Goal: Information Seeking & Learning: Compare options

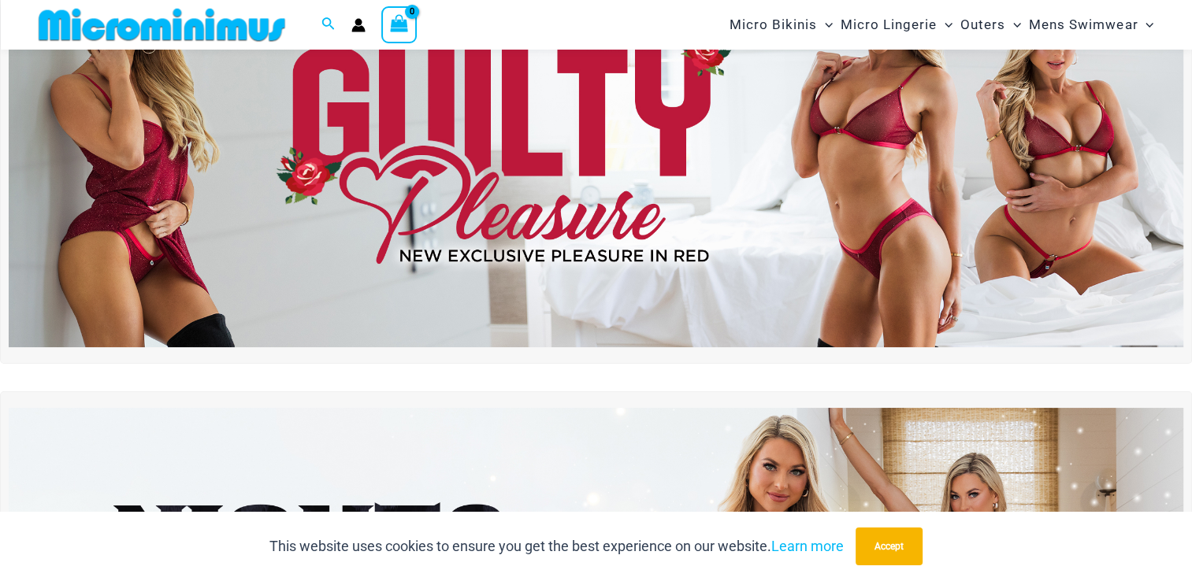
scroll to position [147, 0]
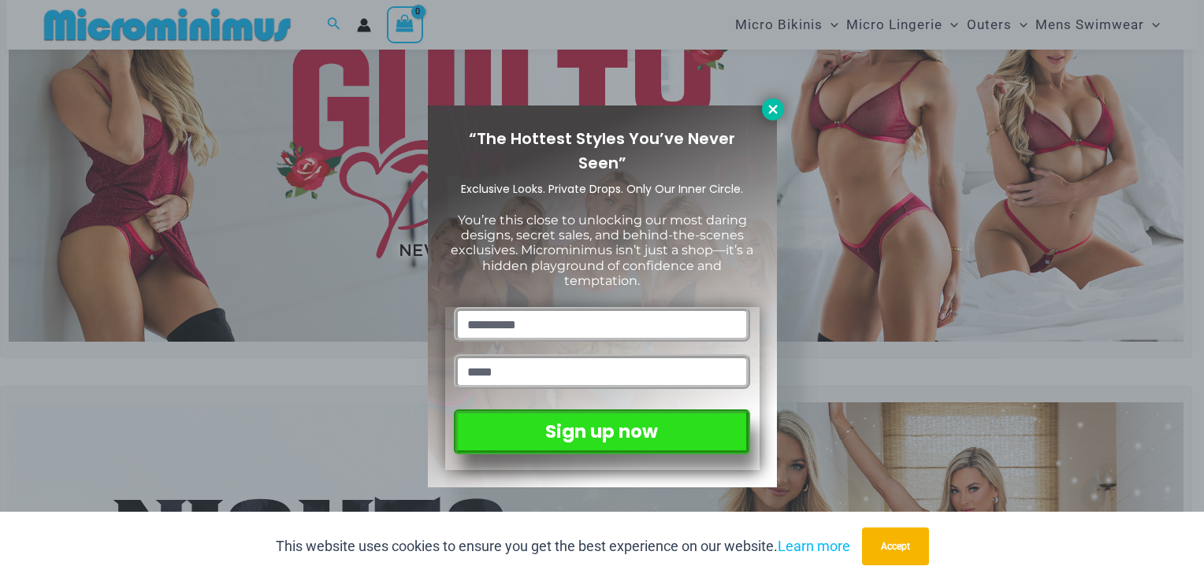
click at [772, 109] on icon at bounding box center [772, 109] width 9 height 9
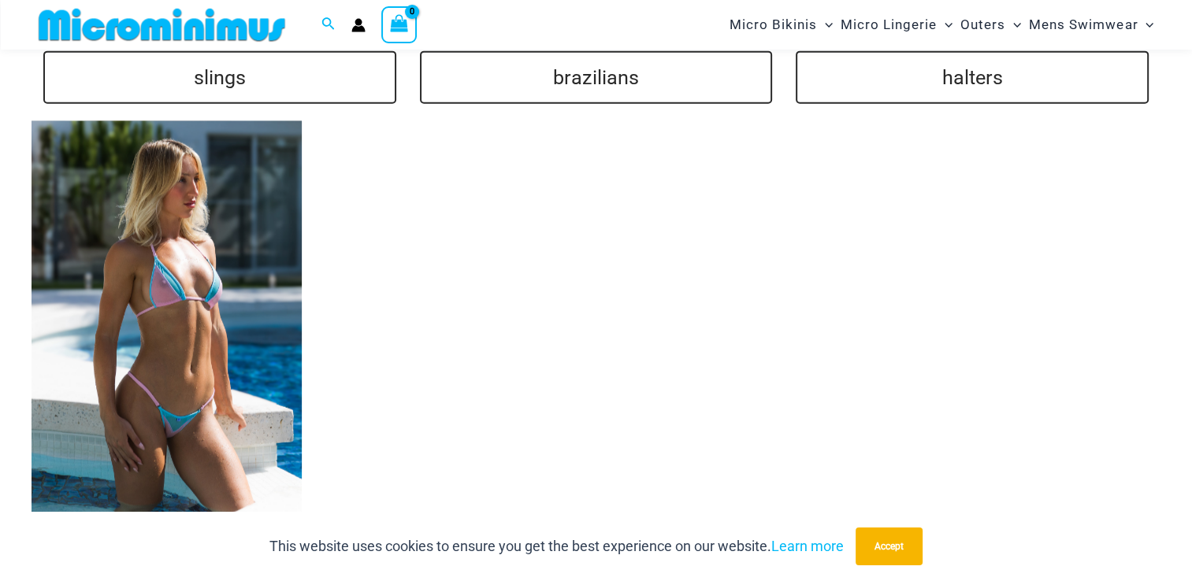
scroll to position [3771, 0]
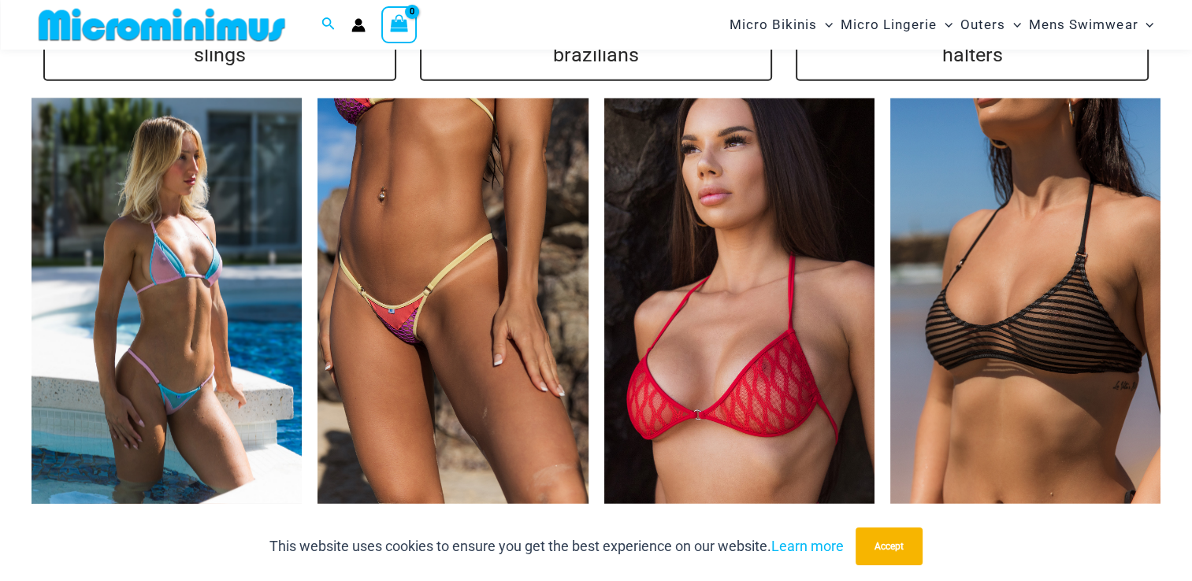
click at [195, 350] on img at bounding box center [167, 301] width 270 height 406
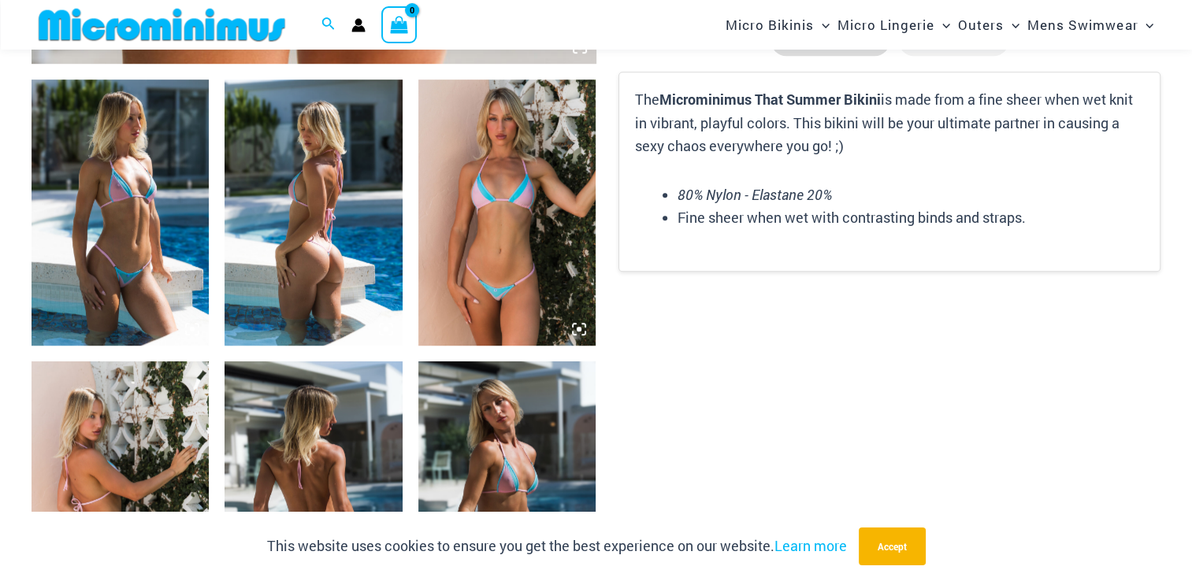
scroll to position [931, 0]
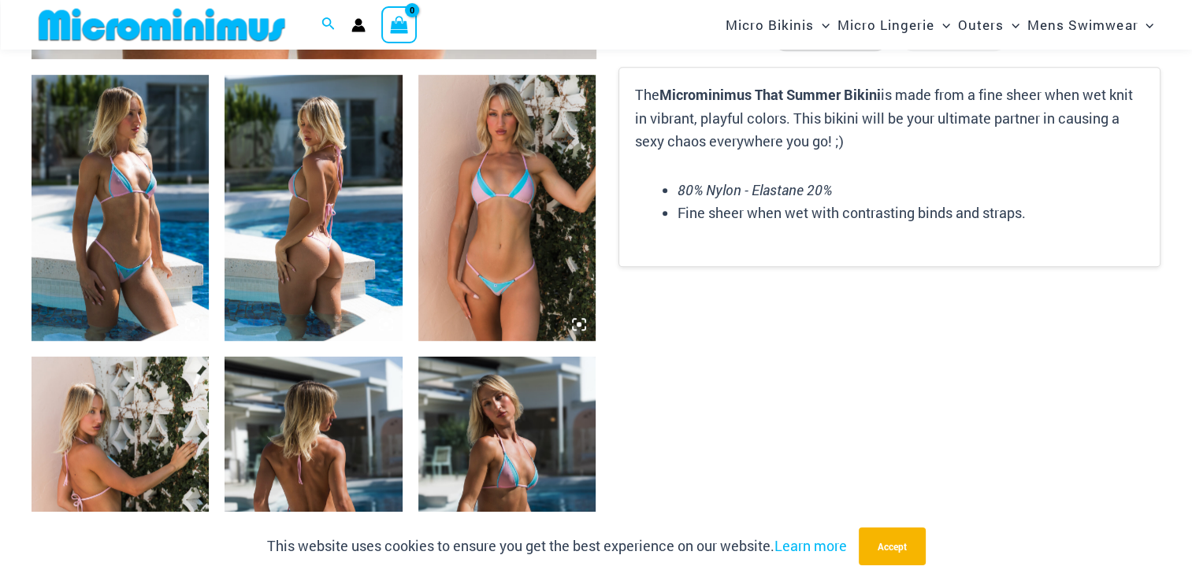
click at [139, 210] on img at bounding box center [120, 208] width 177 height 266
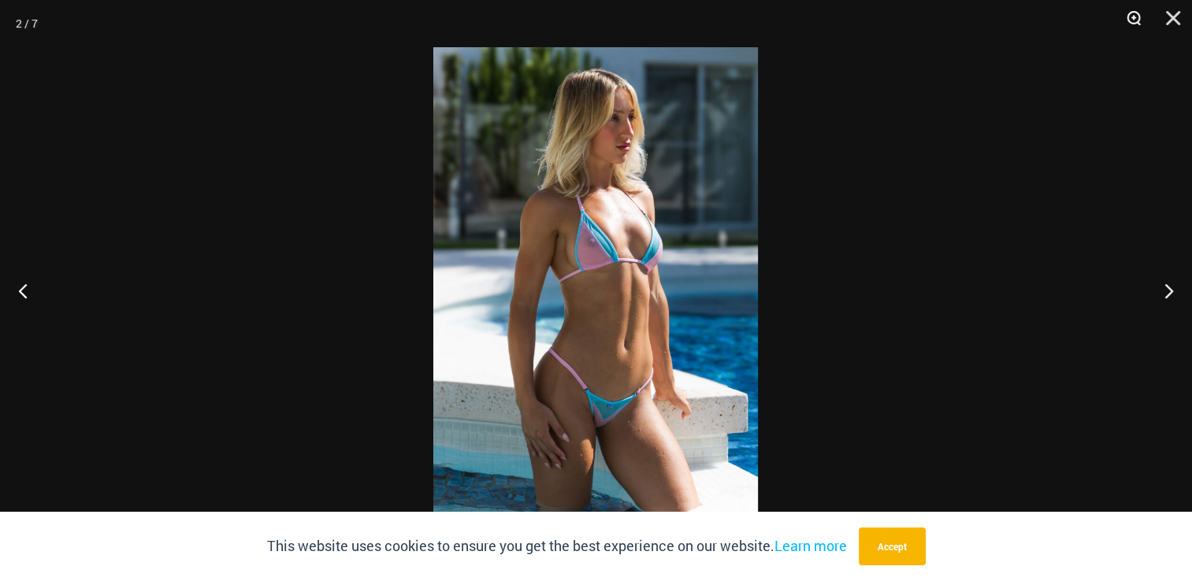
click at [1131, 16] on button "Zoom" at bounding box center [1128, 23] width 39 height 47
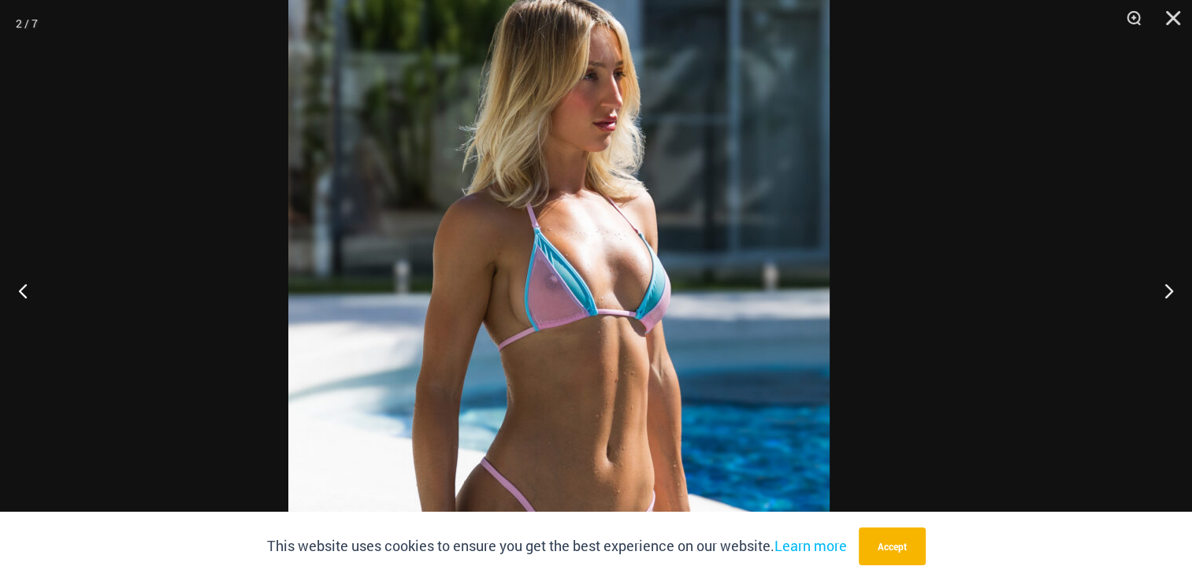
click at [624, 399] on img at bounding box center [558, 363] width 541 height 812
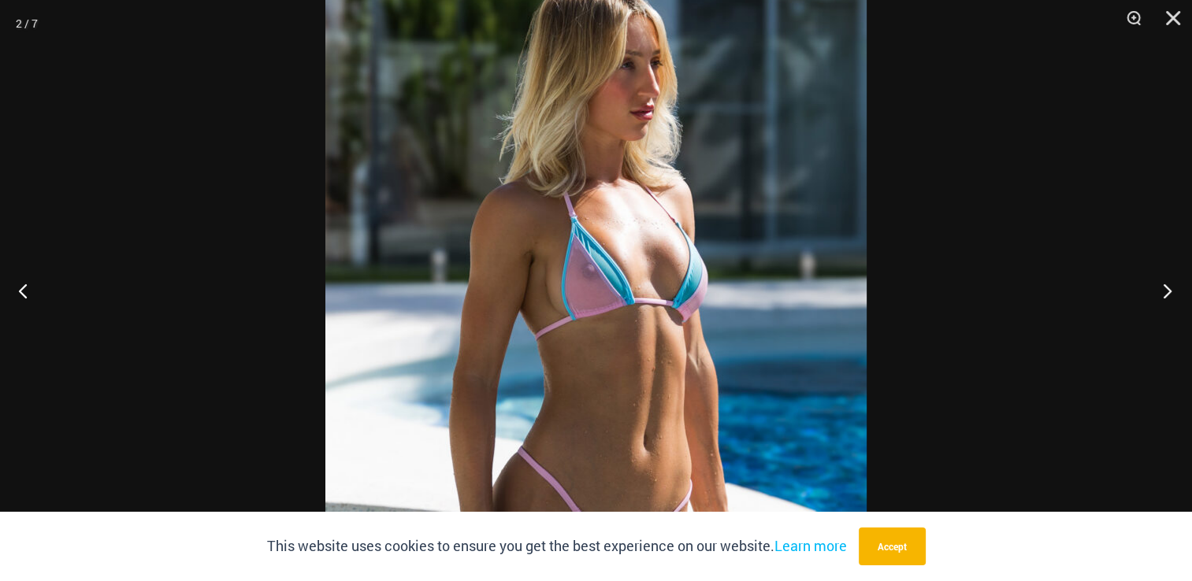
click at [1160, 301] on button "Next" at bounding box center [1162, 290] width 59 height 79
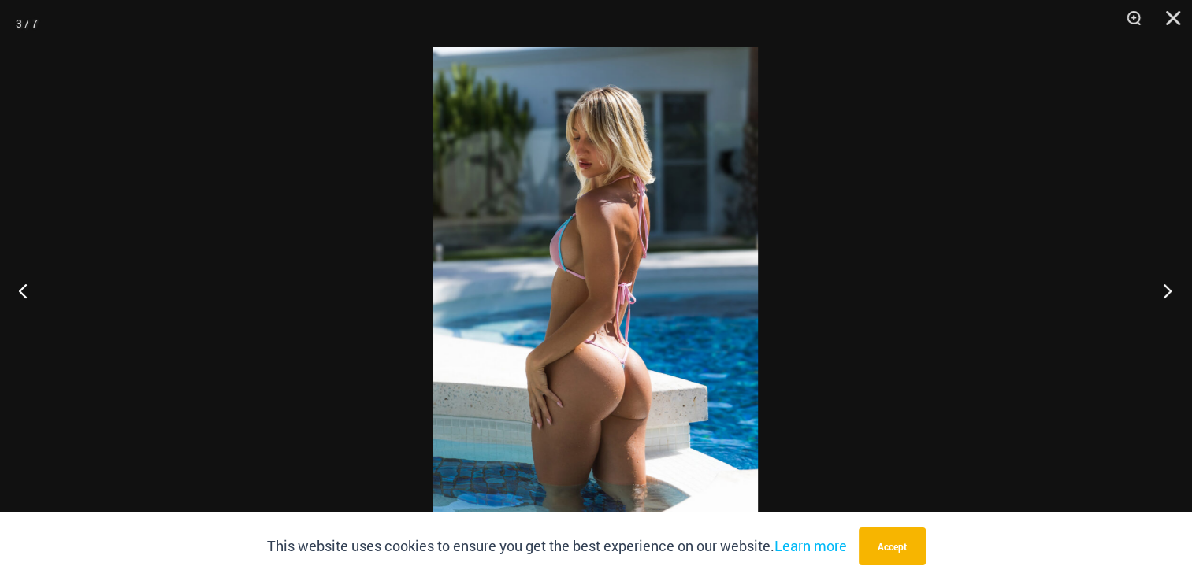
click at [1164, 293] on button "Next" at bounding box center [1162, 290] width 59 height 79
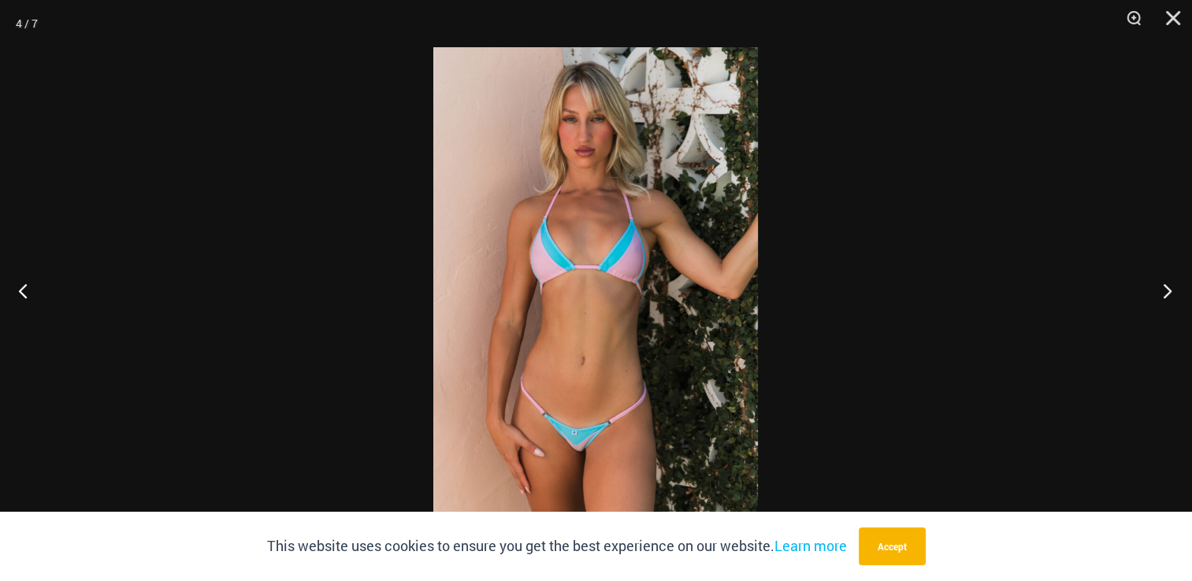
click at [1165, 293] on button "Next" at bounding box center [1162, 290] width 59 height 79
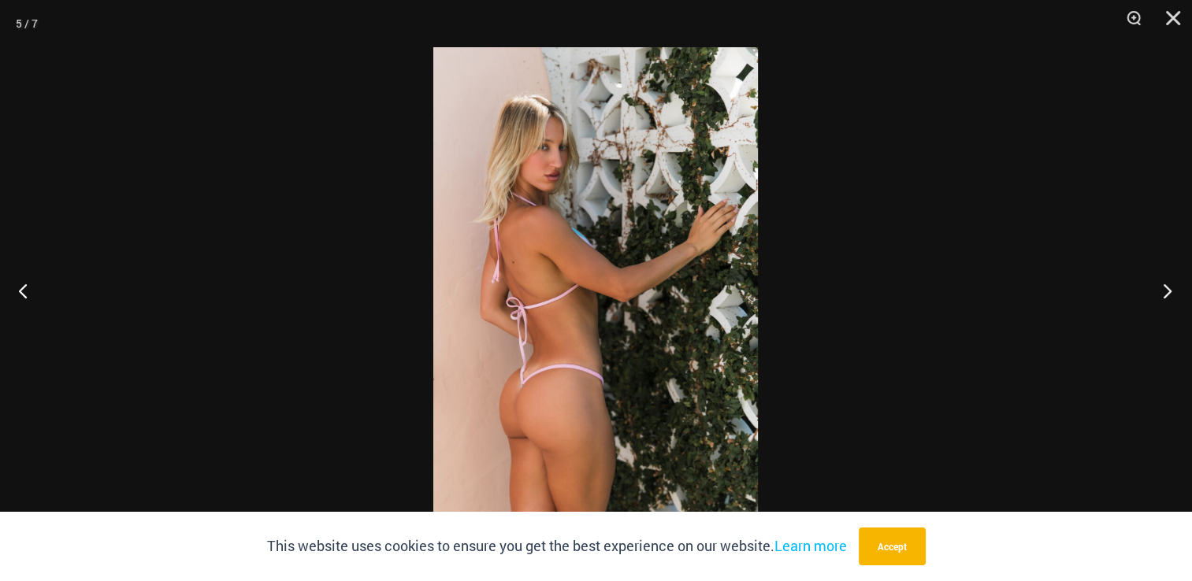
click at [1168, 292] on button "Next" at bounding box center [1162, 290] width 59 height 79
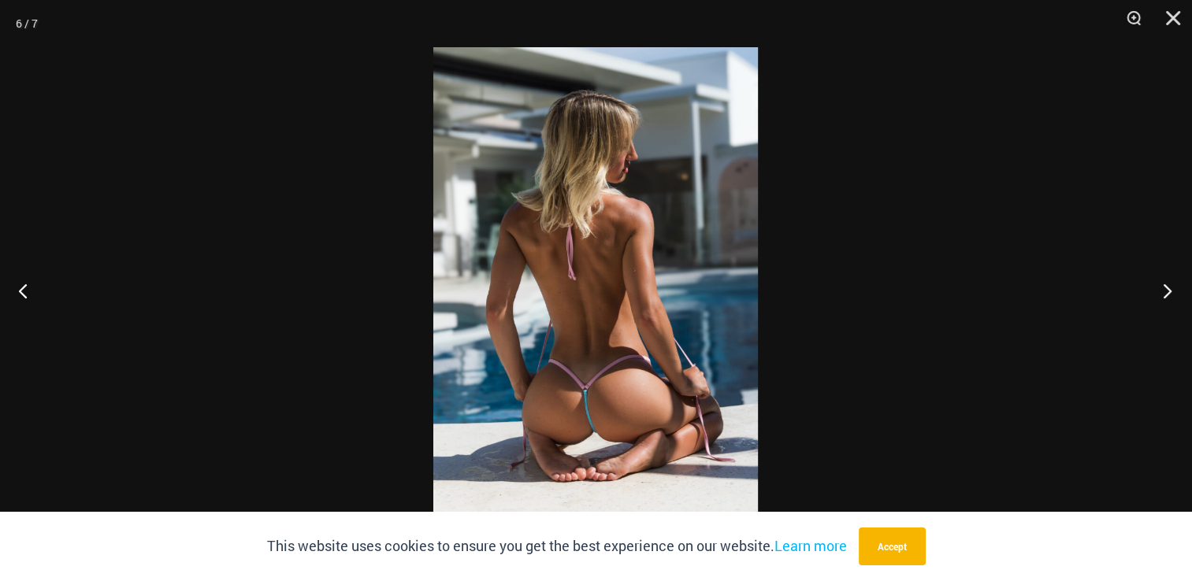
click at [1163, 294] on button "Next" at bounding box center [1162, 290] width 59 height 79
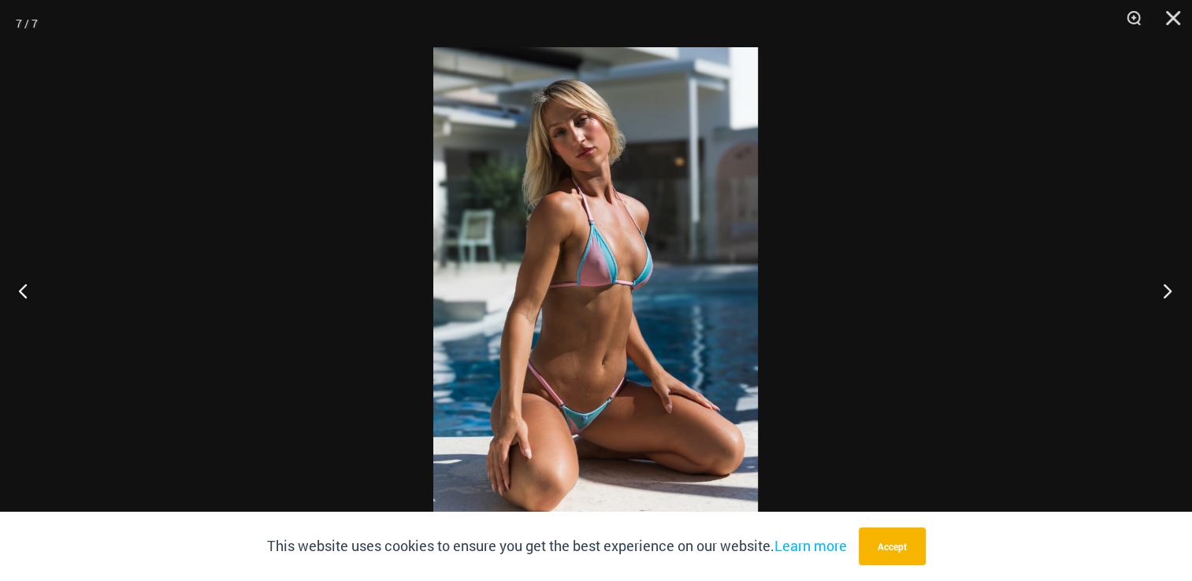
click at [1149, 294] on button "Next" at bounding box center [1162, 290] width 59 height 79
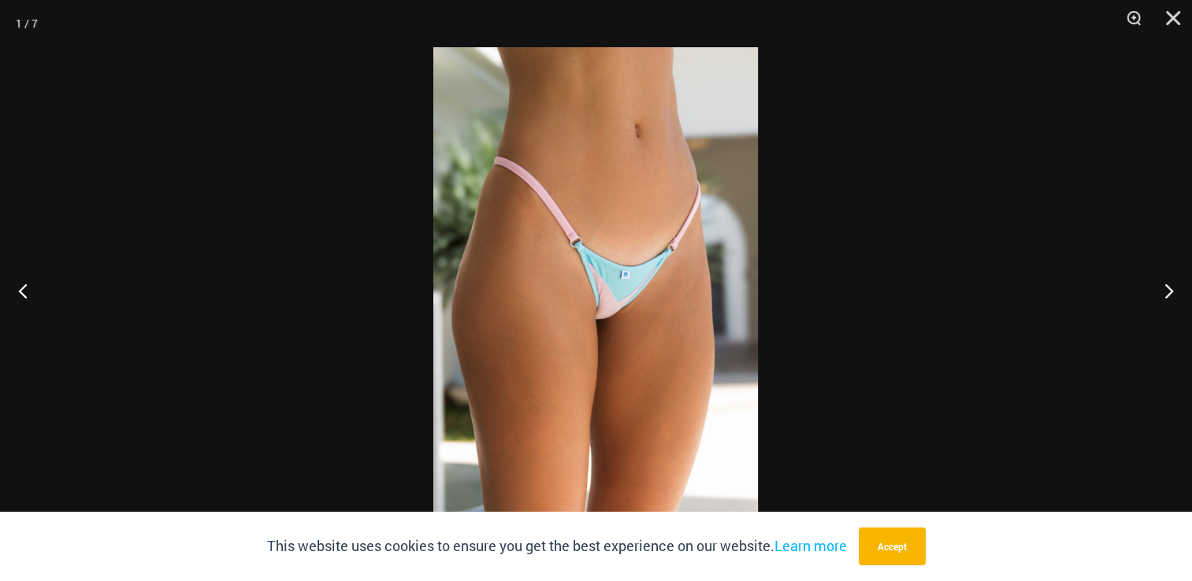
click at [299, 310] on div at bounding box center [596, 290] width 1192 height 581
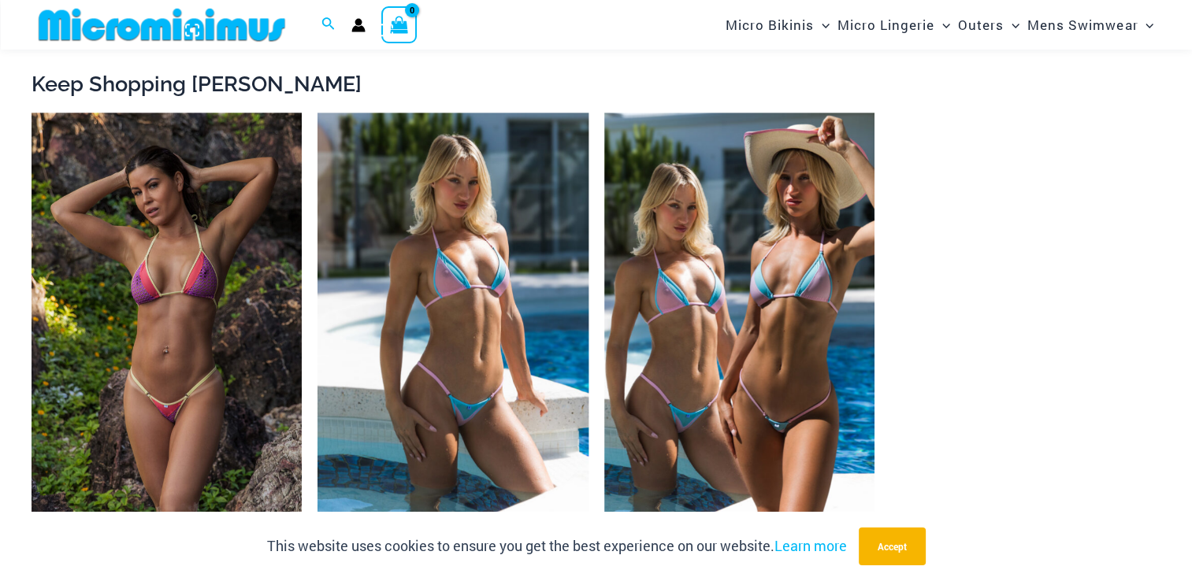
scroll to position [1562, 0]
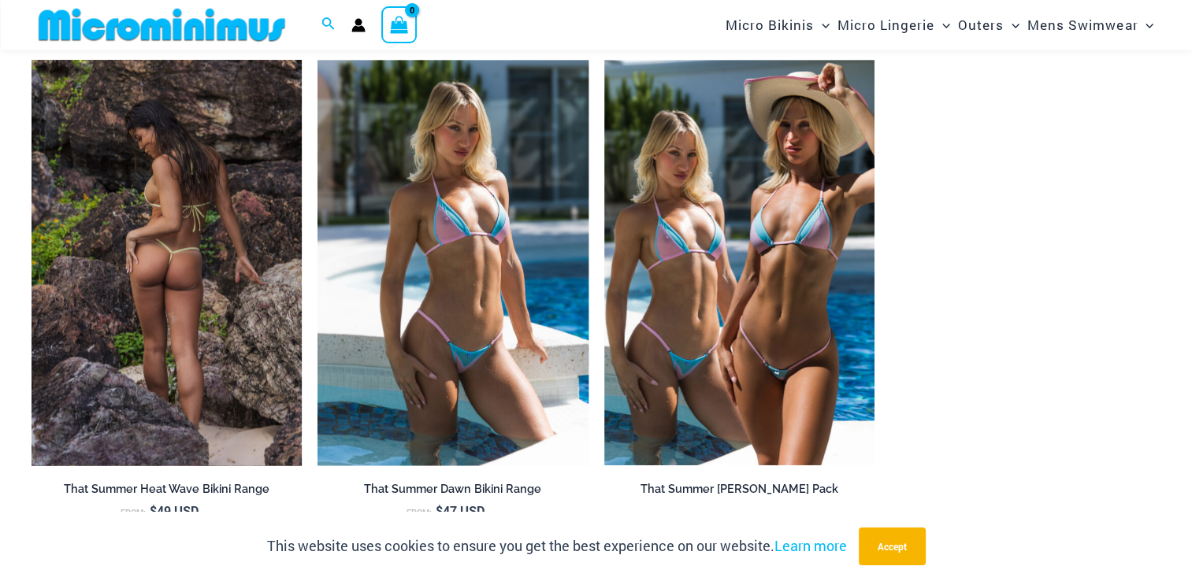
click at [150, 276] on img at bounding box center [167, 263] width 270 height 406
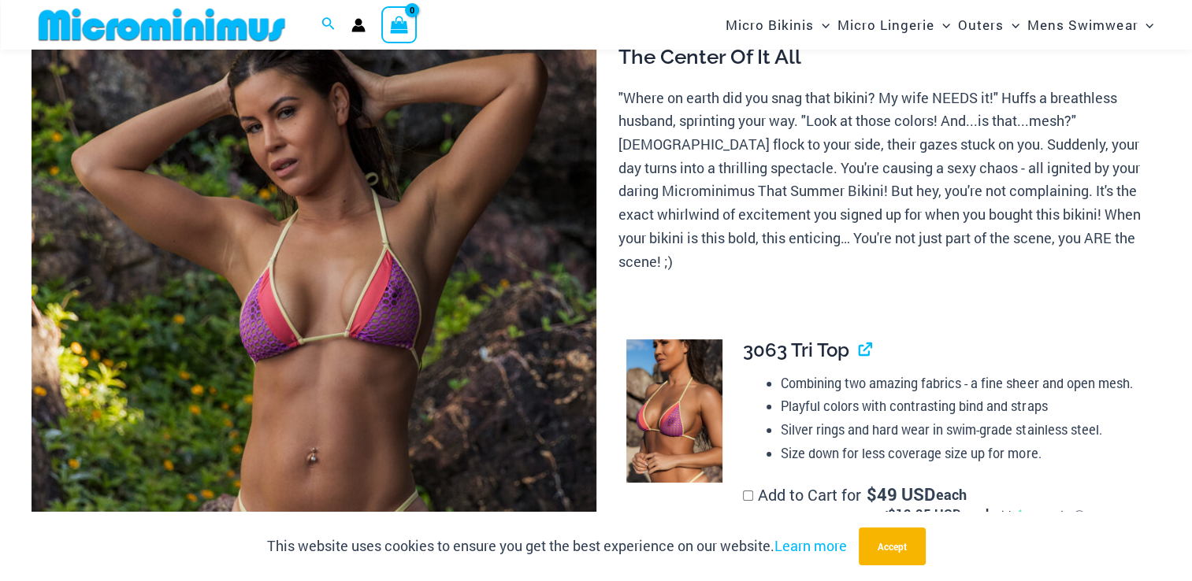
scroll to position [145, 0]
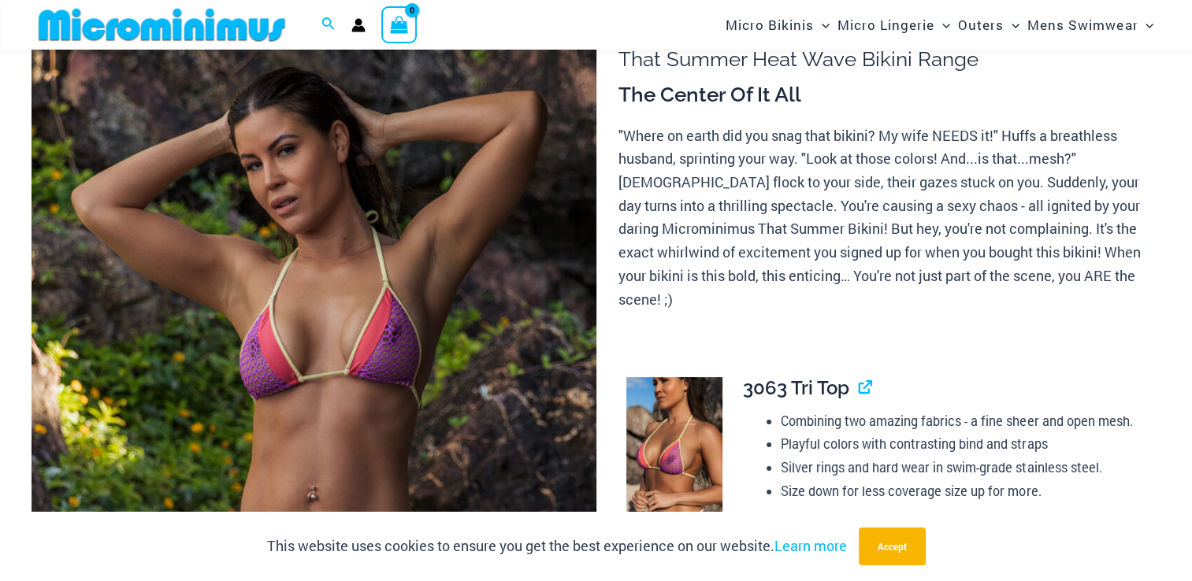
click at [332, 292] on img at bounding box center [314, 421] width 565 height 847
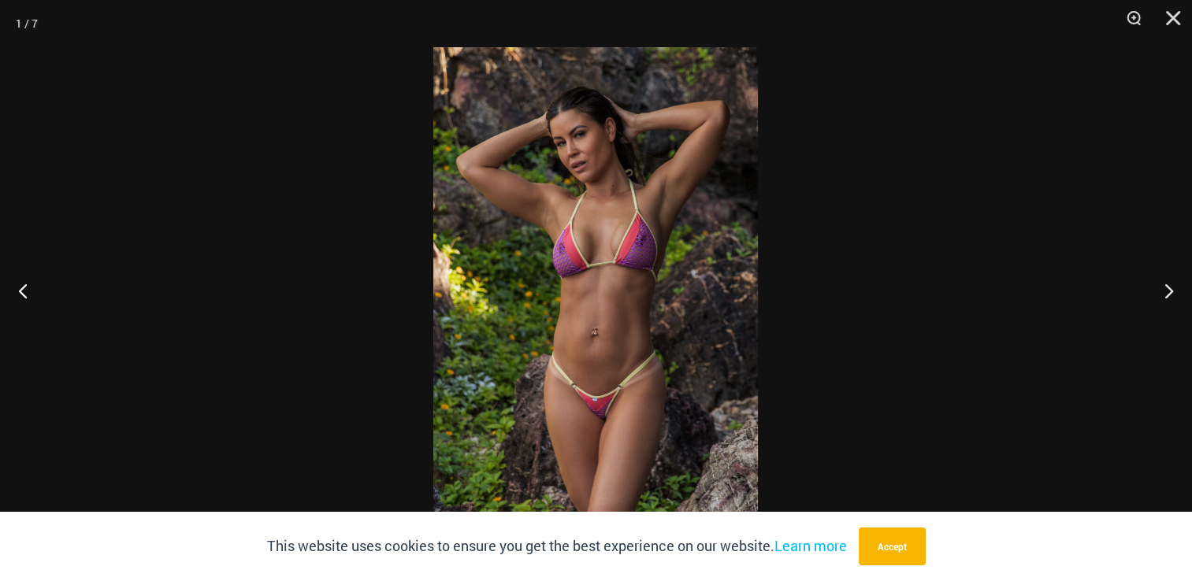
click at [648, 290] on img at bounding box center [595, 290] width 325 height 487
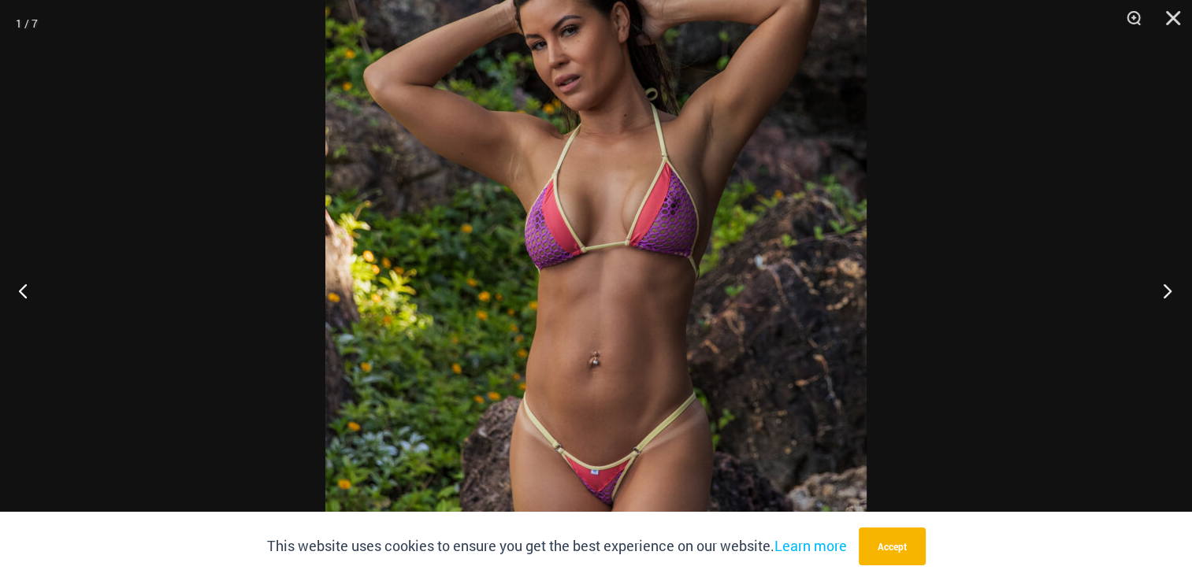
click at [1170, 292] on button "Next" at bounding box center [1162, 290] width 59 height 79
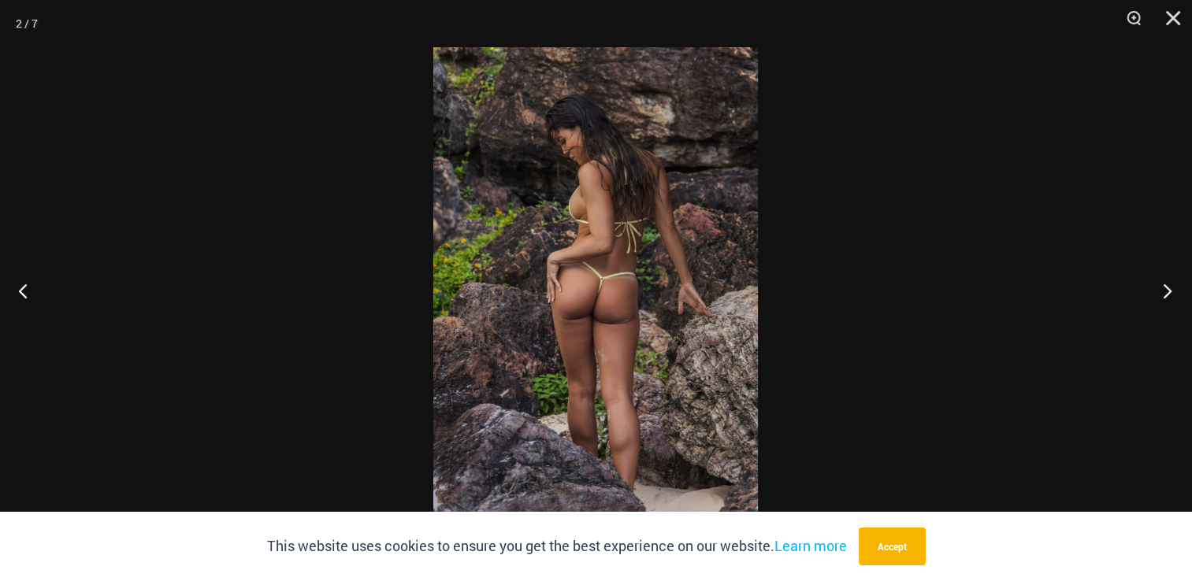
click at [1169, 287] on button "Next" at bounding box center [1162, 290] width 59 height 79
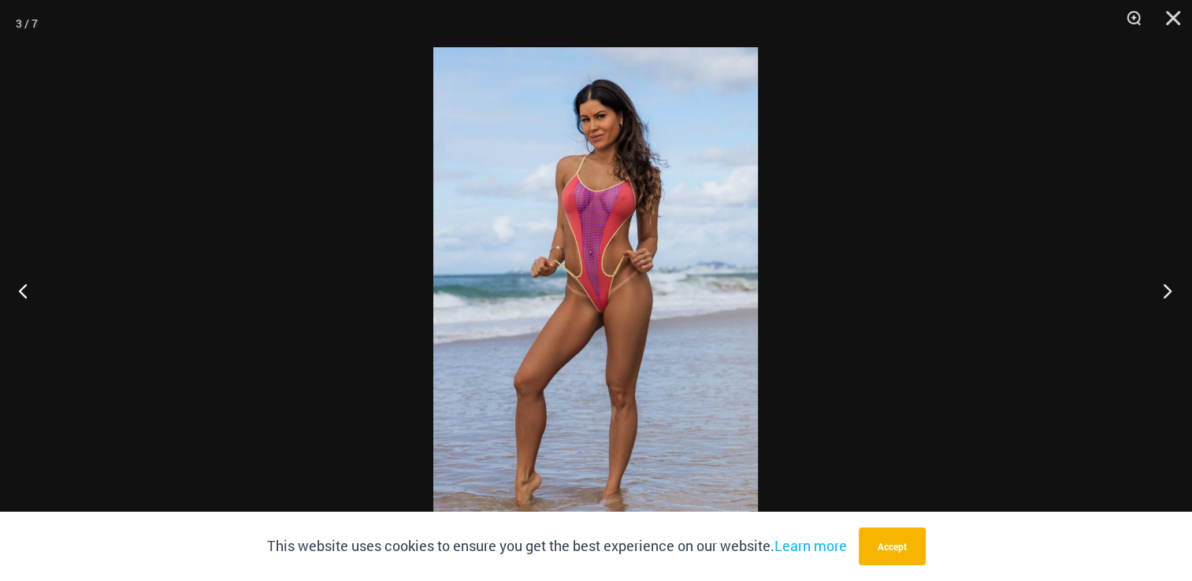
click at [1169, 287] on button "Next" at bounding box center [1162, 290] width 59 height 79
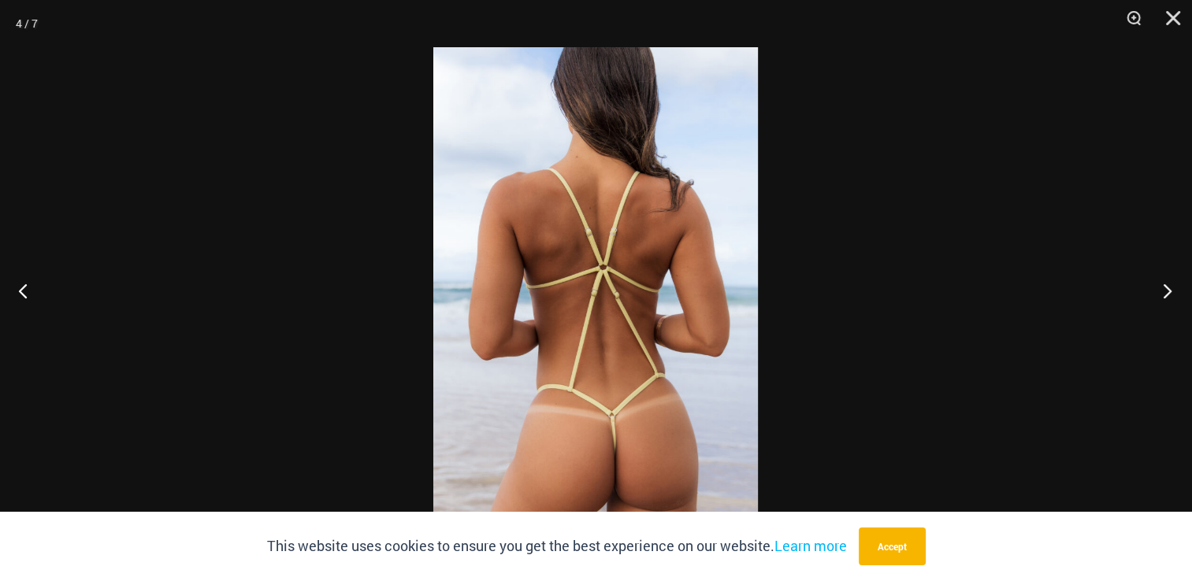
click at [1165, 290] on button "Next" at bounding box center [1162, 290] width 59 height 79
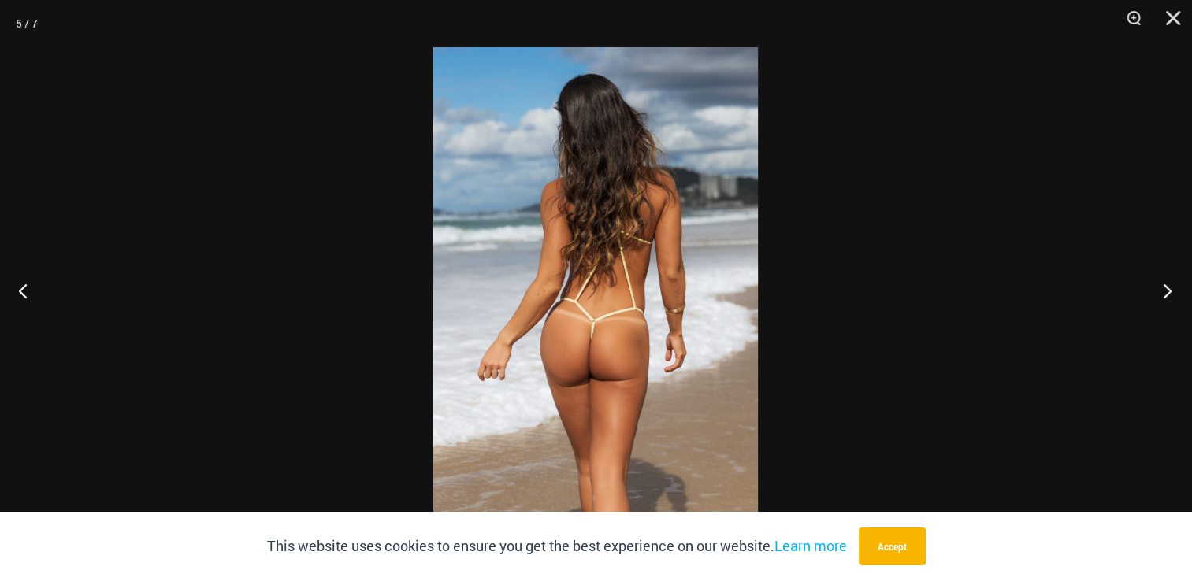
click at [1165, 290] on button "Next" at bounding box center [1162, 290] width 59 height 79
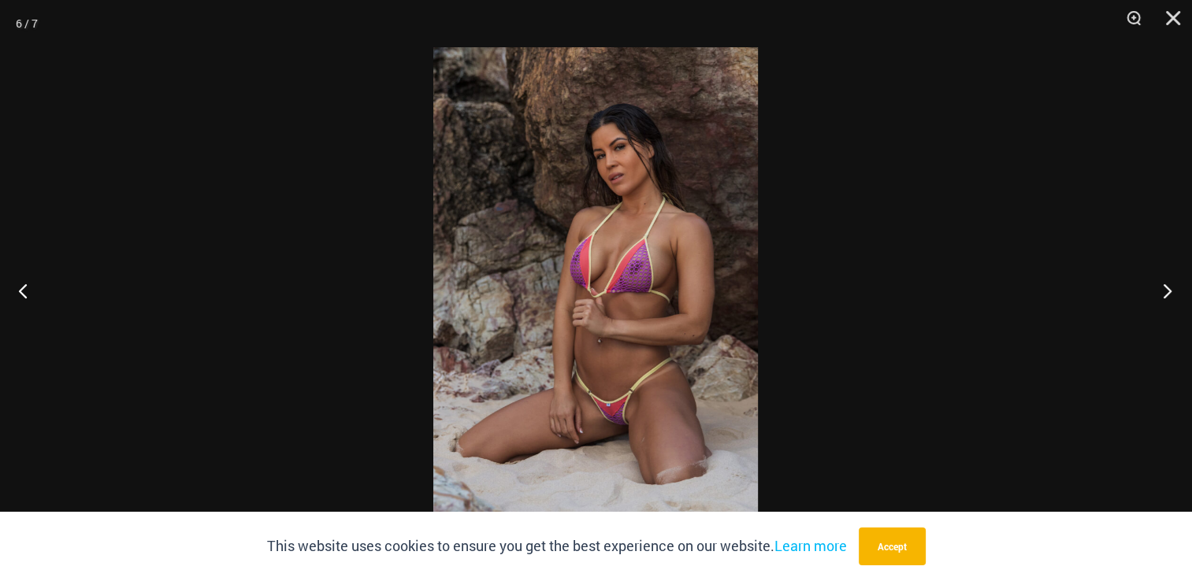
click at [1165, 290] on button "Next" at bounding box center [1162, 290] width 59 height 79
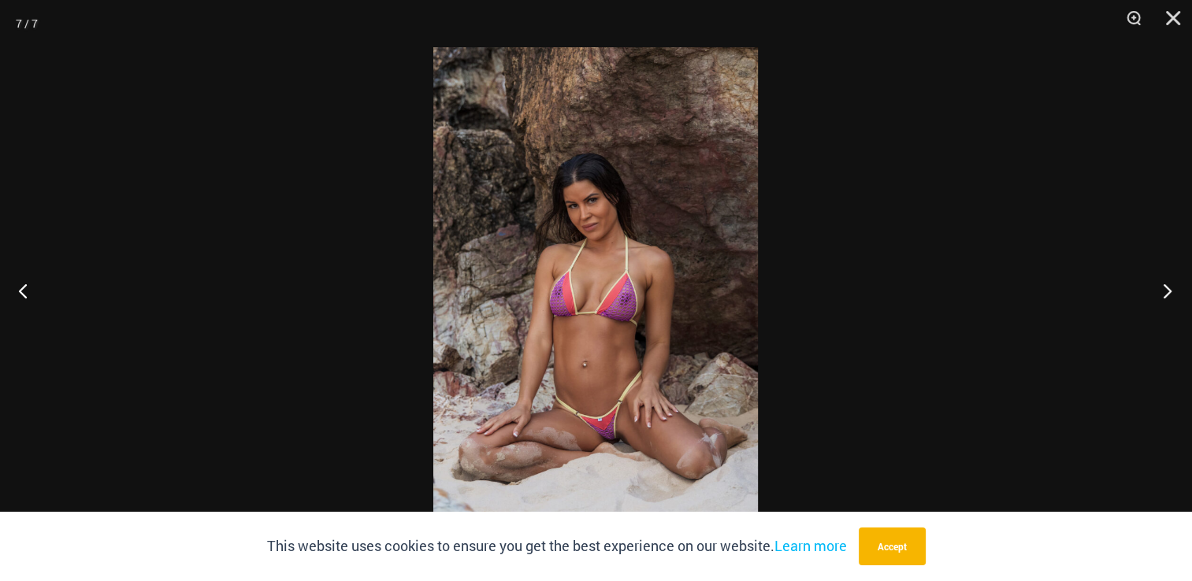
click at [1165, 290] on button "Next" at bounding box center [1162, 290] width 59 height 79
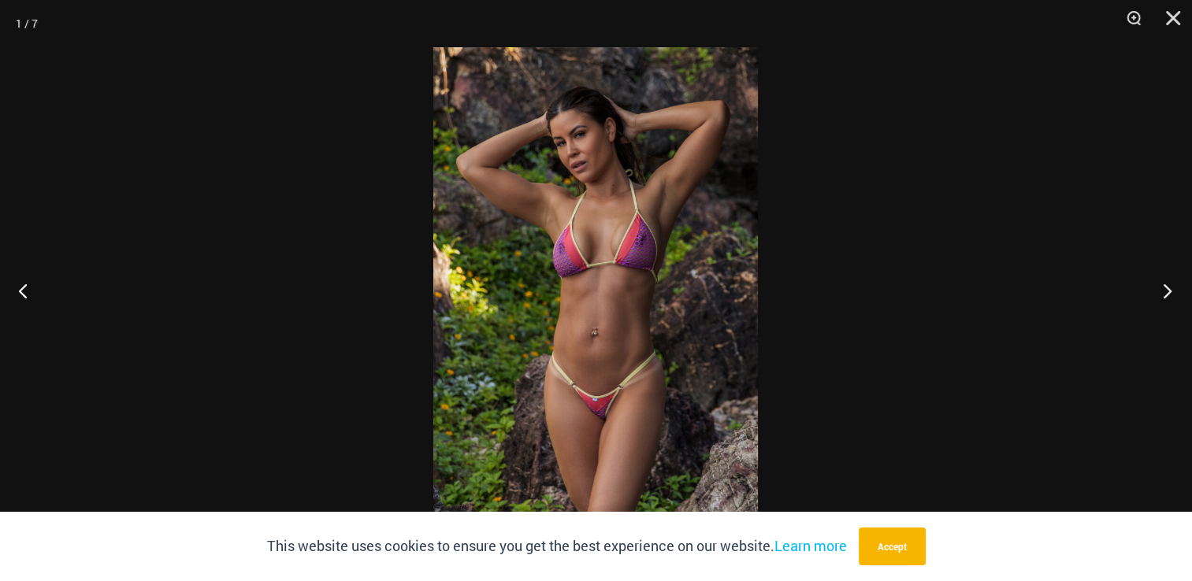
click at [1165, 290] on button "Next" at bounding box center [1162, 290] width 59 height 79
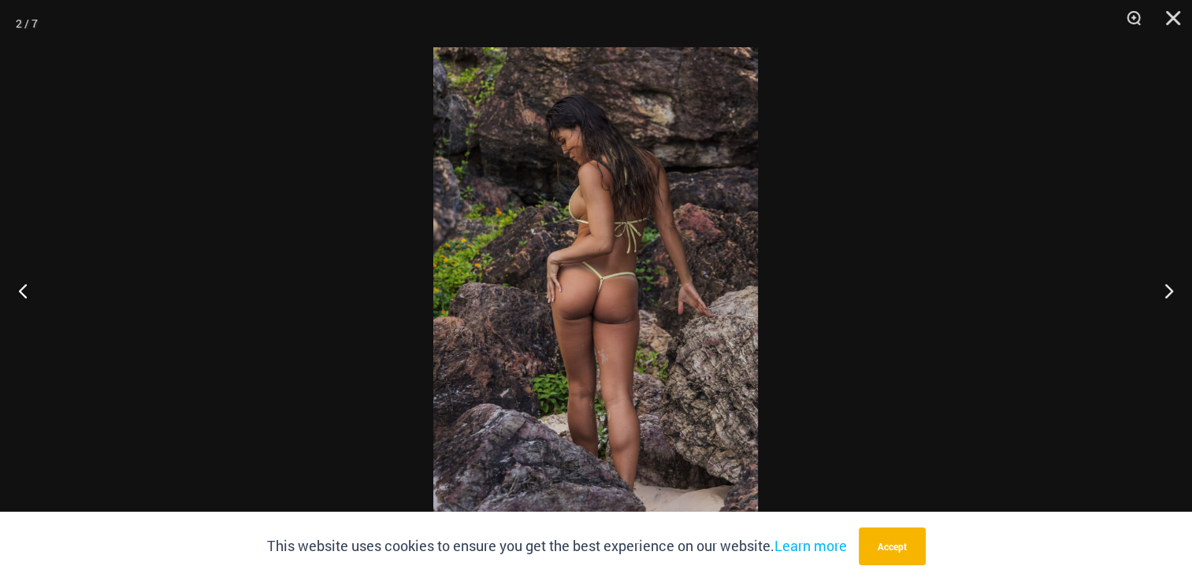
click at [266, 353] on div at bounding box center [596, 290] width 1192 height 581
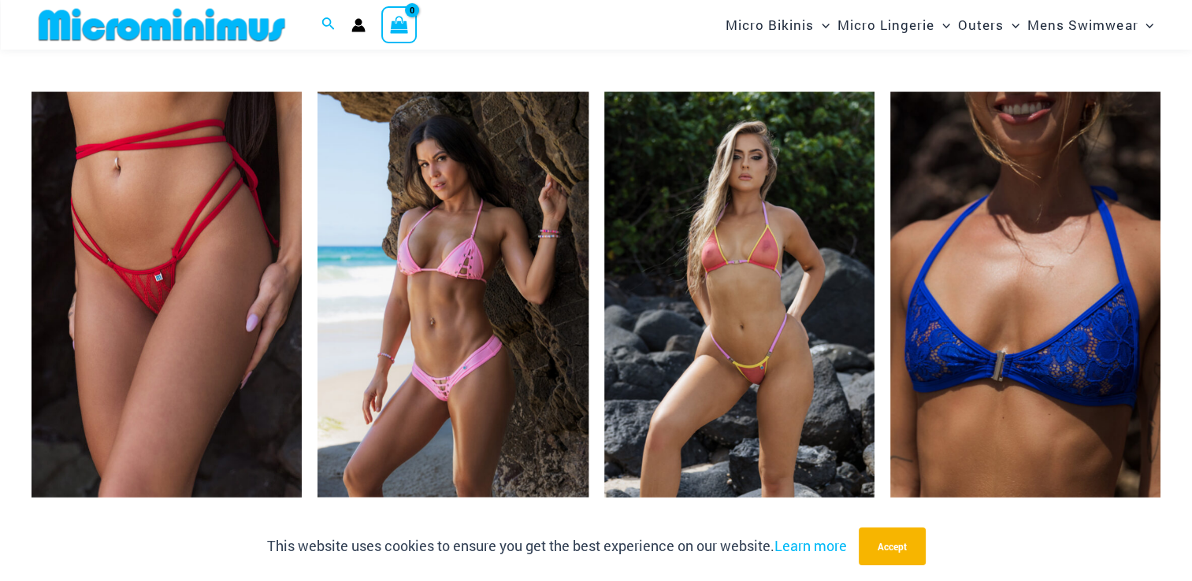
scroll to position [3060, 0]
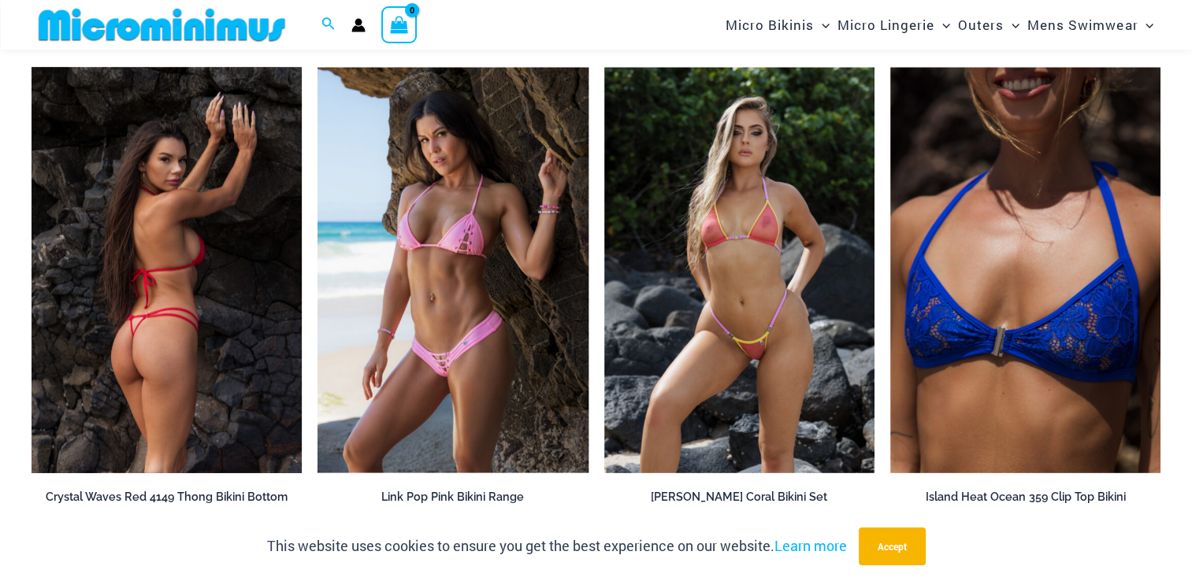
click at [150, 319] on img at bounding box center [167, 271] width 270 height 406
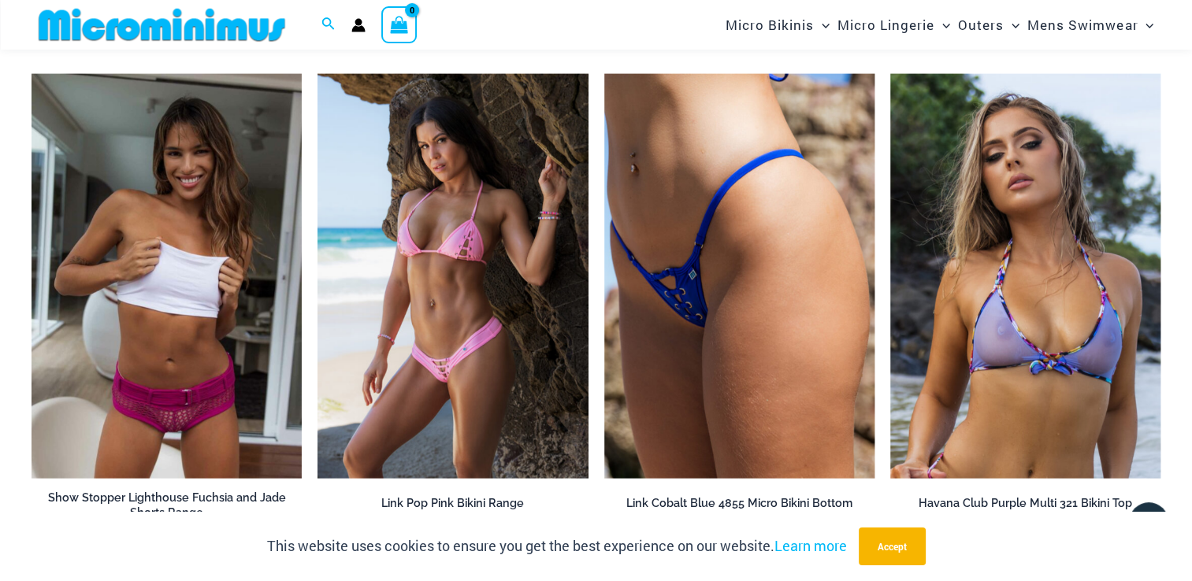
scroll to position [3297, 0]
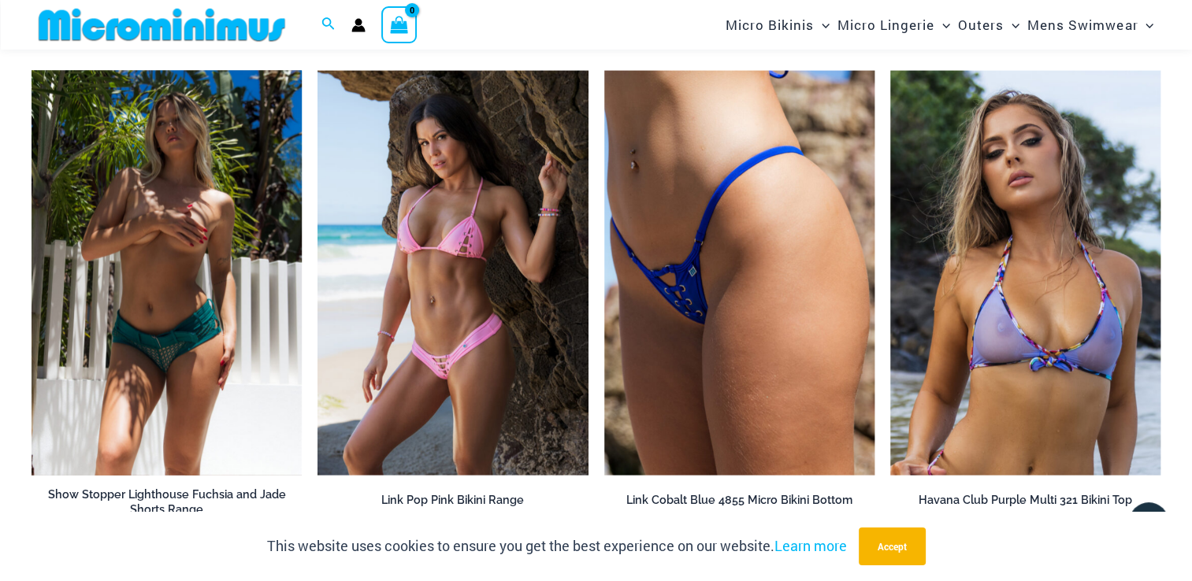
click at [147, 323] on img at bounding box center [167, 274] width 270 height 406
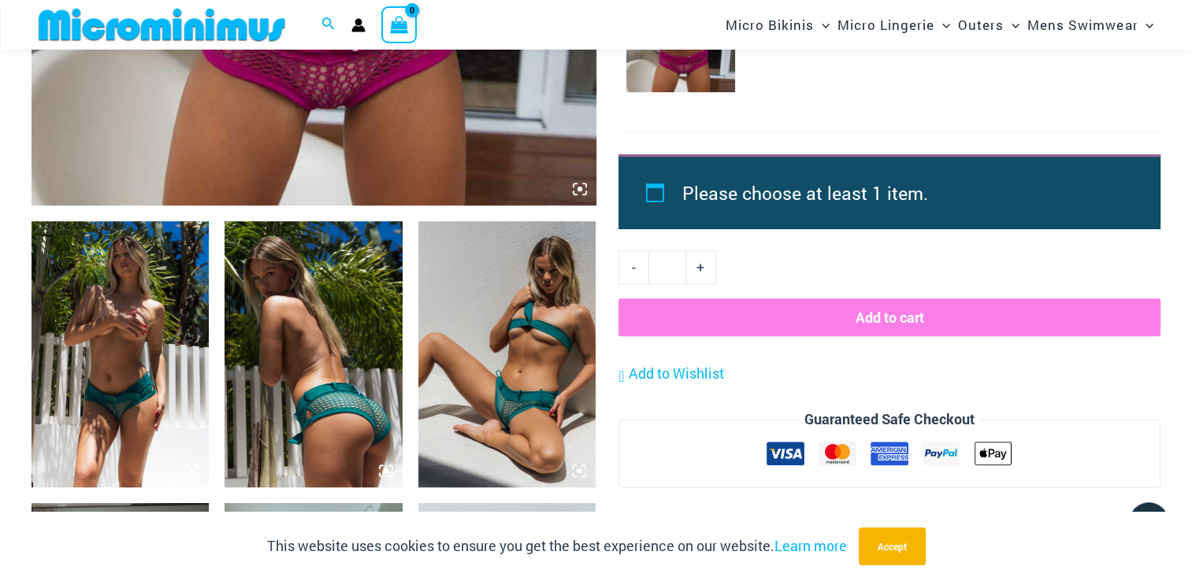
scroll to position [858, 0]
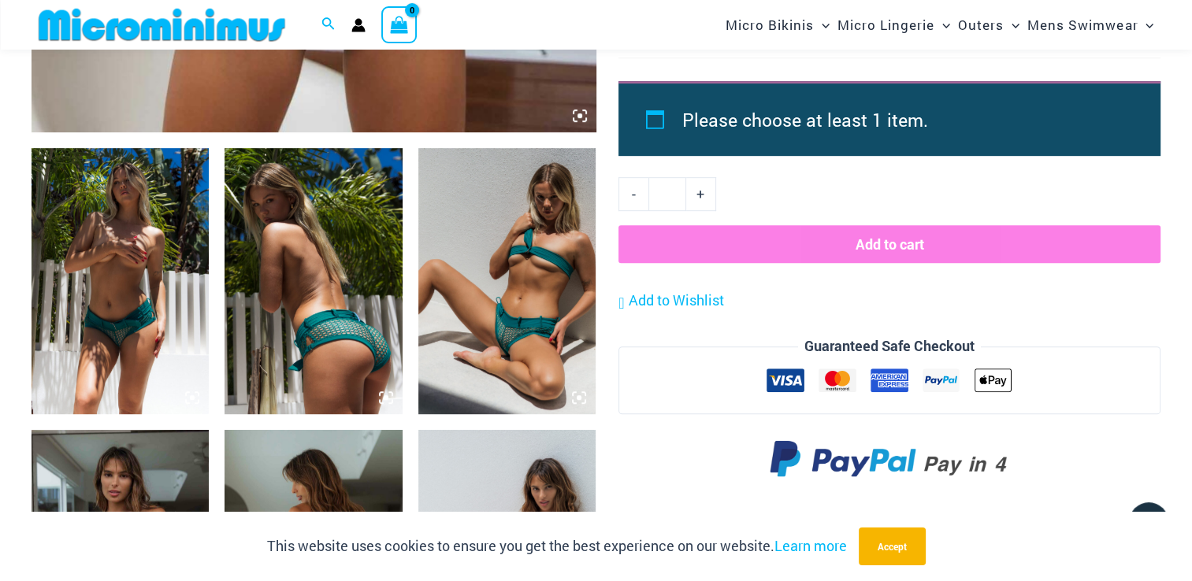
click at [154, 310] on img at bounding box center [120, 281] width 177 height 266
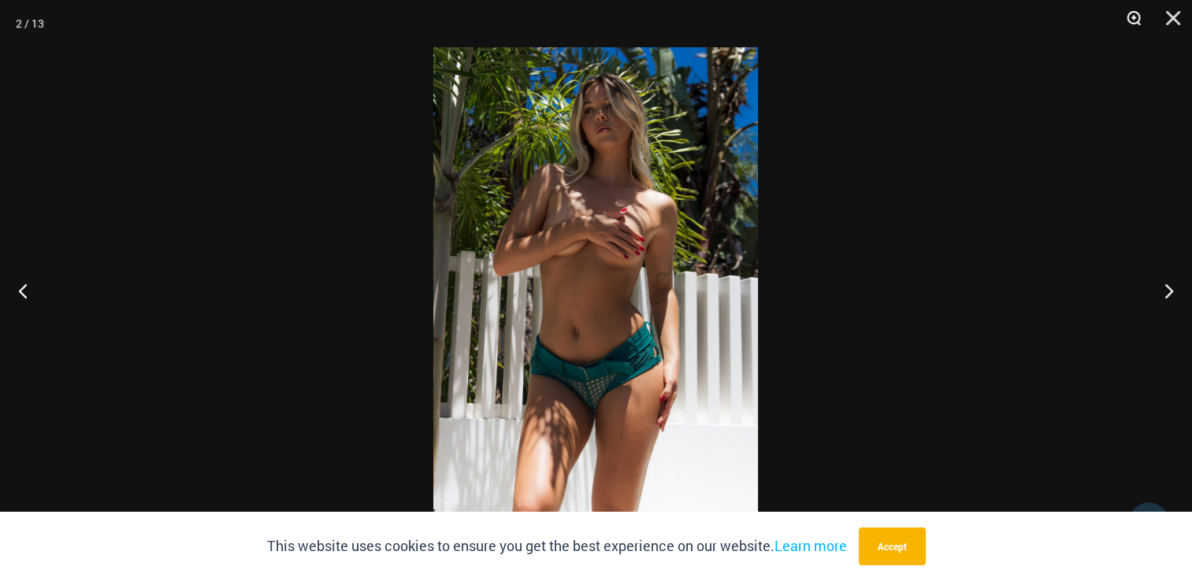
click at [1132, 13] on button "Zoom" at bounding box center [1128, 23] width 39 height 47
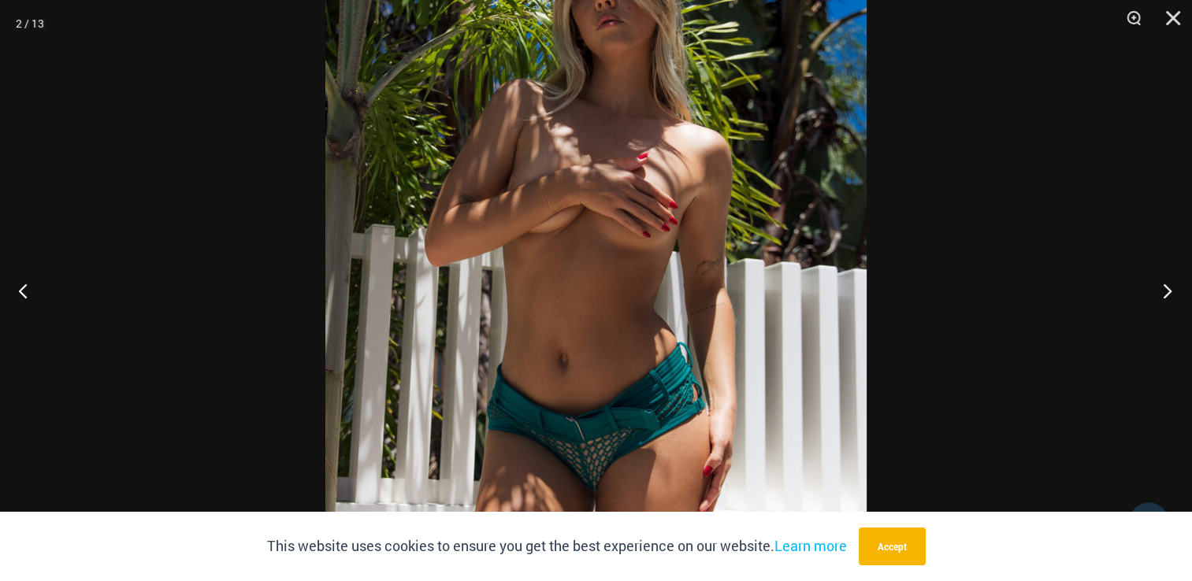
click at [1158, 287] on button "Next" at bounding box center [1162, 290] width 59 height 79
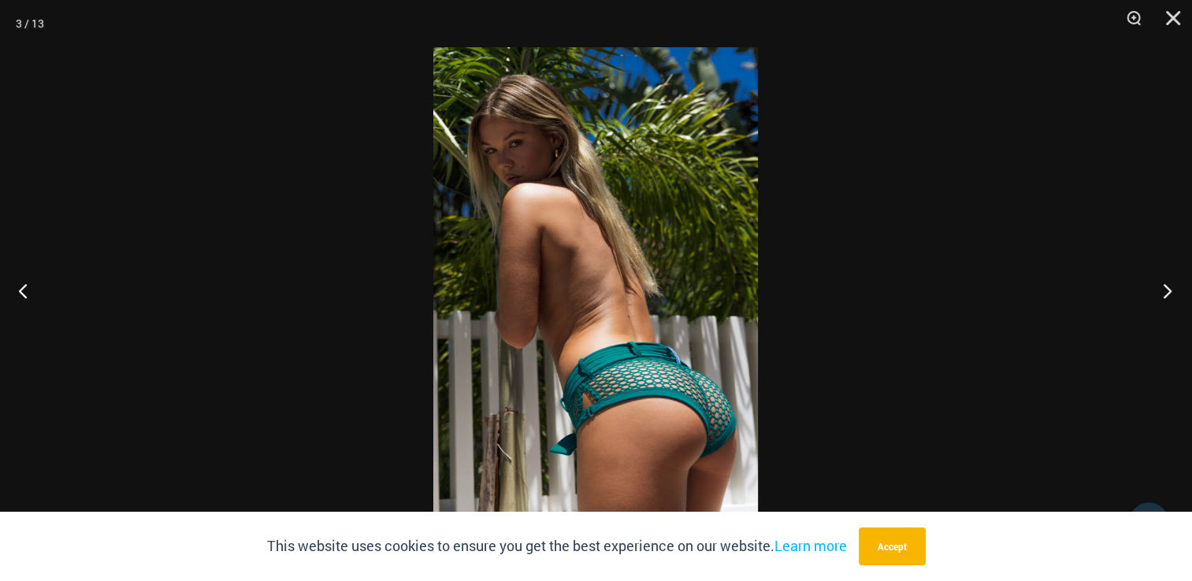
click at [1165, 285] on button "Next" at bounding box center [1162, 290] width 59 height 79
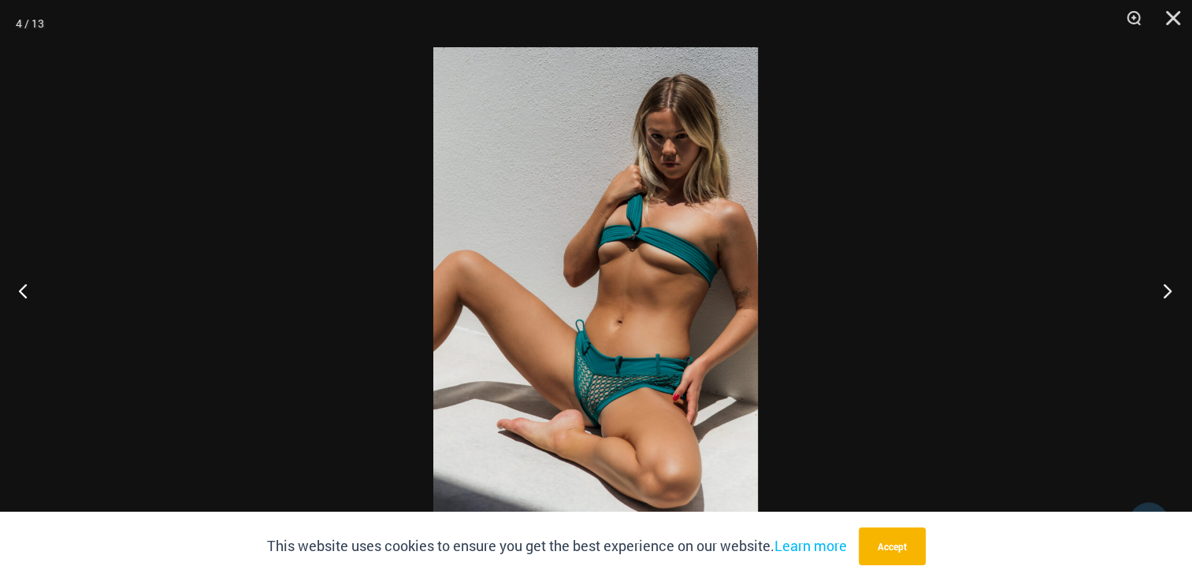
click at [1167, 288] on button "Next" at bounding box center [1162, 290] width 59 height 79
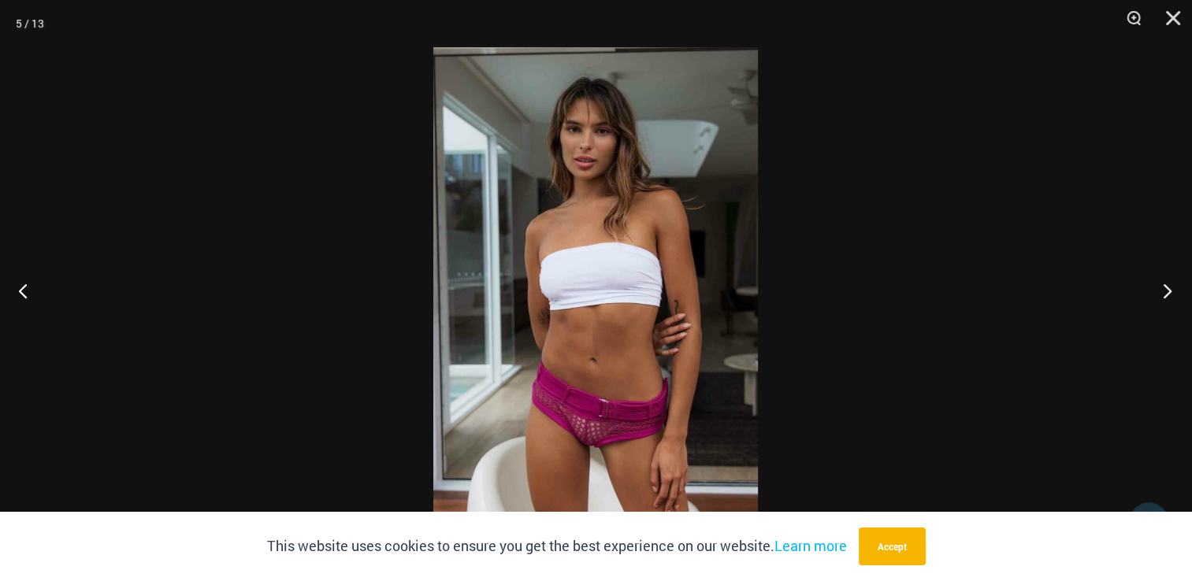
click at [1164, 288] on button "Next" at bounding box center [1162, 290] width 59 height 79
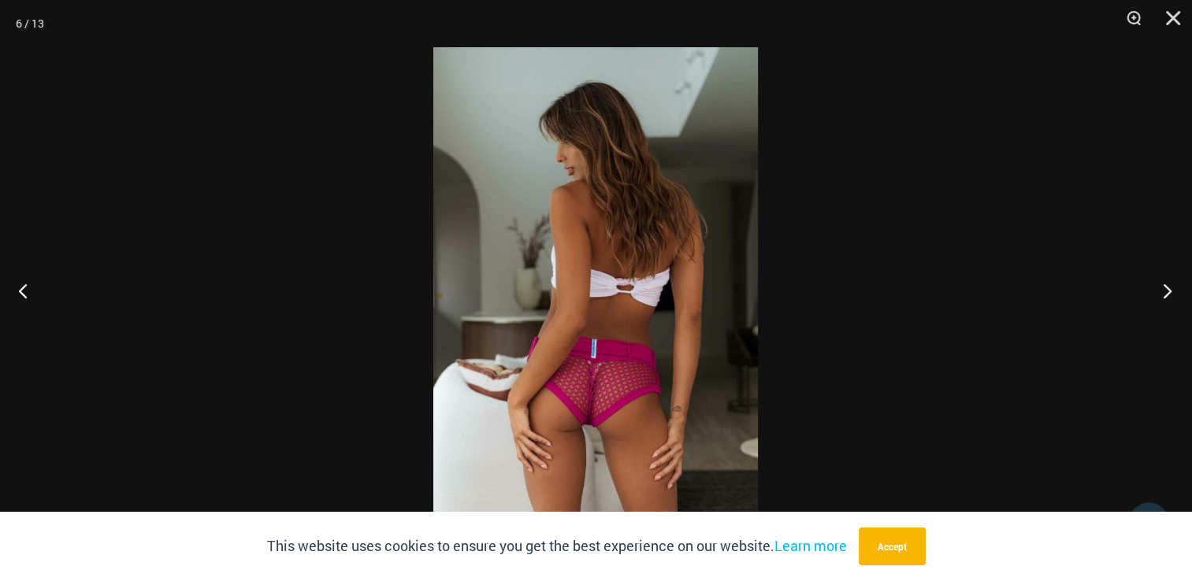
click at [1164, 288] on button "Next" at bounding box center [1162, 290] width 59 height 79
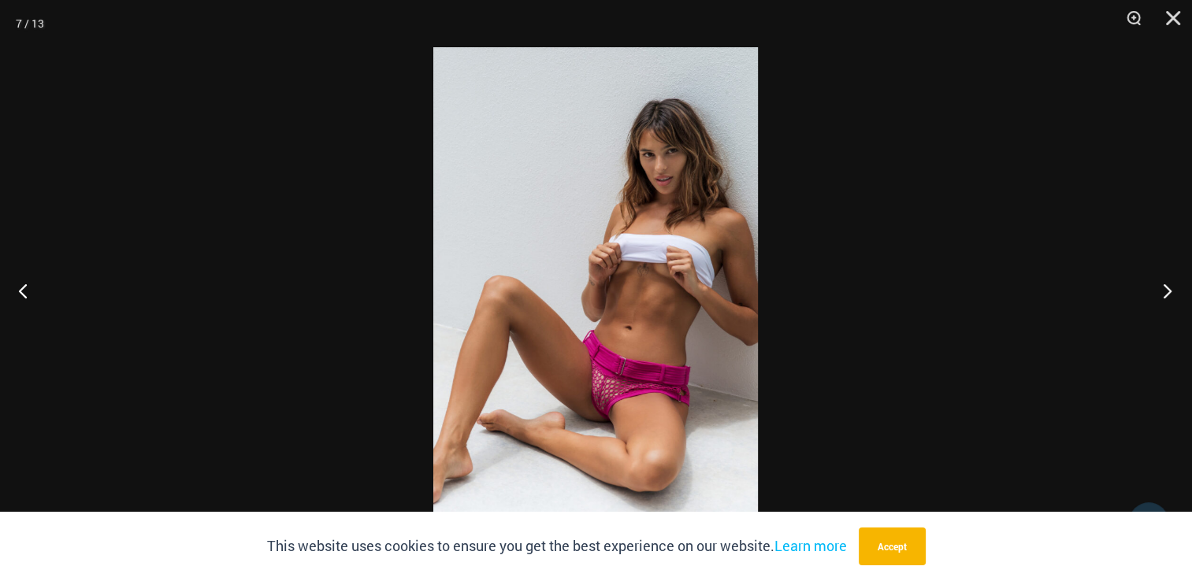
click at [1164, 288] on button "Next" at bounding box center [1162, 290] width 59 height 79
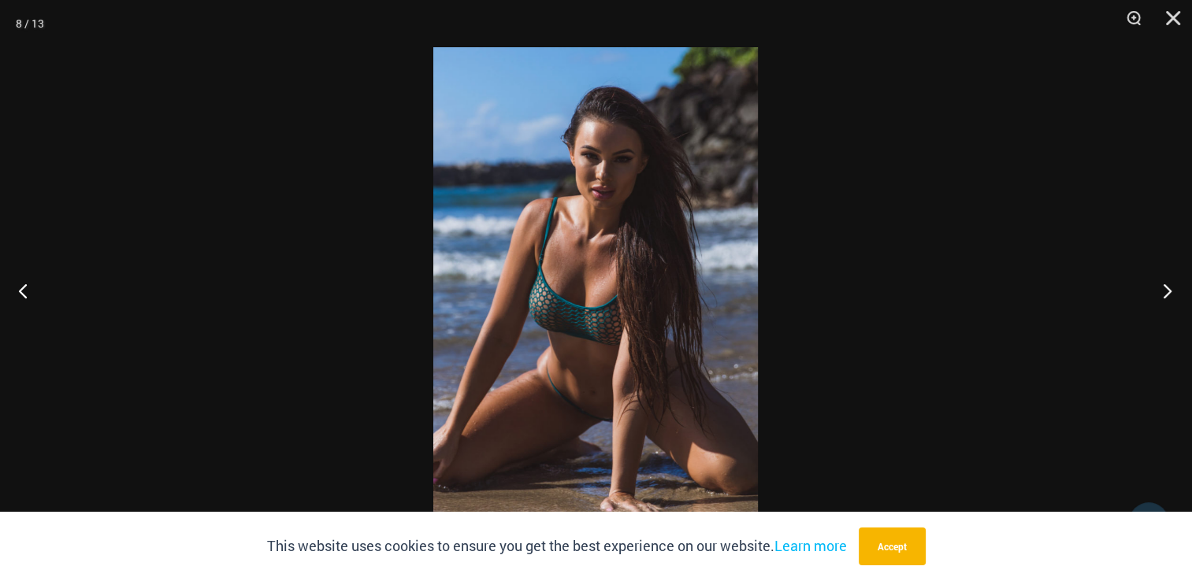
click at [1164, 288] on button "Next" at bounding box center [1162, 290] width 59 height 79
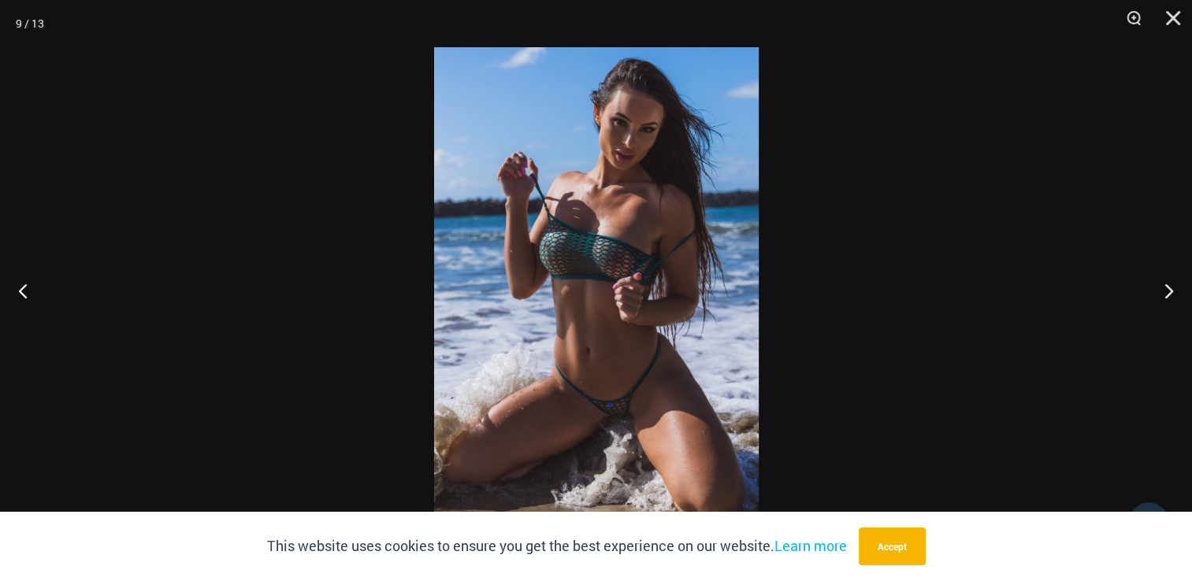
click at [633, 249] on img at bounding box center [596, 290] width 325 height 487
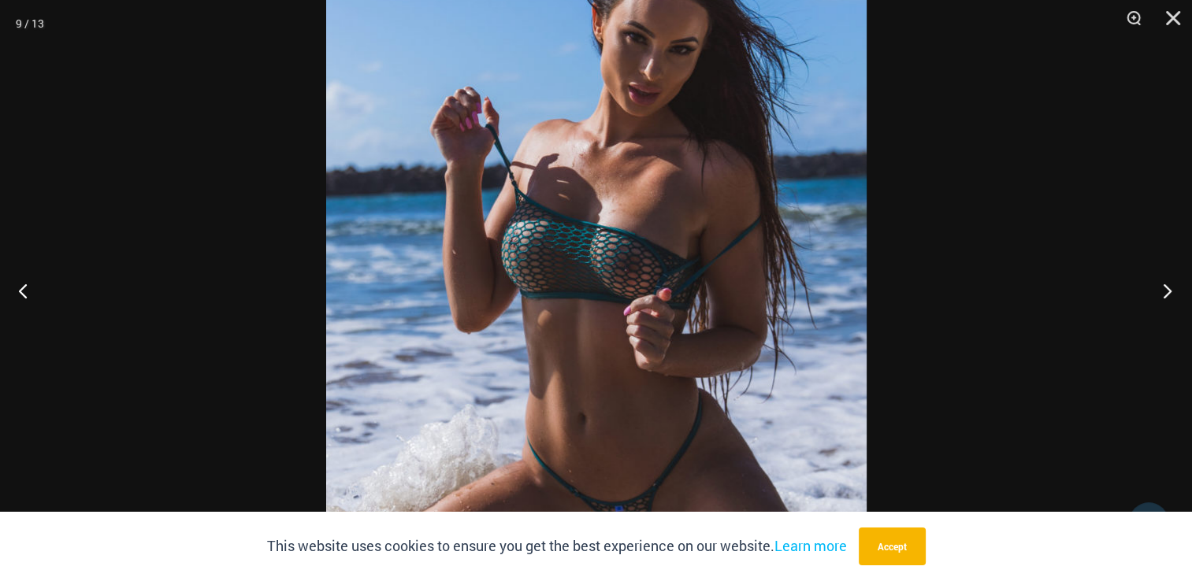
click at [1166, 292] on button "Next" at bounding box center [1162, 290] width 59 height 79
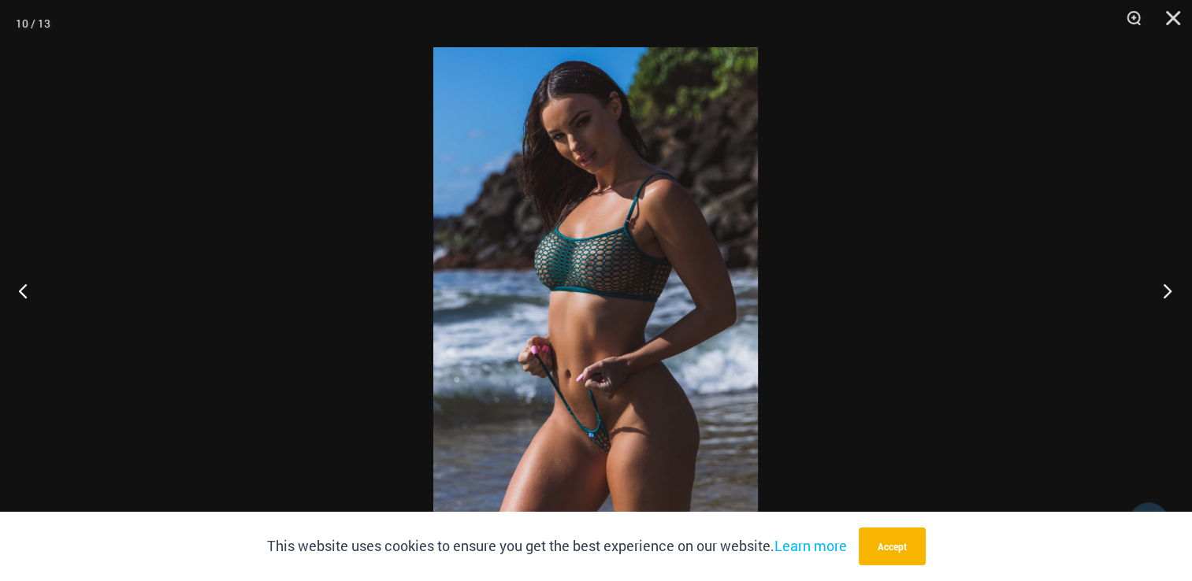
click at [1160, 292] on button "Next" at bounding box center [1162, 290] width 59 height 79
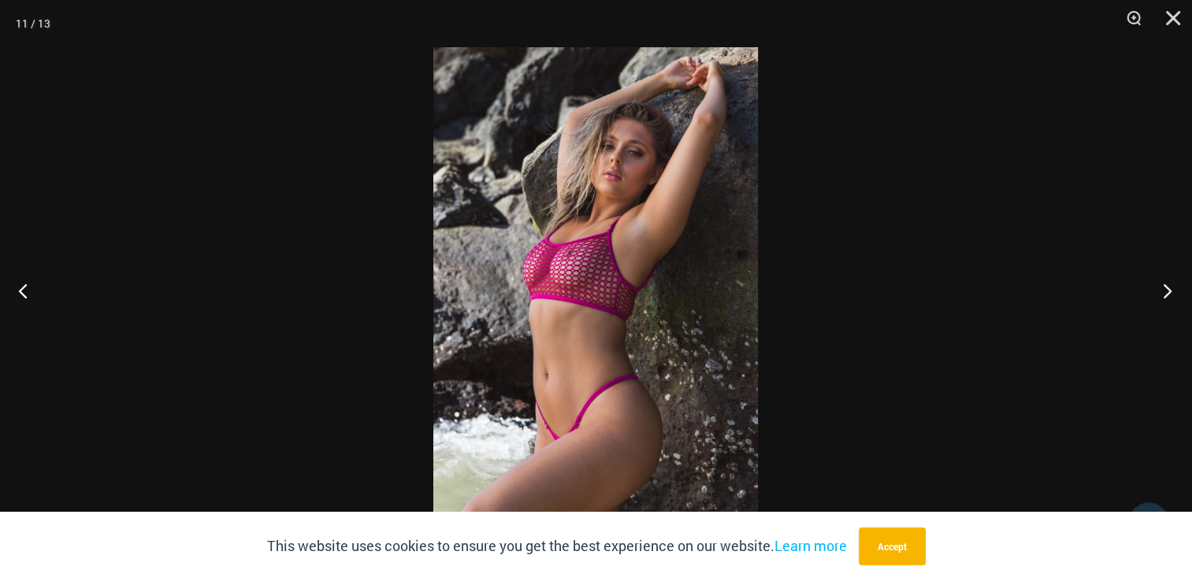
click at [1157, 298] on button "Next" at bounding box center [1162, 290] width 59 height 79
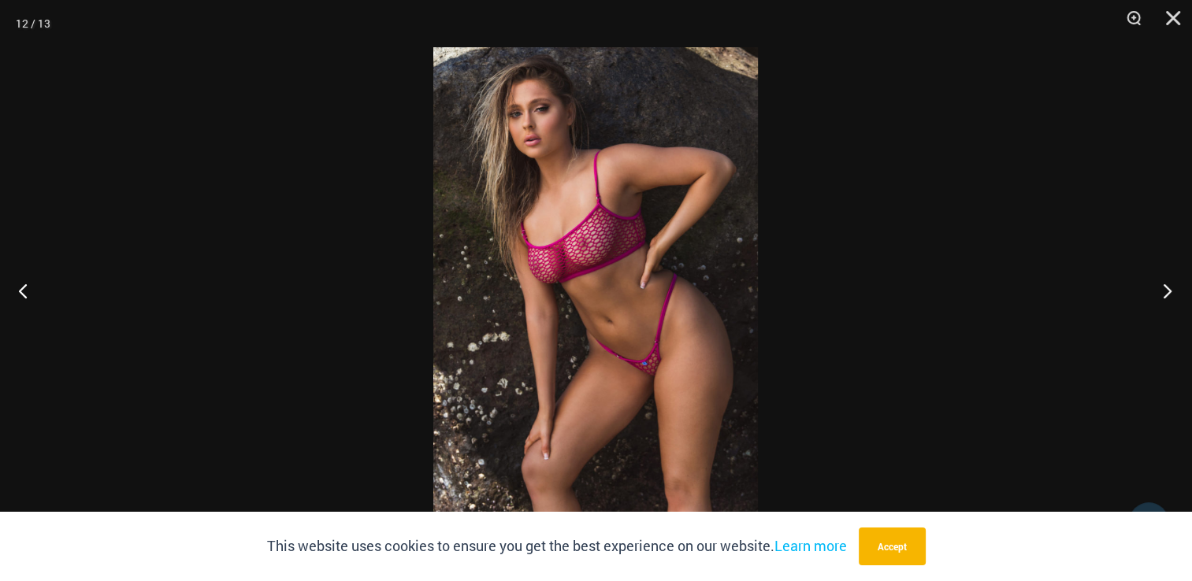
click at [1157, 298] on button "Next" at bounding box center [1162, 290] width 59 height 79
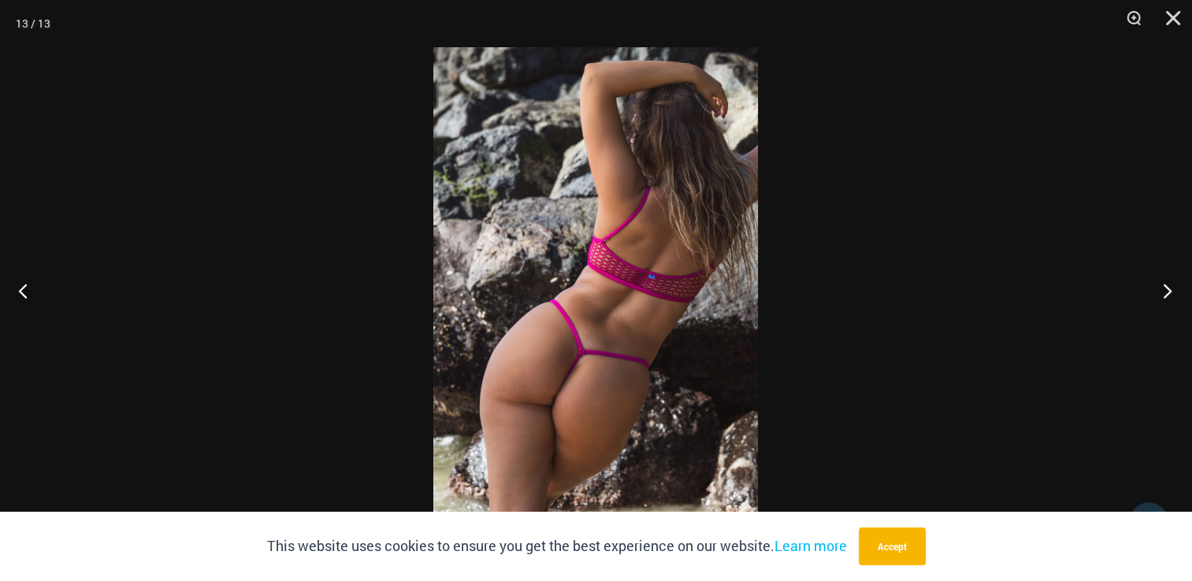
click at [1157, 298] on button "Next" at bounding box center [1162, 290] width 59 height 79
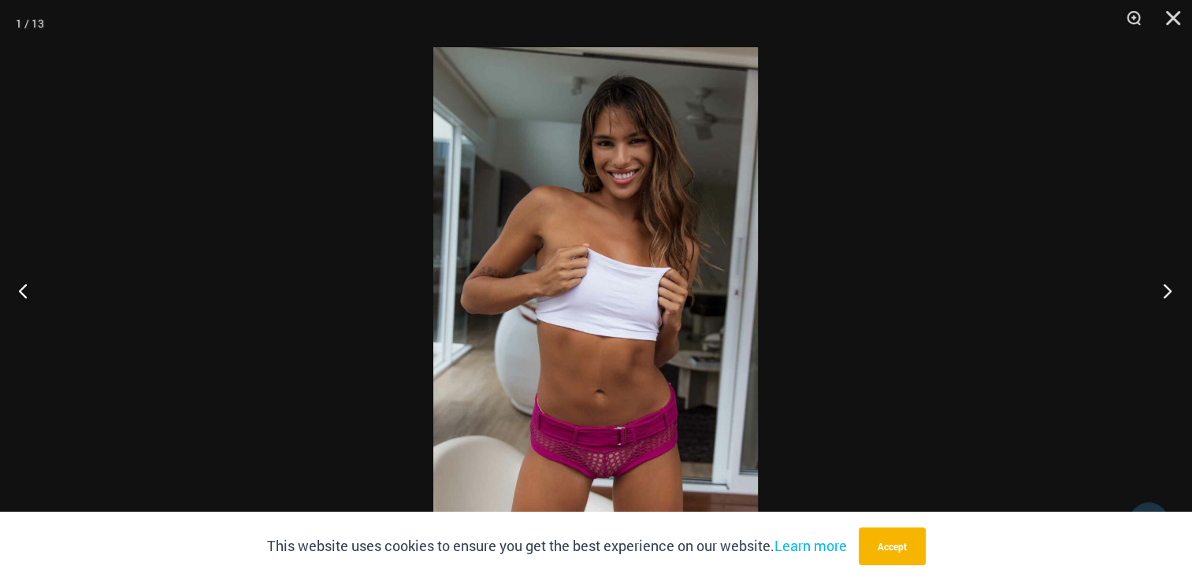
click at [1157, 298] on button "Next" at bounding box center [1162, 290] width 59 height 79
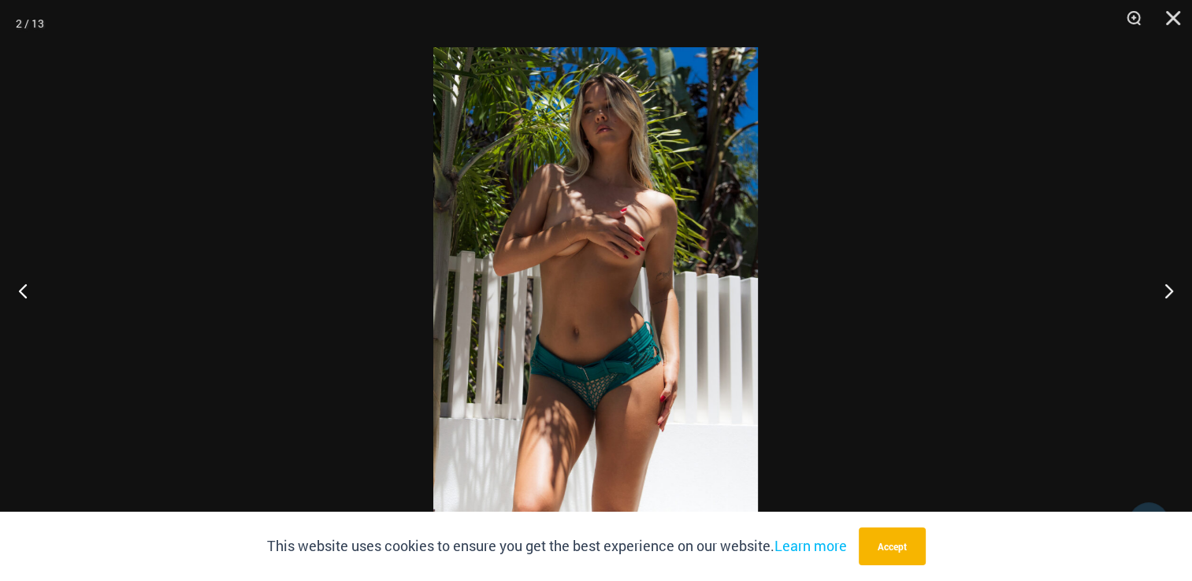
click at [308, 293] on div at bounding box center [596, 290] width 1192 height 581
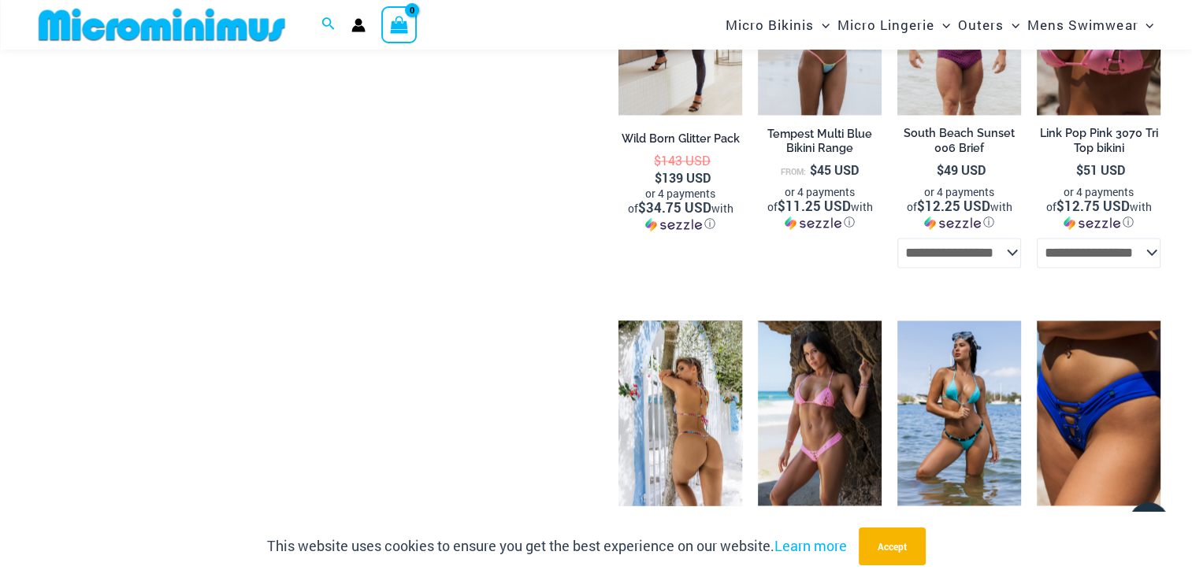
scroll to position [2457, 0]
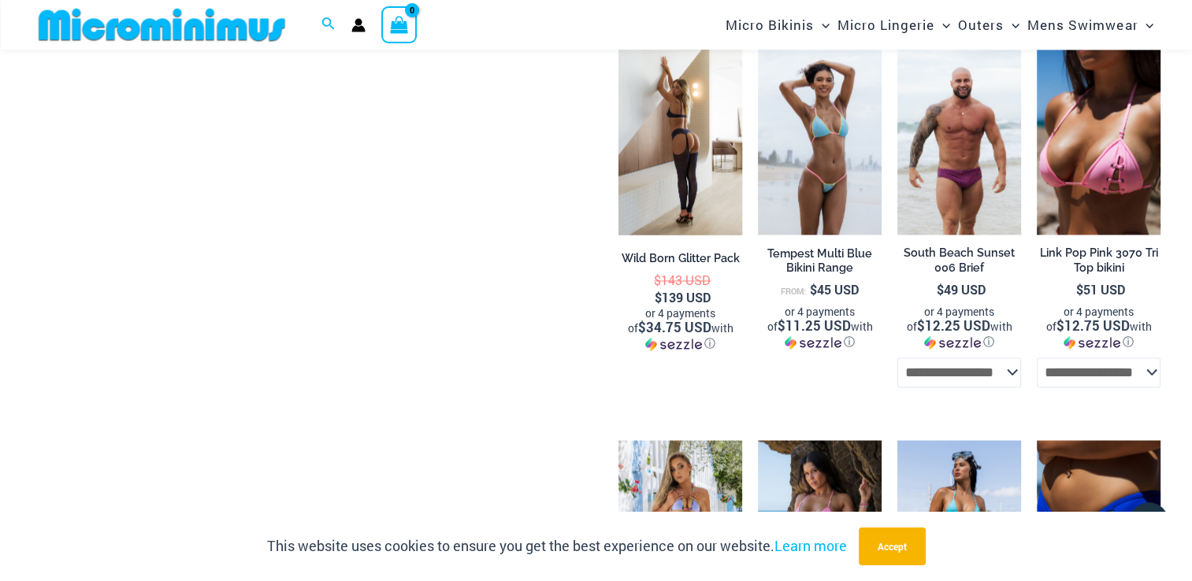
click at [685, 158] on img at bounding box center [681, 142] width 124 height 185
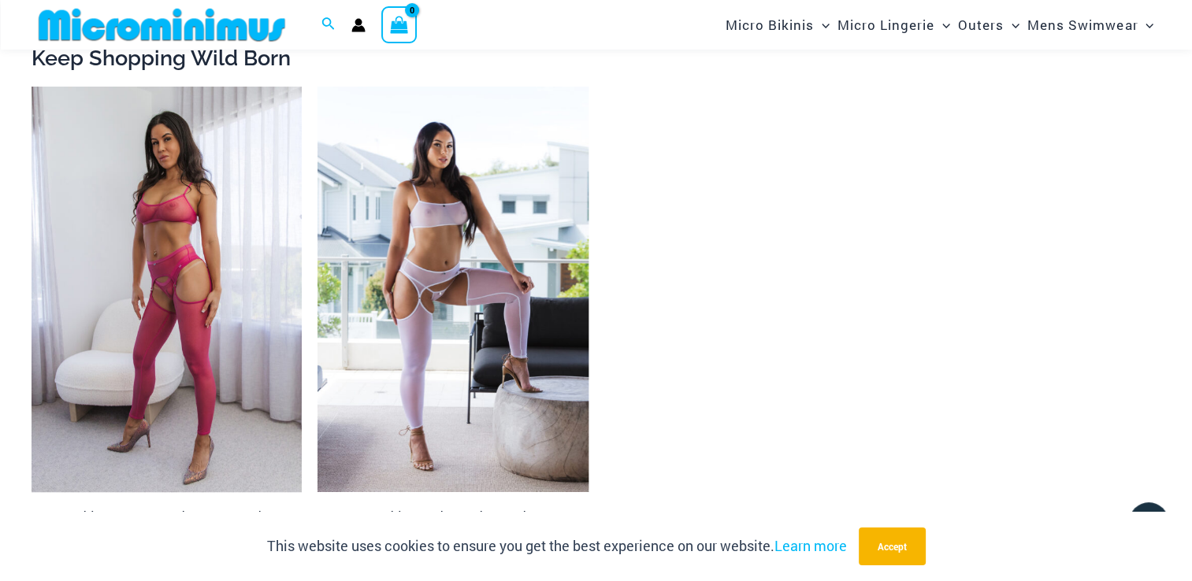
scroll to position [1877, 0]
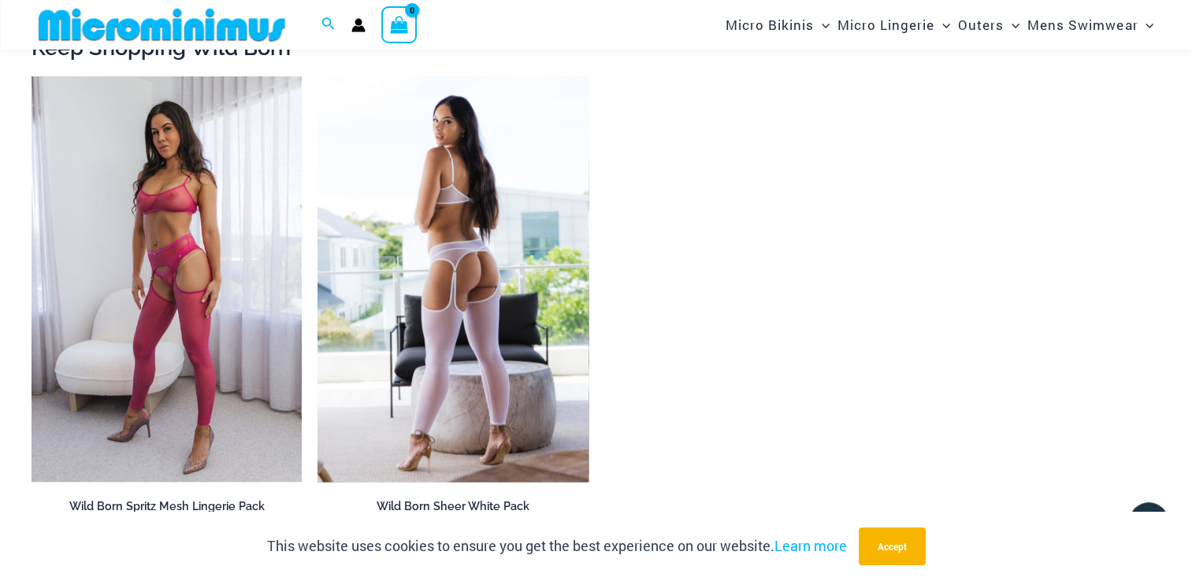
click at [480, 307] on img at bounding box center [453, 279] width 270 height 406
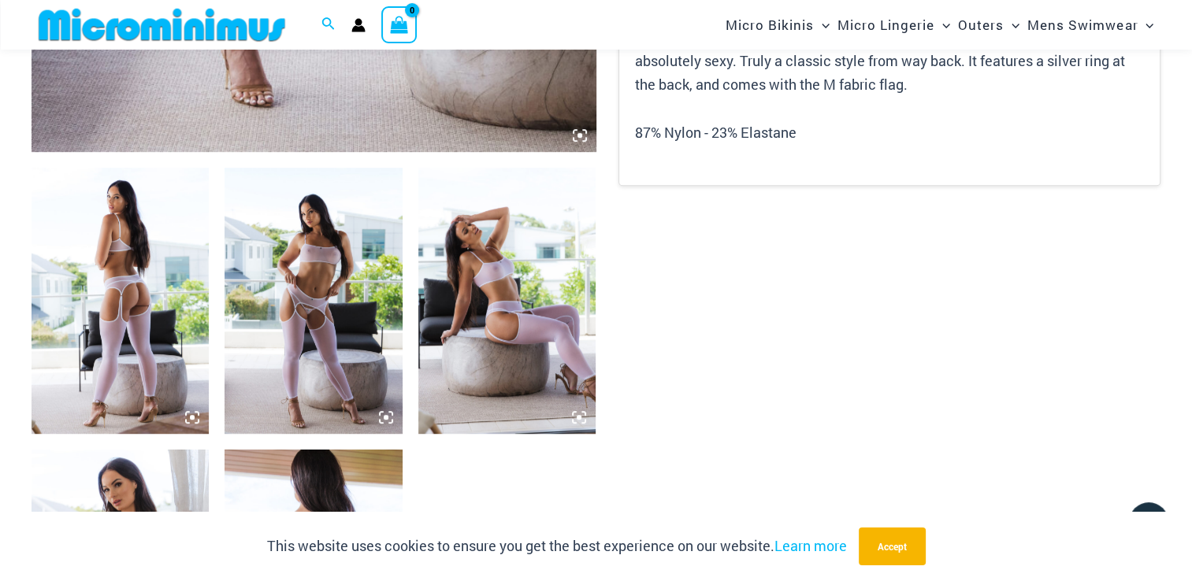
scroll to position [854, 0]
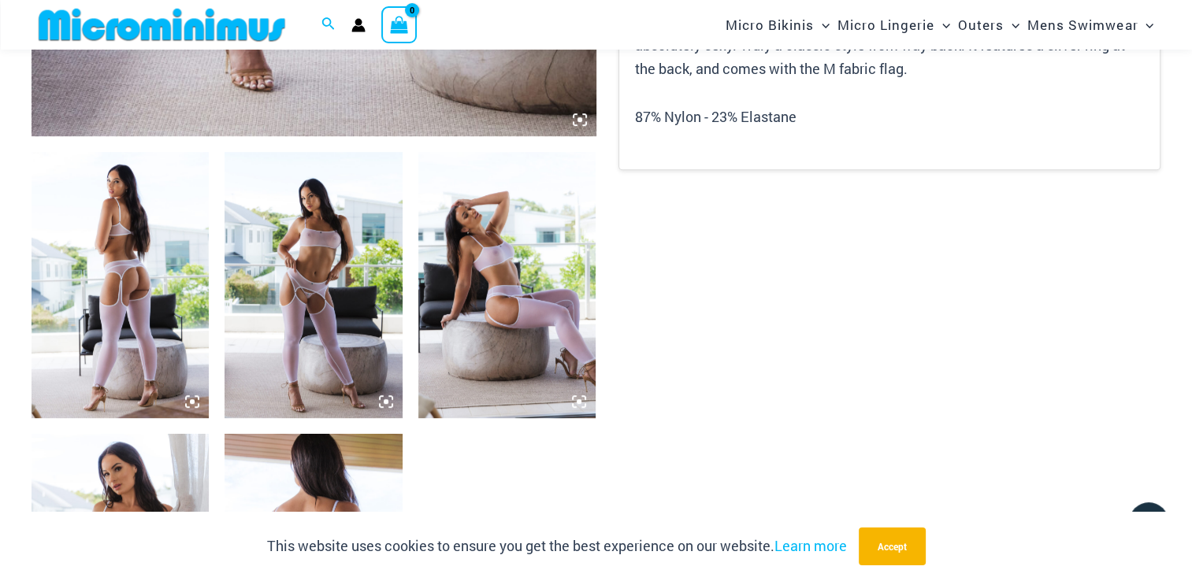
click at [129, 286] on img at bounding box center [120, 285] width 177 height 266
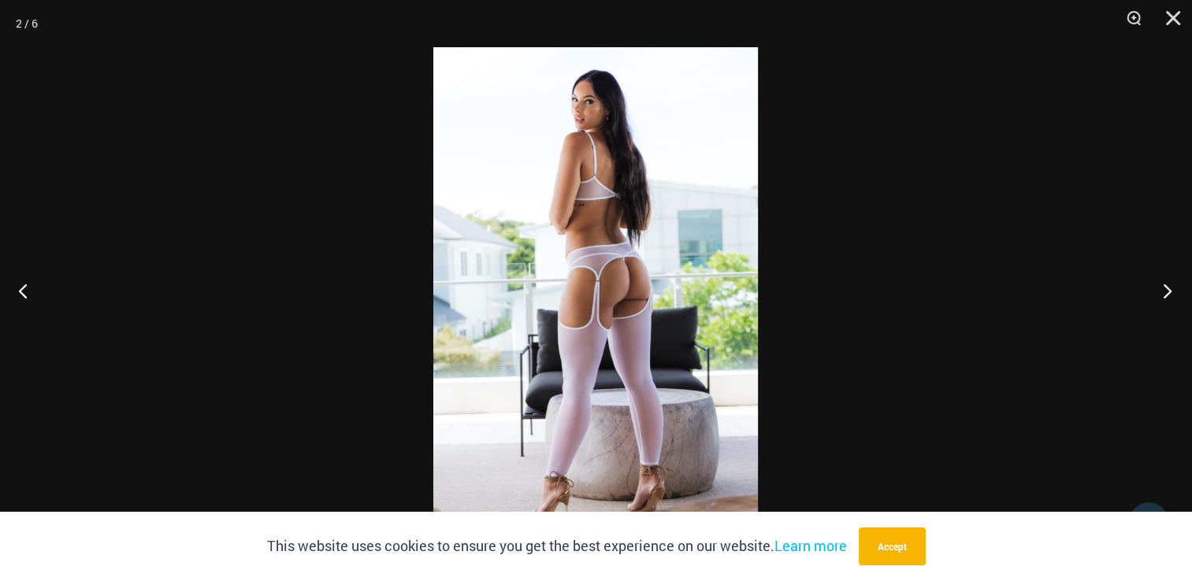
click at [1169, 295] on button "Next" at bounding box center [1162, 290] width 59 height 79
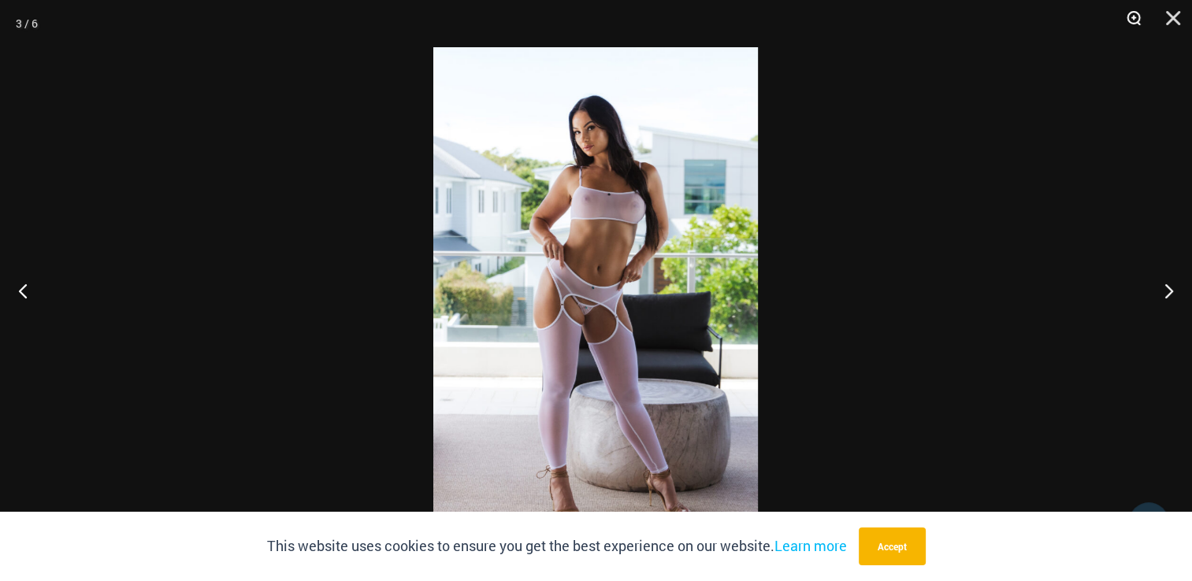
click at [1131, 20] on button "Zoom" at bounding box center [1128, 23] width 39 height 47
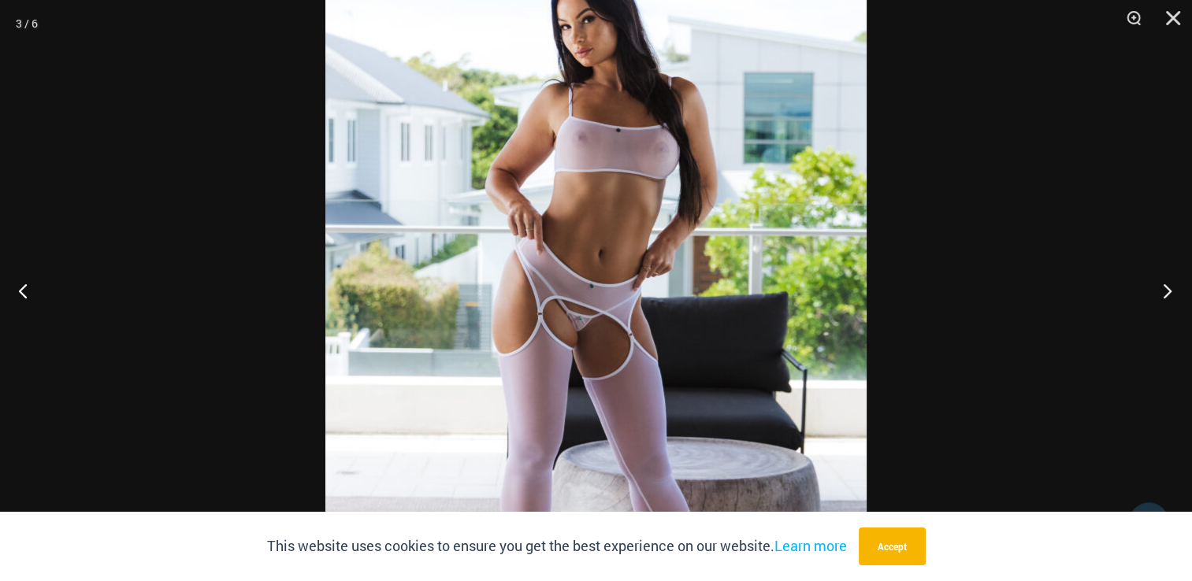
click at [1165, 291] on button "Next" at bounding box center [1162, 290] width 59 height 79
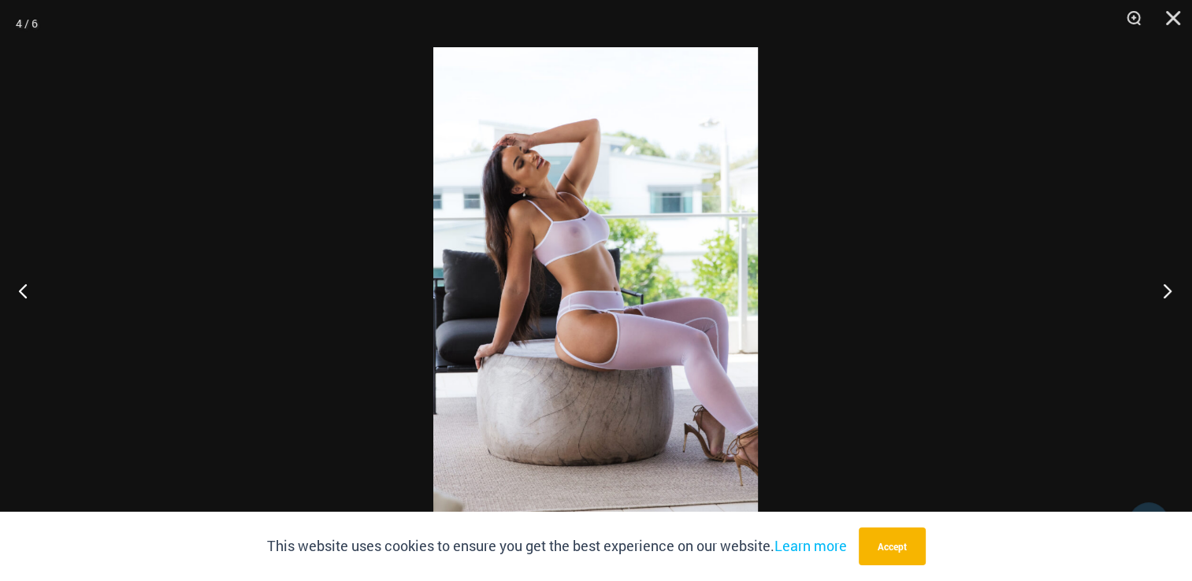
click at [1166, 290] on button "Next" at bounding box center [1162, 290] width 59 height 79
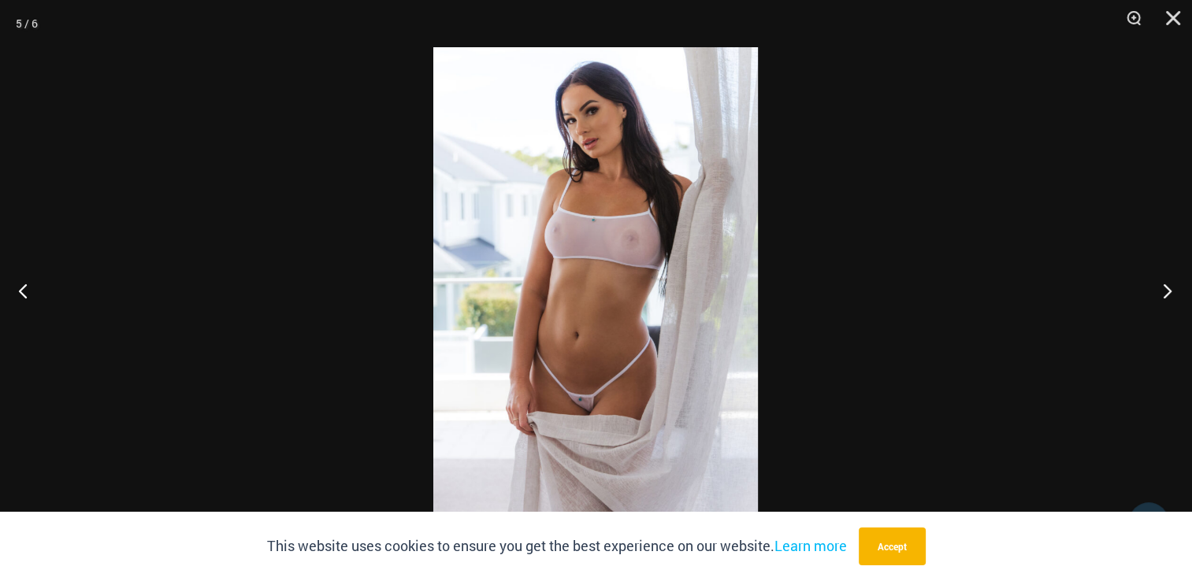
click at [1161, 292] on button "Next" at bounding box center [1162, 290] width 59 height 79
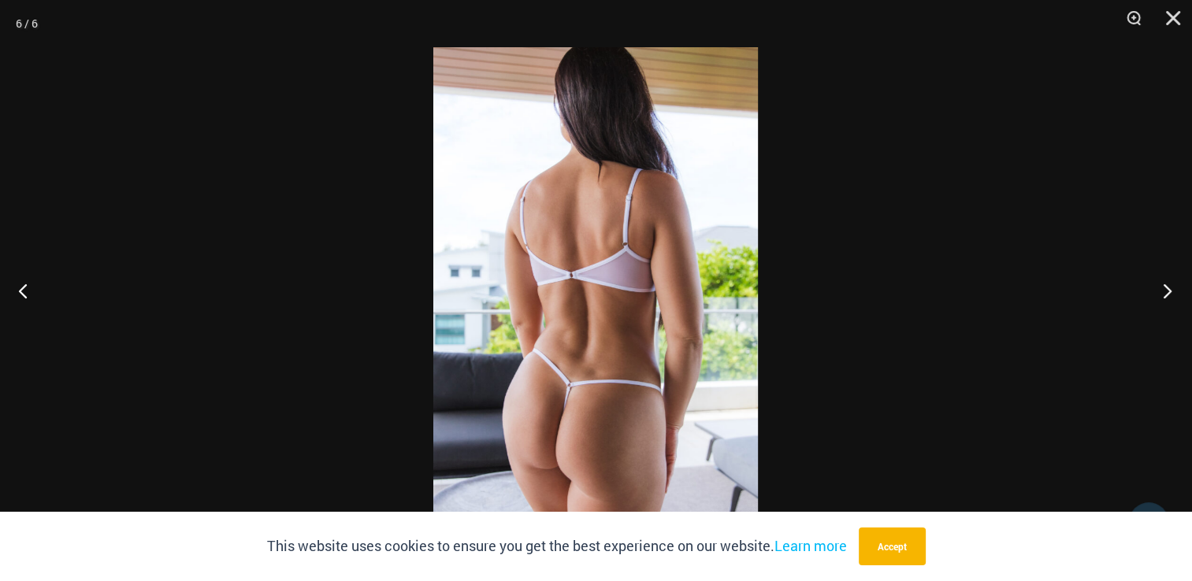
click at [1162, 290] on button "Next" at bounding box center [1162, 290] width 59 height 79
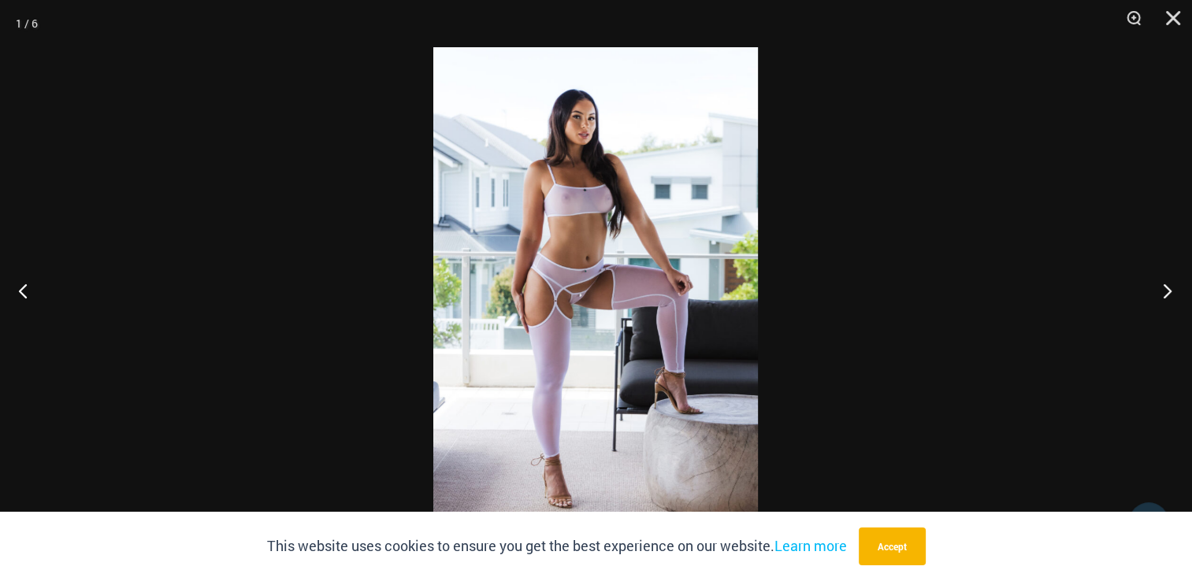
click at [1155, 289] on button "Next" at bounding box center [1162, 290] width 59 height 79
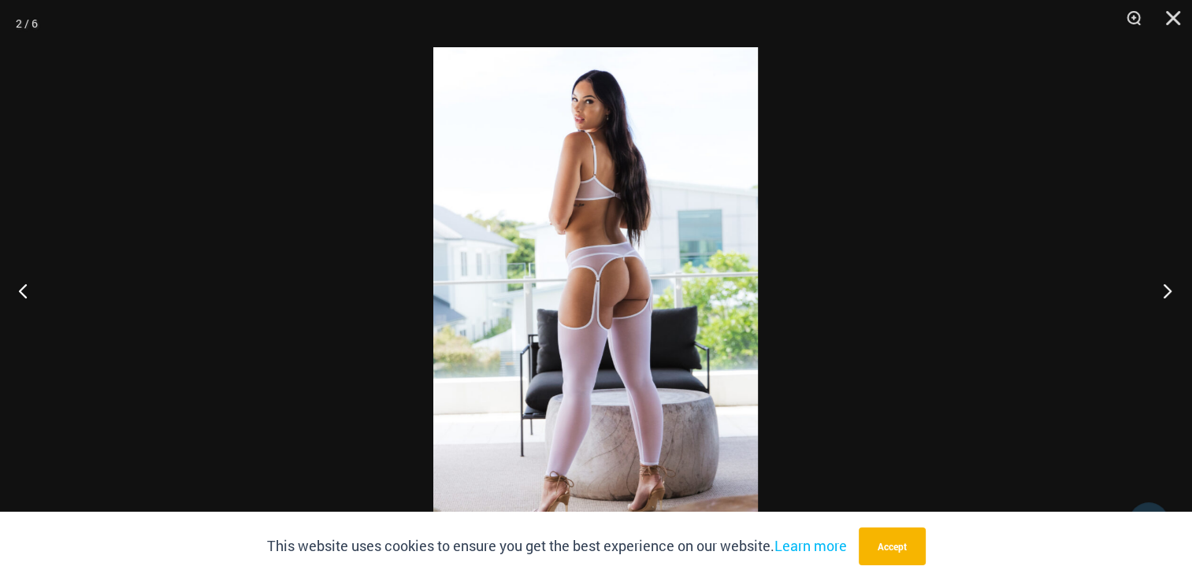
click at [1153, 289] on button "Next" at bounding box center [1162, 290] width 59 height 79
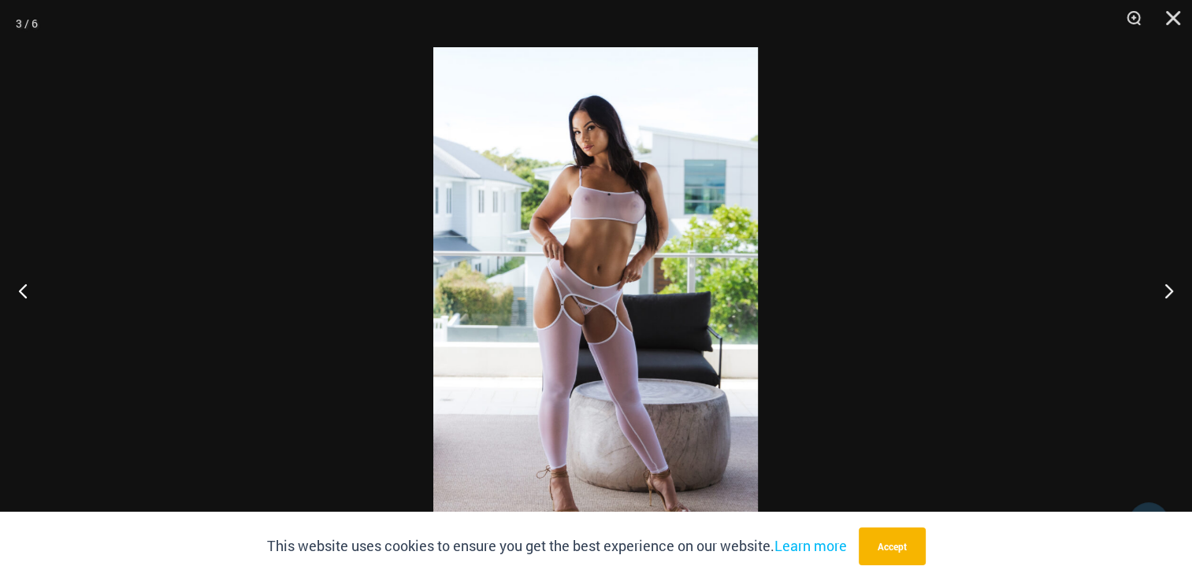
click at [278, 321] on div at bounding box center [596, 290] width 1192 height 581
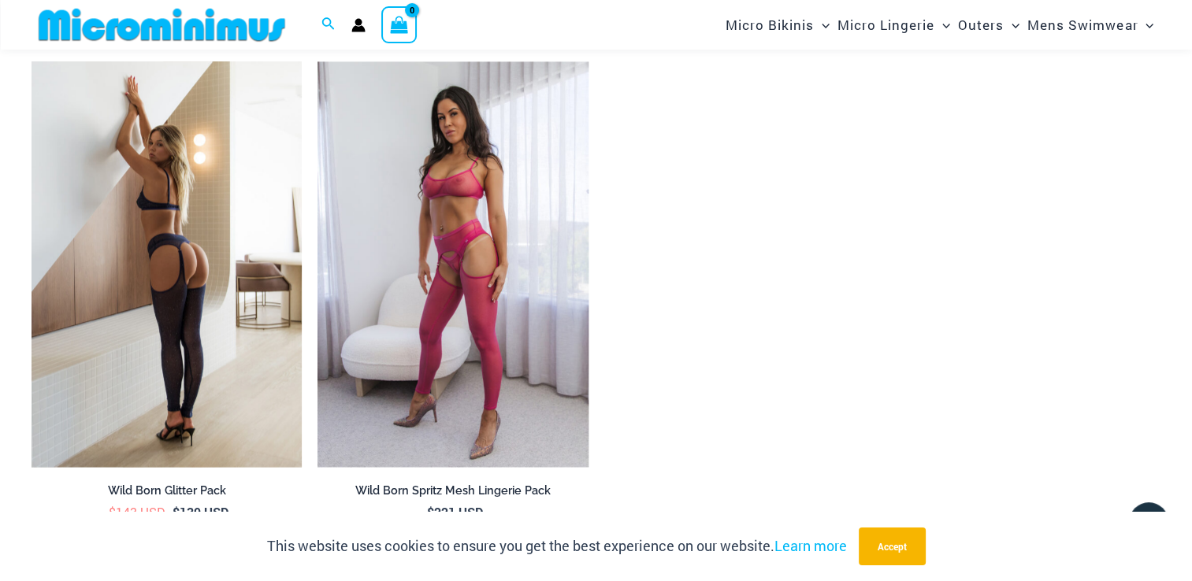
scroll to position [1563, 0]
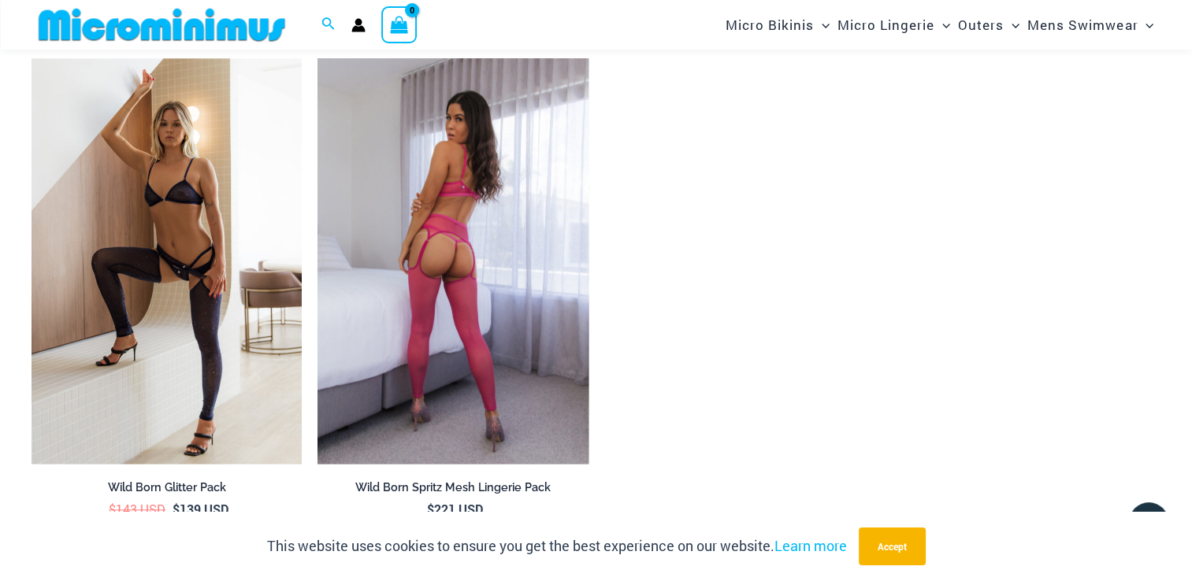
click at [449, 284] on img at bounding box center [453, 261] width 270 height 406
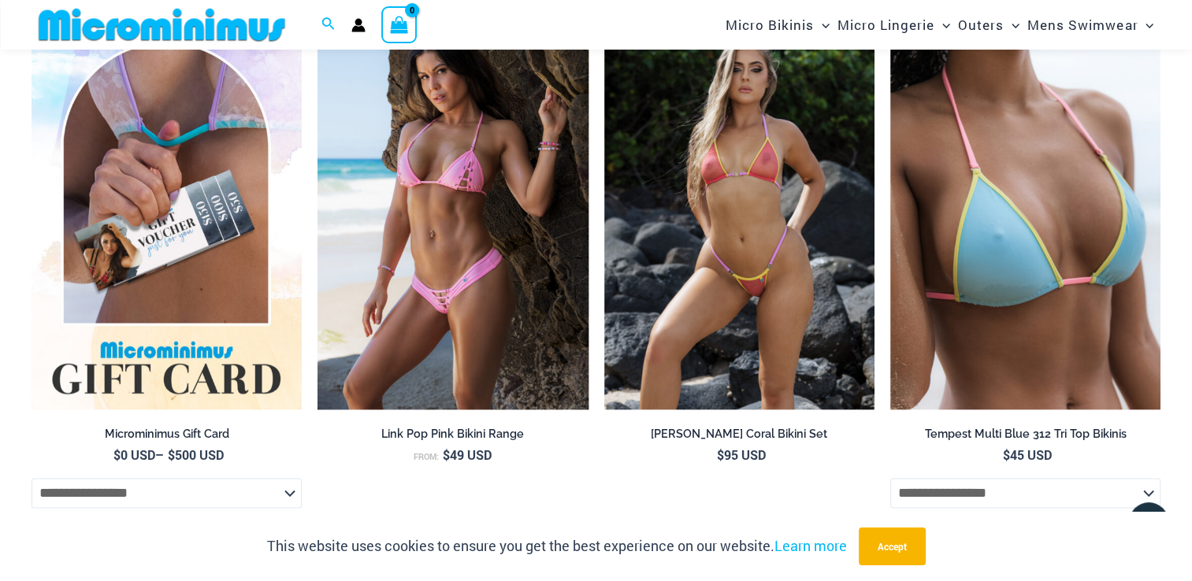
scroll to position [2194, 0]
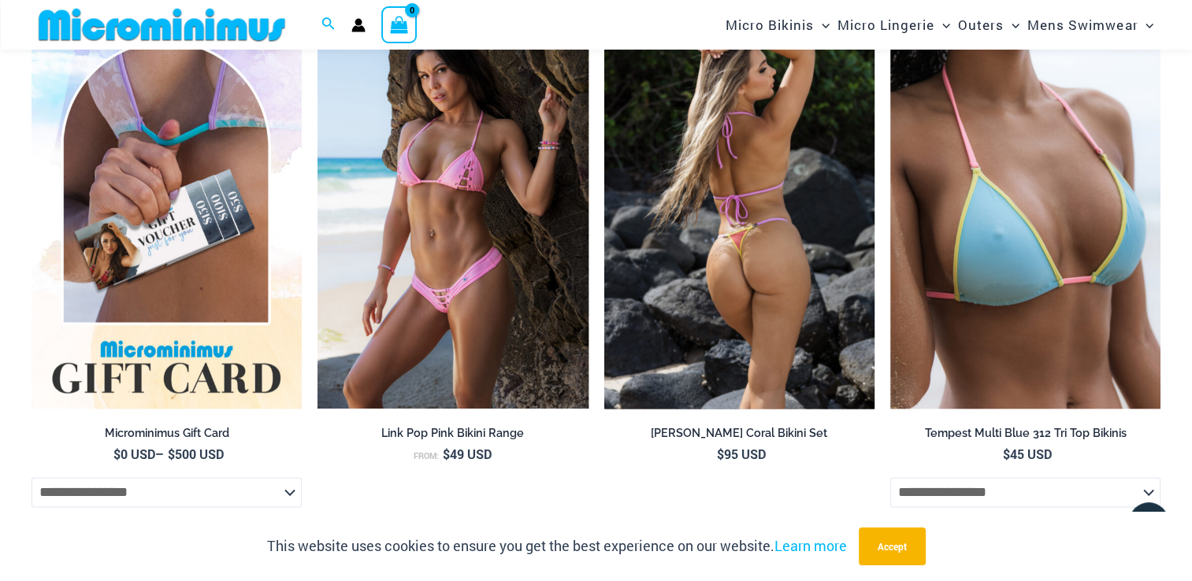
click at [737, 275] on img at bounding box center [739, 206] width 270 height 406
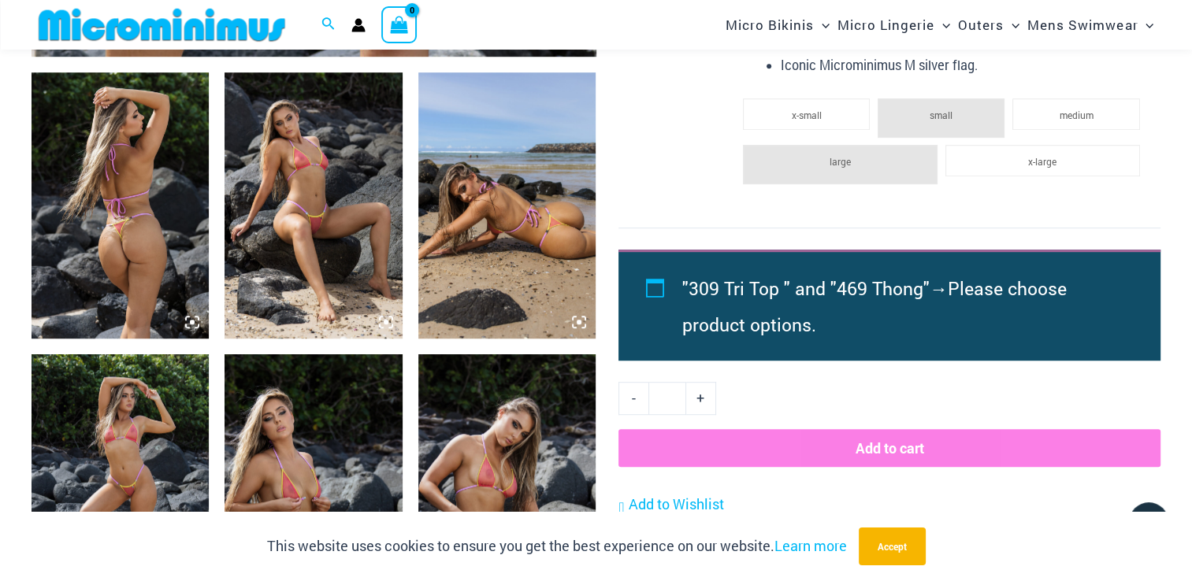
scroll to position [935, 0]
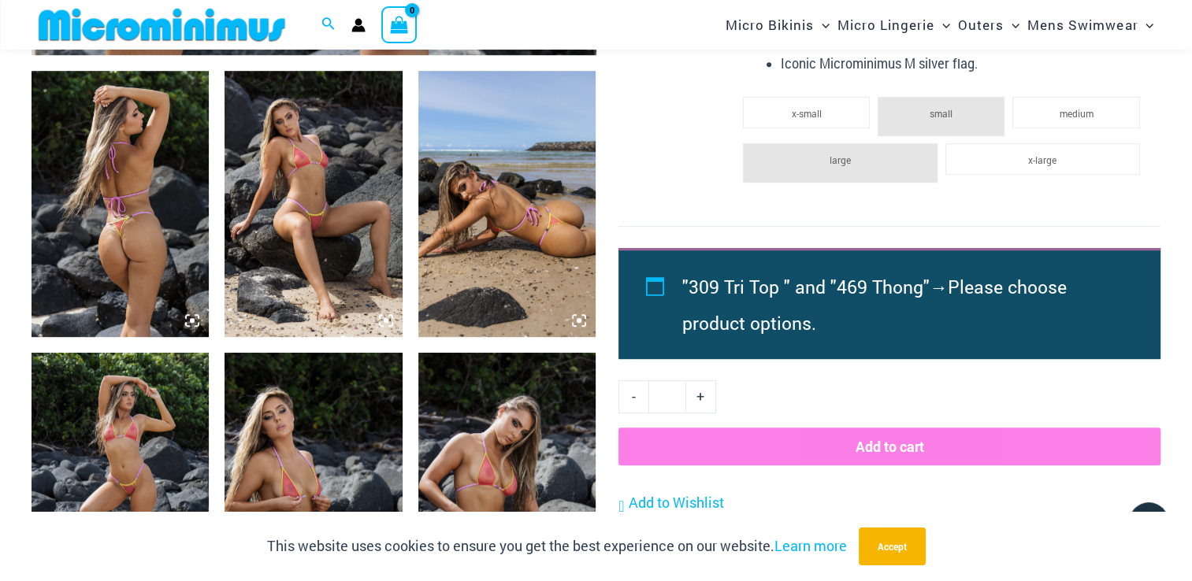
click at [151, 247] on img at bounding box center [120, 204] width 177 height 266
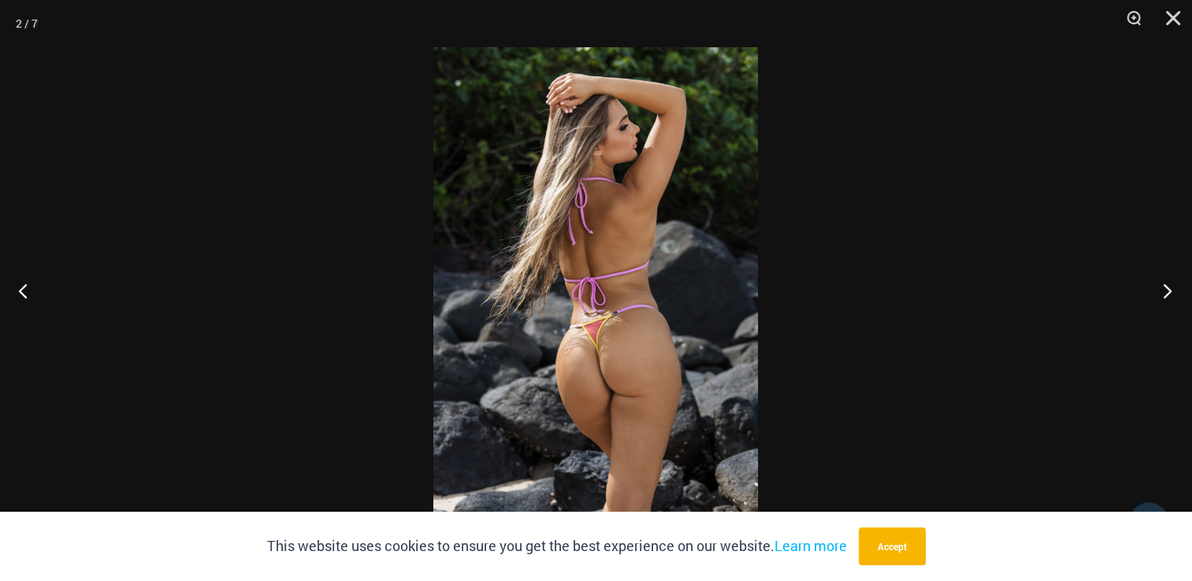
click at [1163, 286] on button "Next" at bounding box center [1162, 290] width 59 height 79
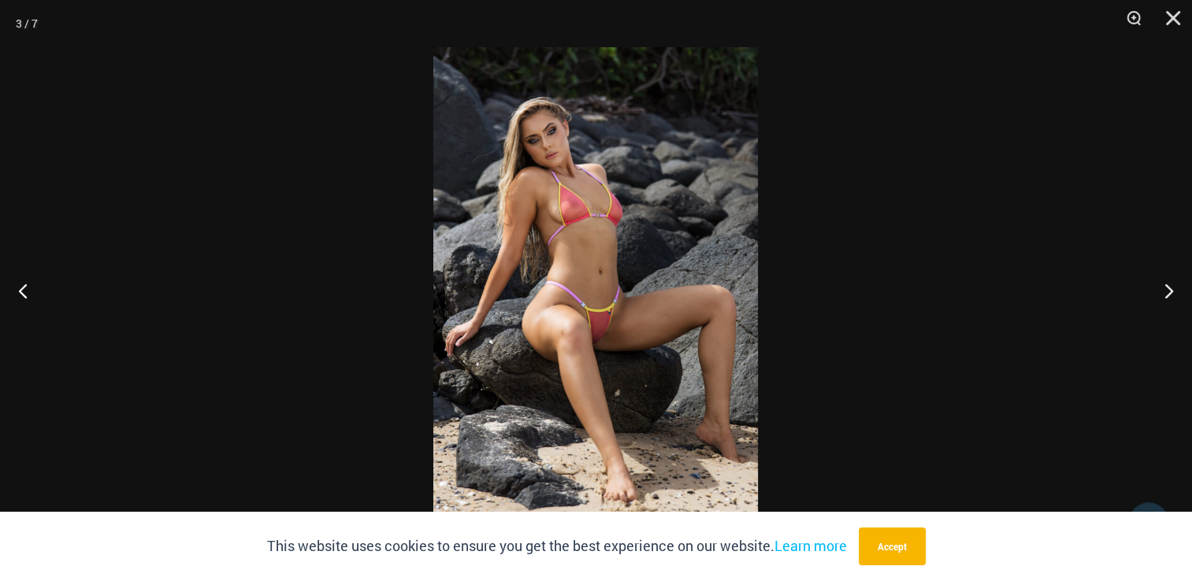
click at [641, 299] on img at bounding box center [595, 290] width 325 height 487
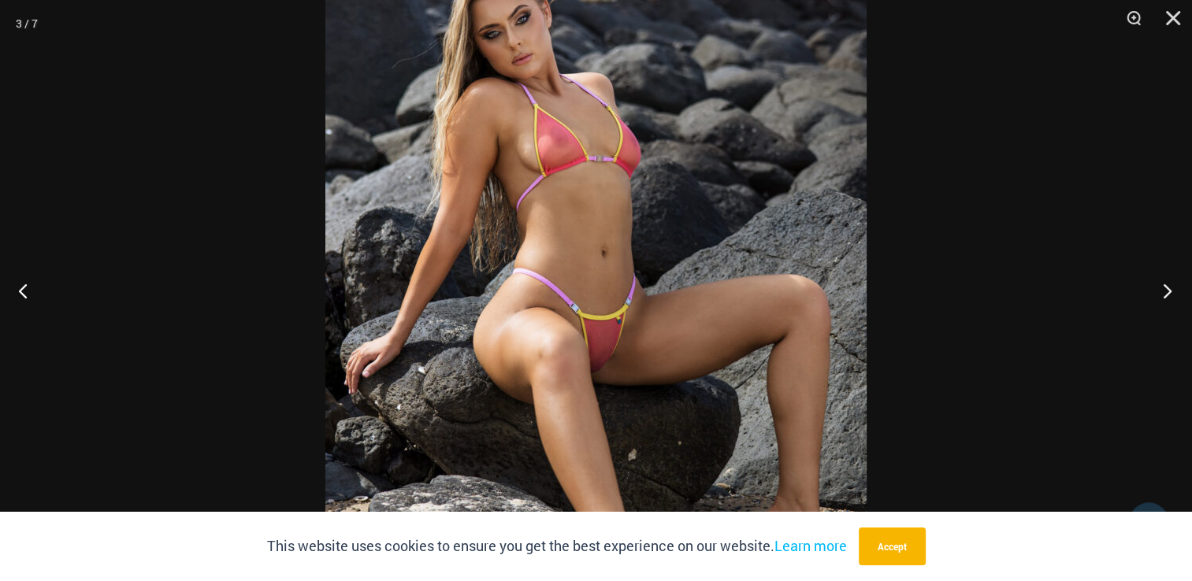
click at [1165, 295] on button "Next" at bounding box center [1162, 290] width 59 height 79
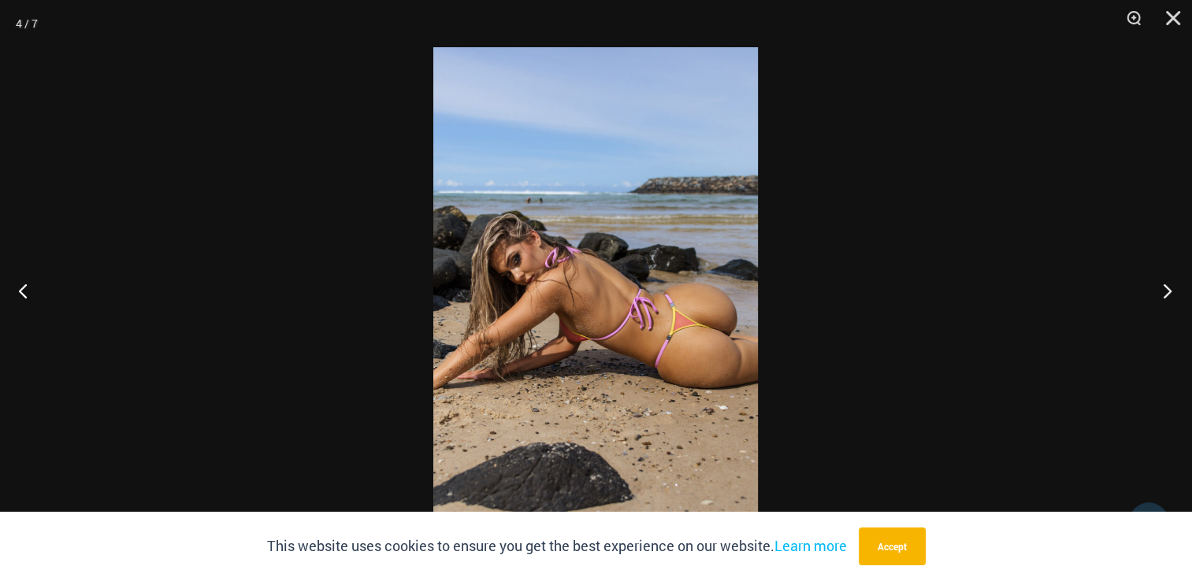
click at [1165, 295] on button "Next" at bounding box center [1162, 290] width 59 height 79
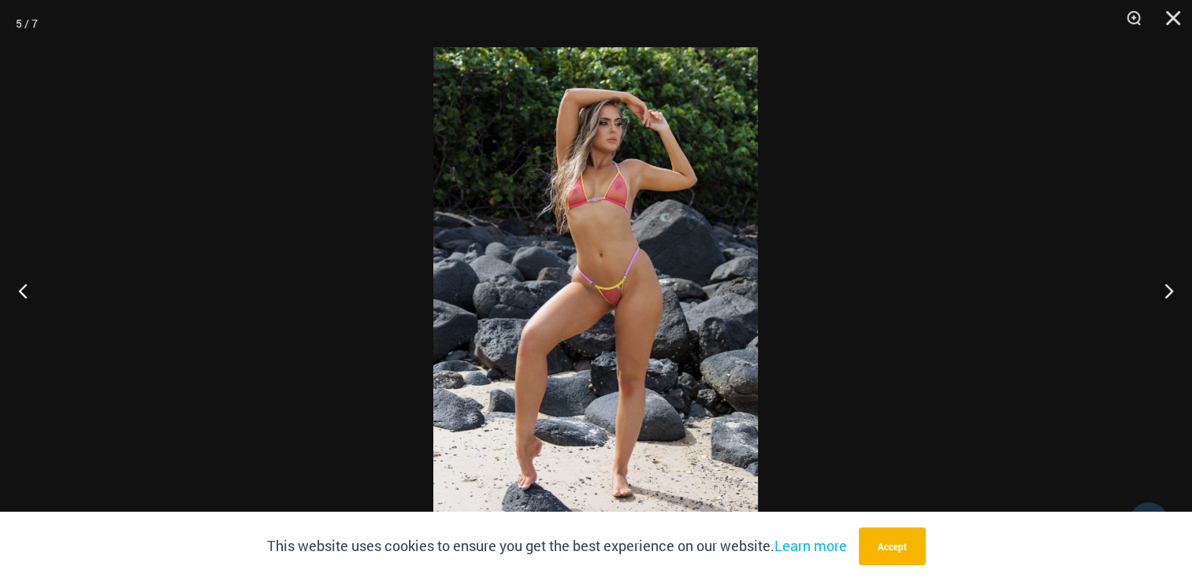
click at [677, 329] on img at bounding box center [595, 290] width 325 height 487
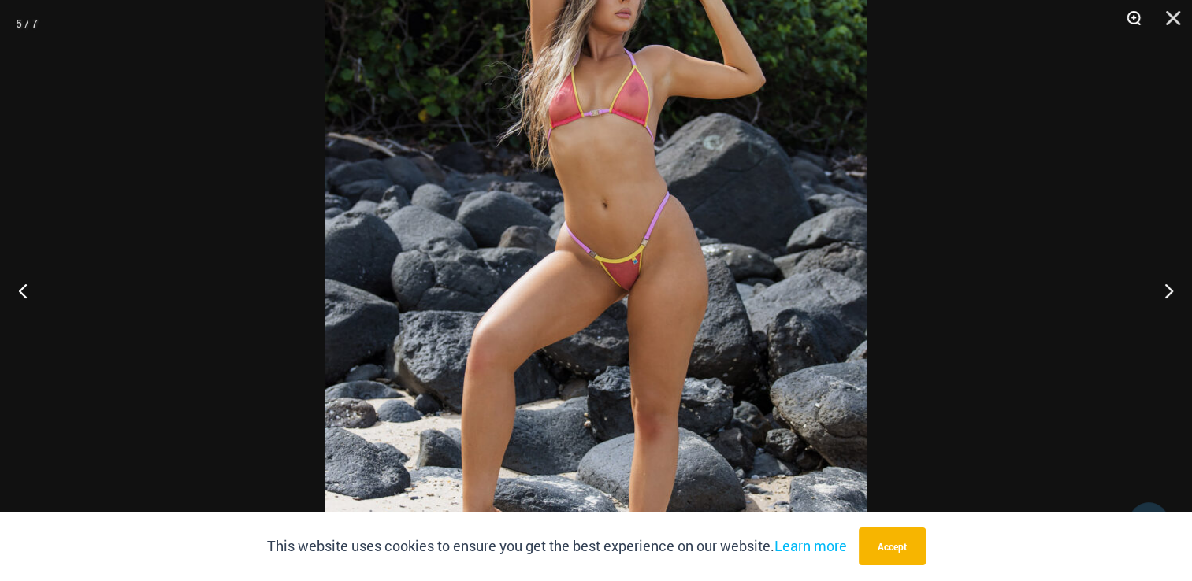
click at [1131, 14] on button "Zoom" at bounding box center [1128, 23] width 39 height 47
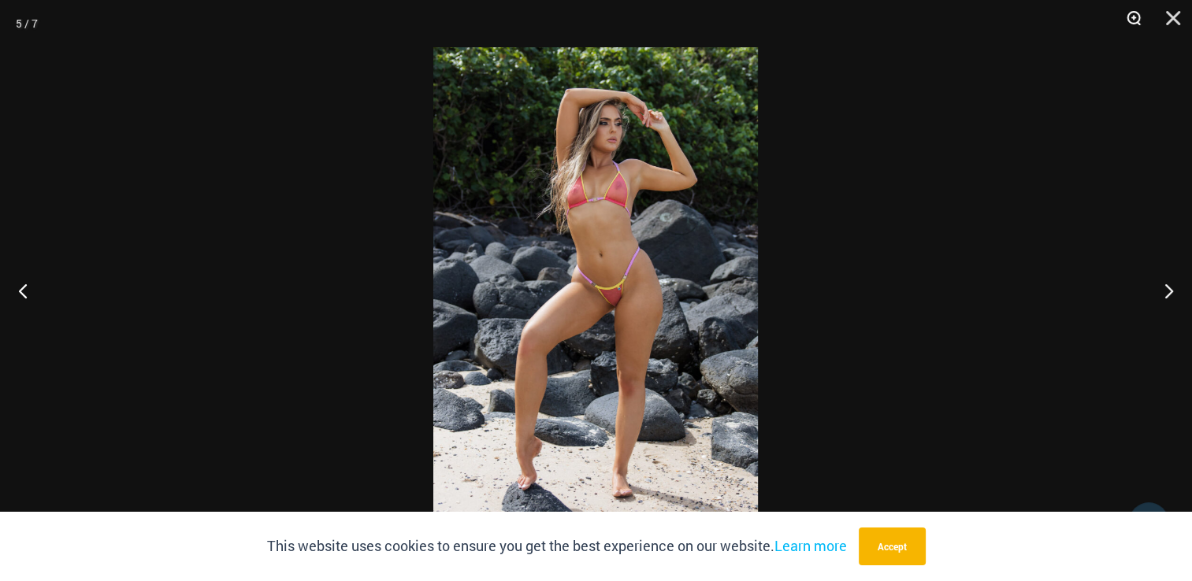
click at [1132, 15] on button "Zoom" at bounding box center [1128, 23] width 39 height 47
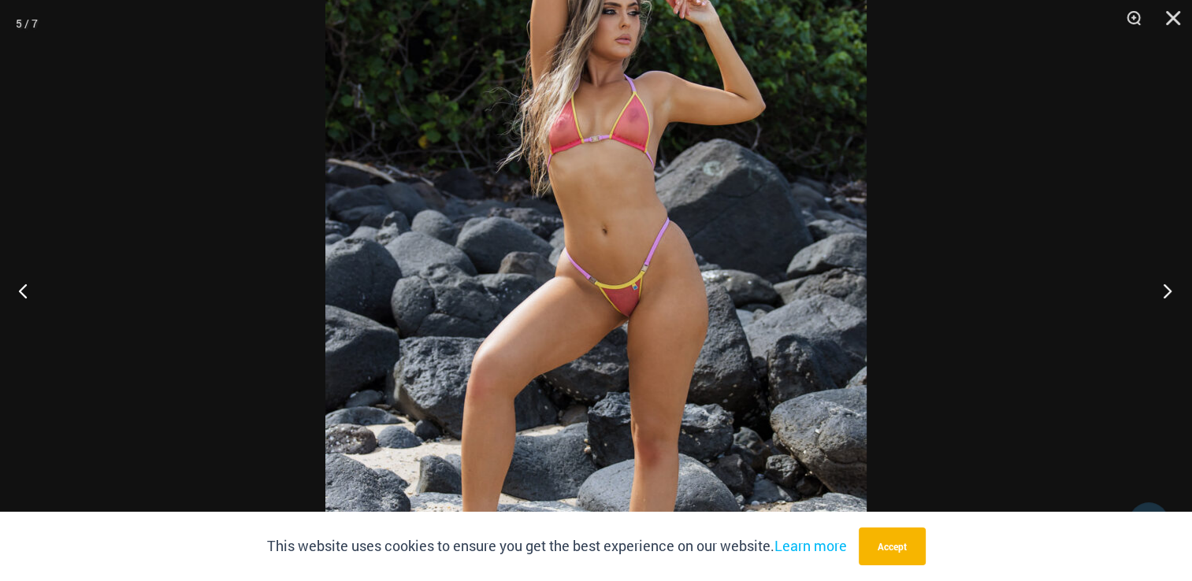
click at [1163, 285] on button "Next" at bounding box center [1162, 290] width 59 height 79
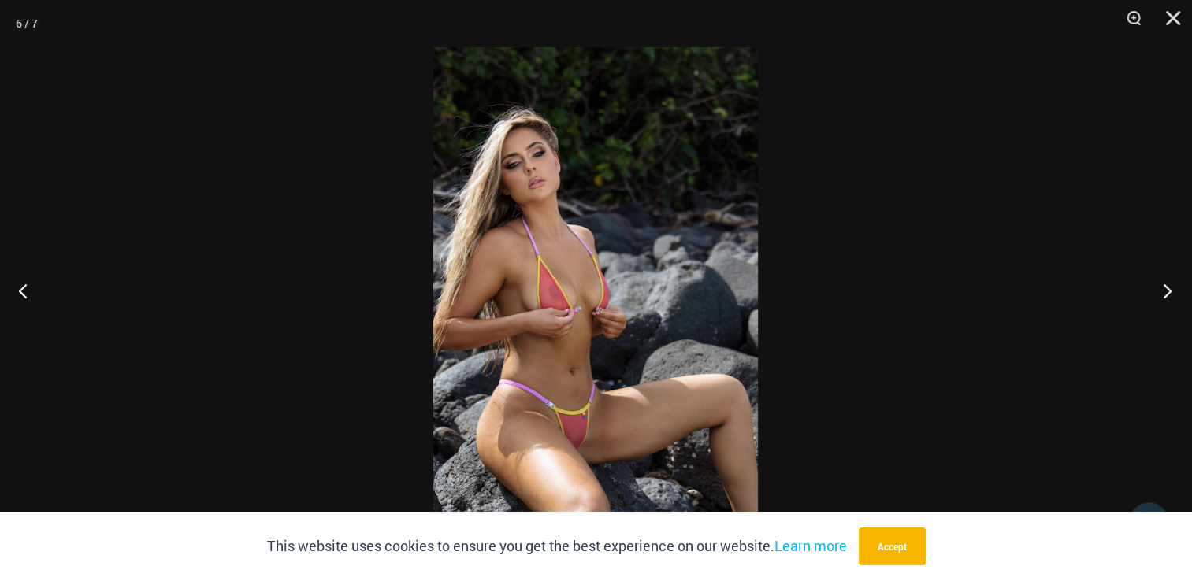
click at [1163, 285] on button "Next" at bounding box center [1162, 290] width 59 height 79
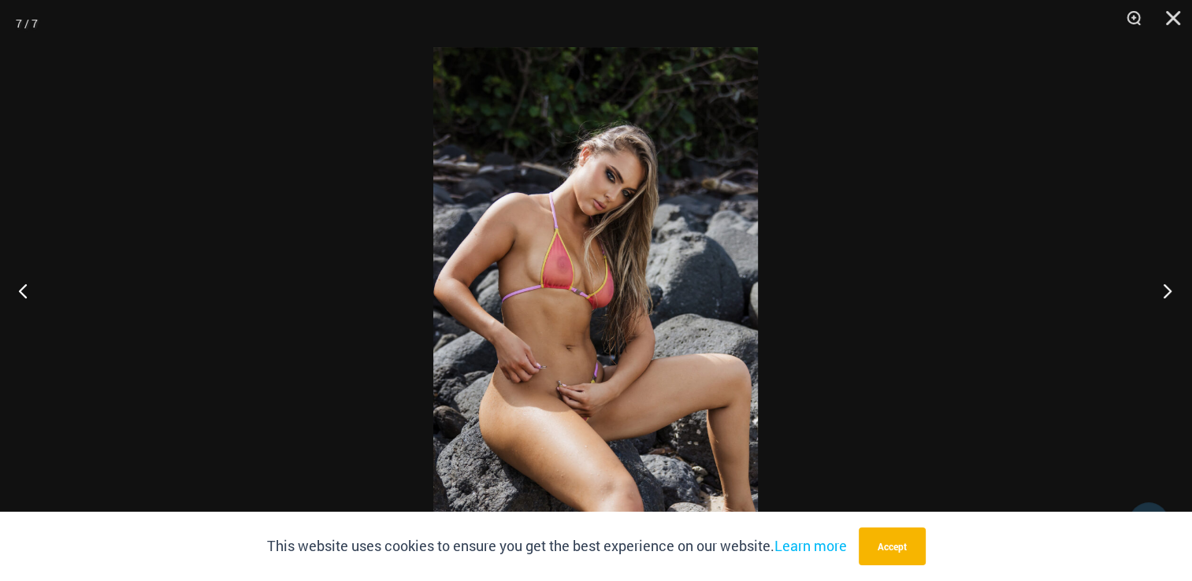
click at [1163, 285] on button "Next" at bounding box center [1162, 290] width 59 height 79
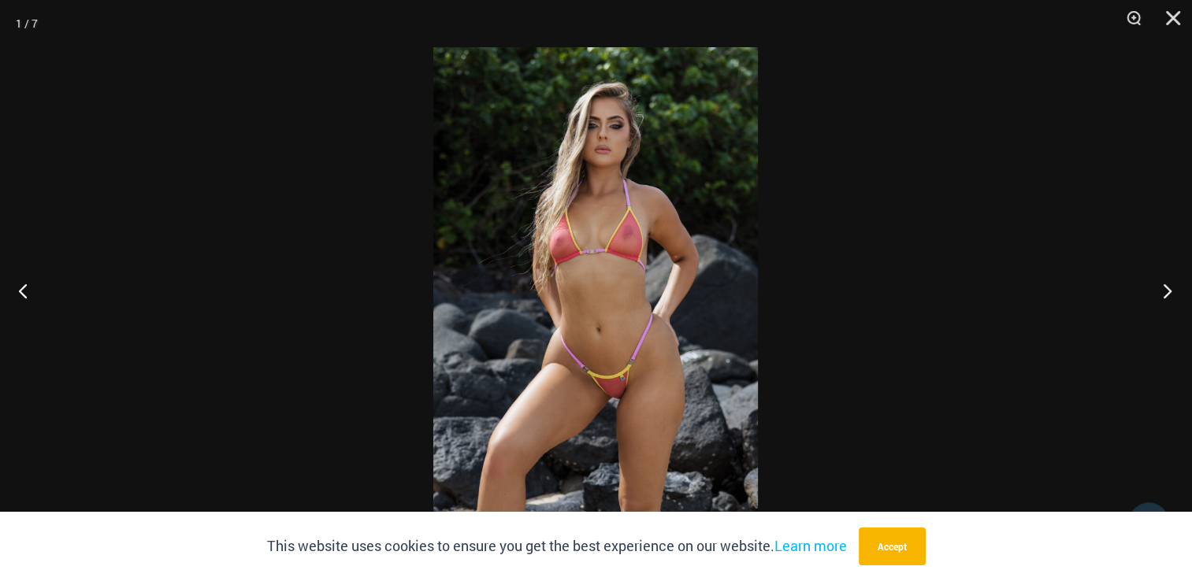
click at [1163, 285] on button "Next" at bounding box center [1162, 290] width 59 height 79
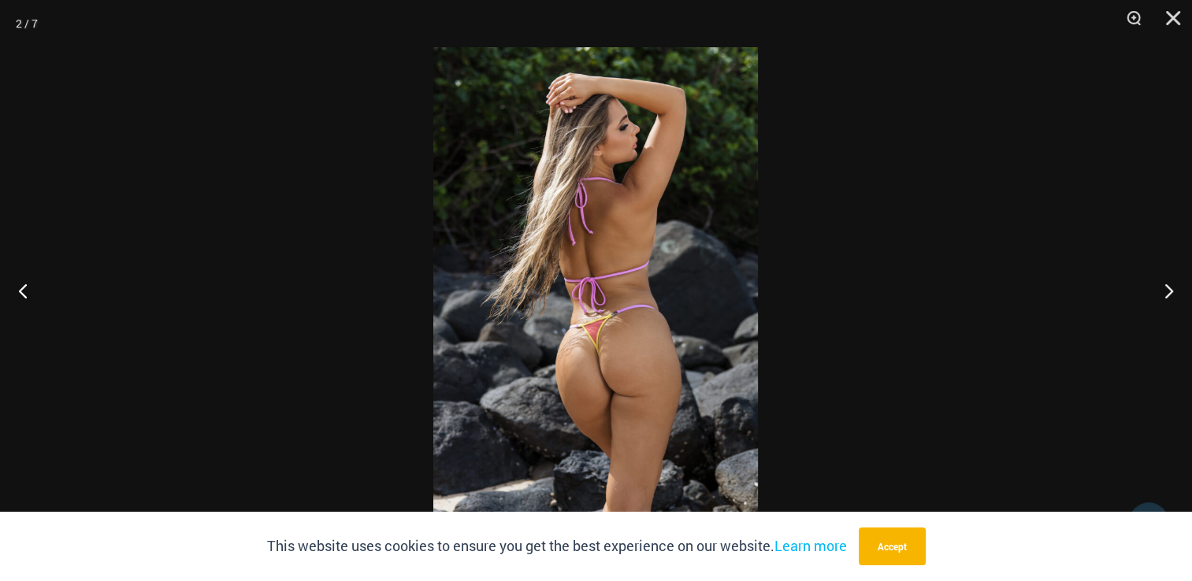
click at [309, 462] on div at bounding box center [596, 290] width 1192 height 581
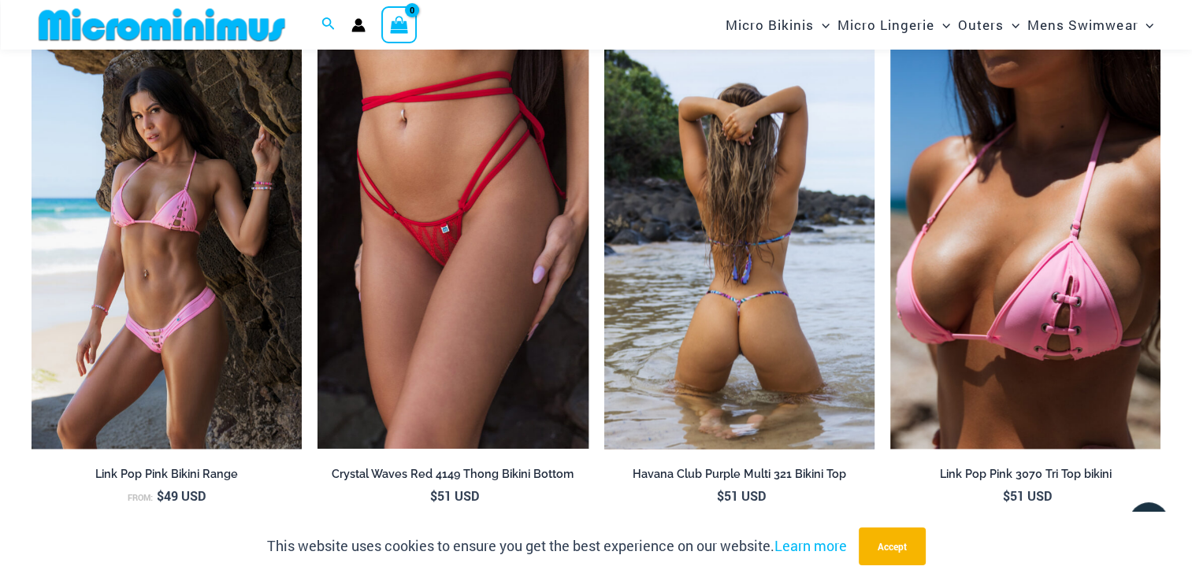
scroll to position [2511, 0]
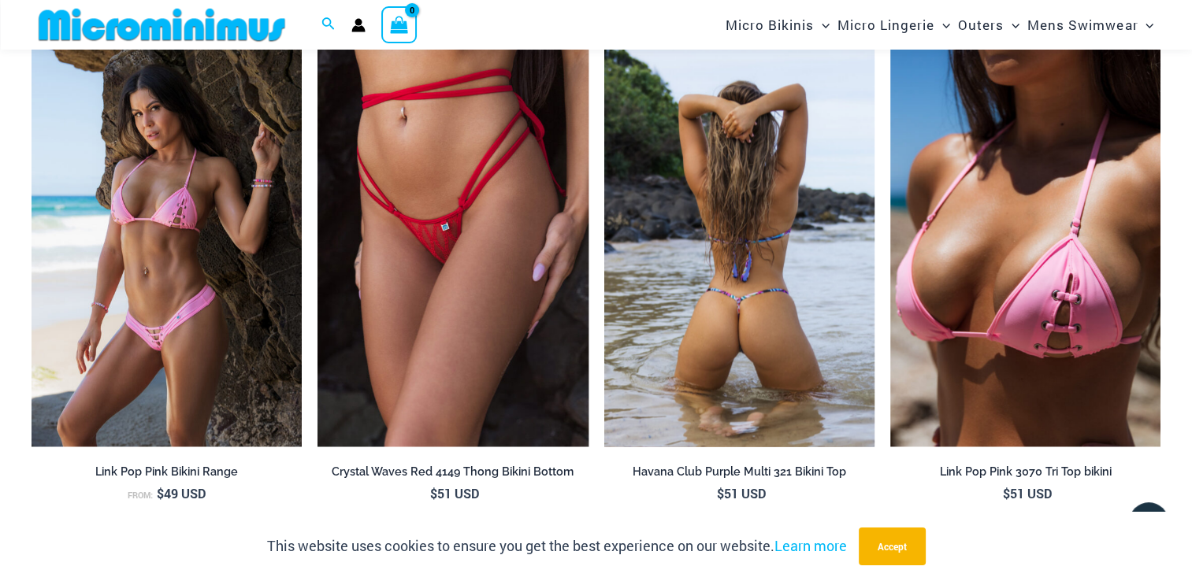
click at [722, 353] on img at bounding box center [739, 244] width 270 height 406
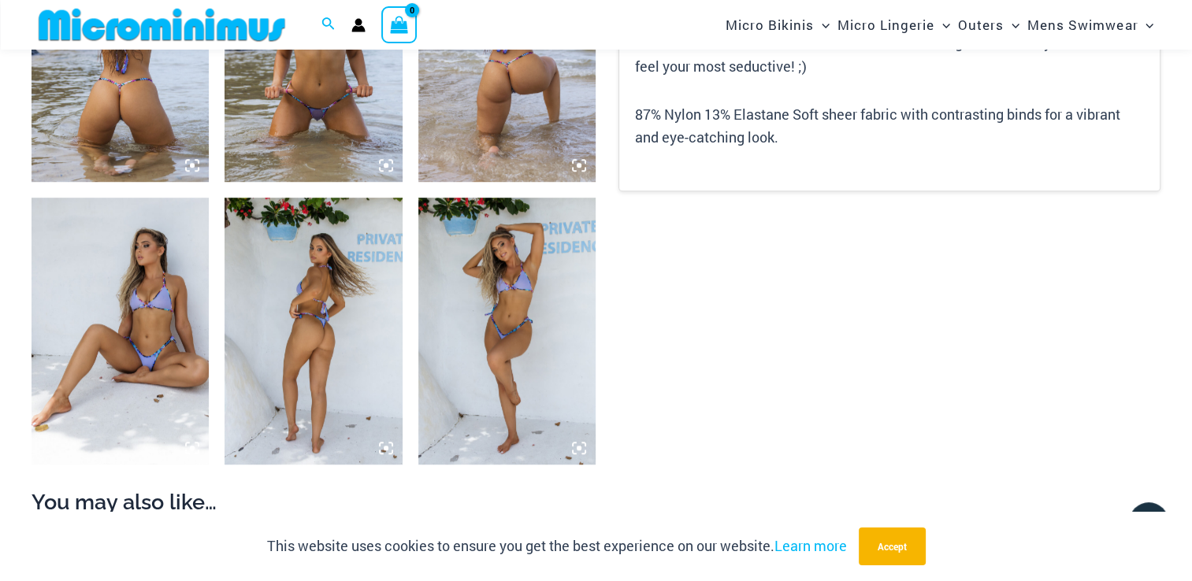
scroll to position [1091, 0]
click at [166, 317] on img at bounding box center [120, 330] width 177 height 266
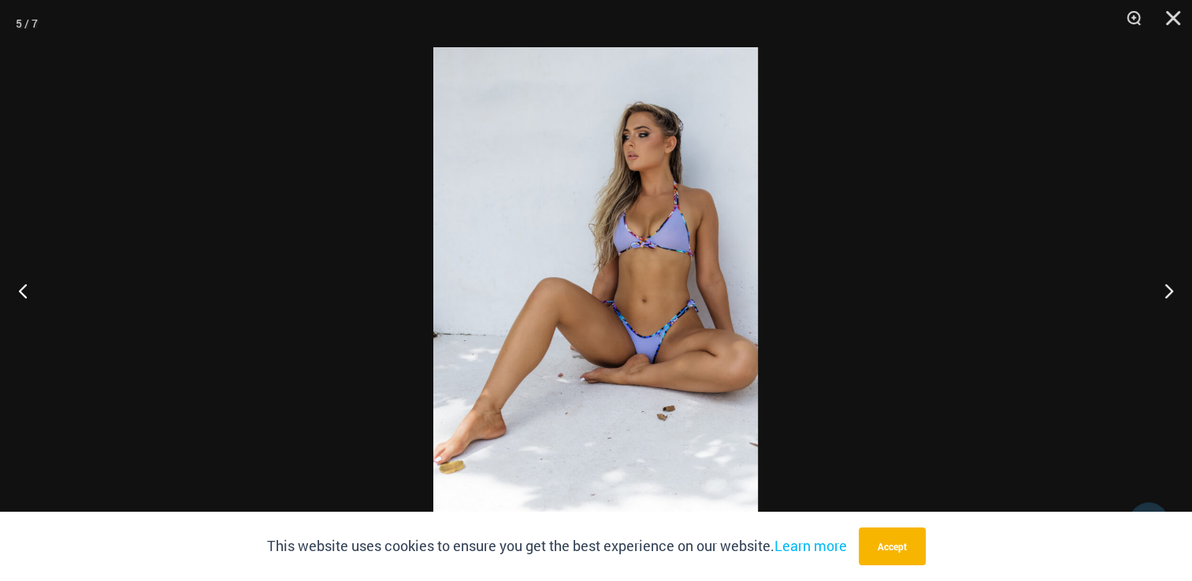
click at [640, 321] on img at bounding box center [595, 290] width 325 height 487
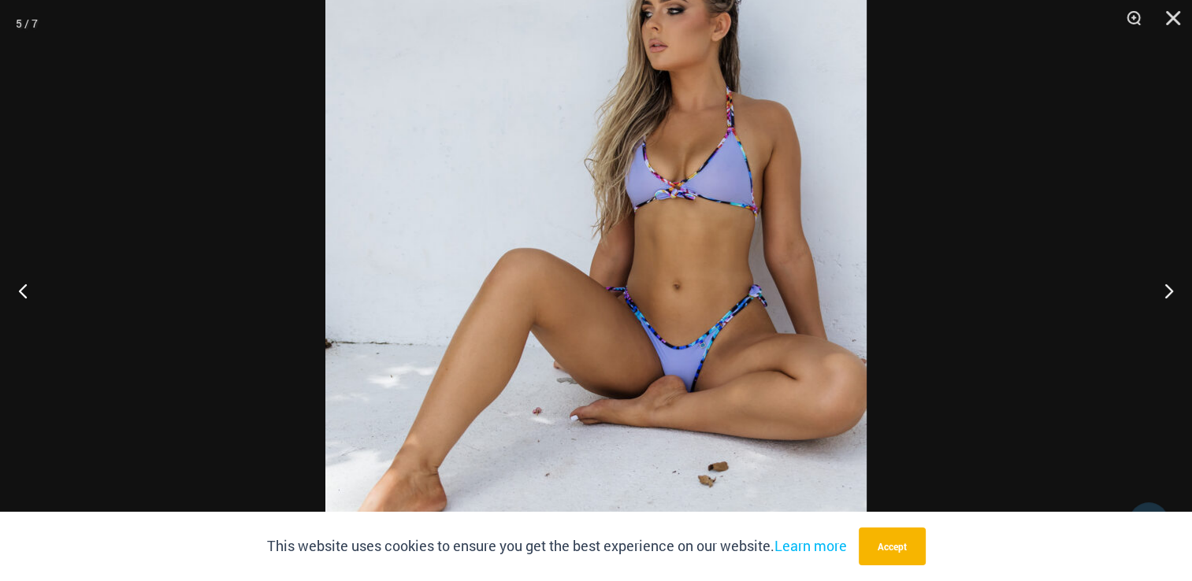
click at [180, 358] on div at bounding box center [596, 290] width 1192 height 581
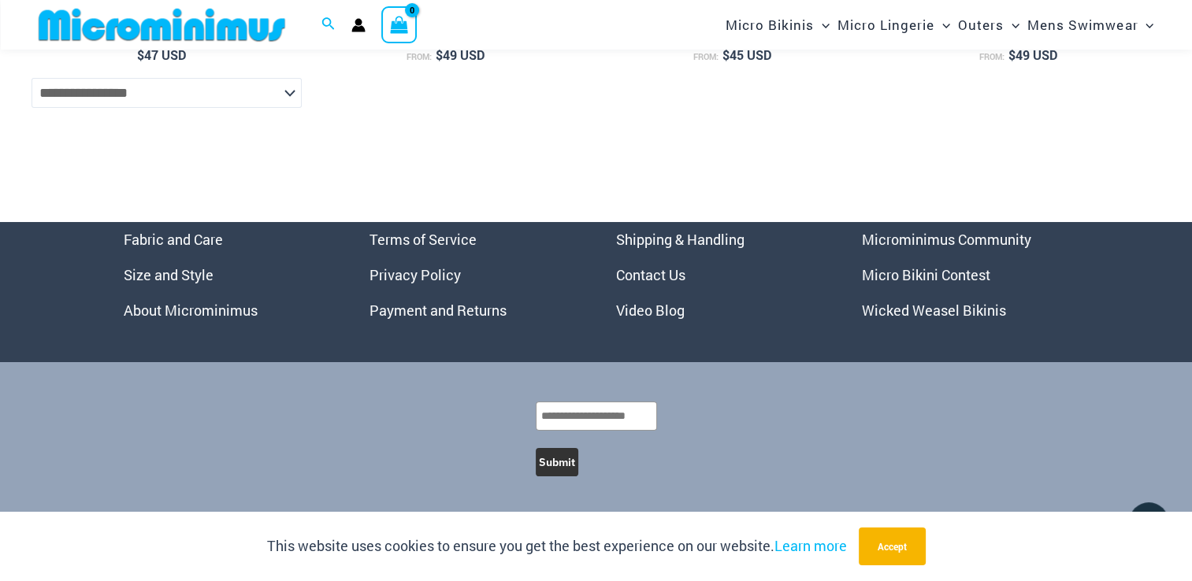
scroll to position [5950, 0]
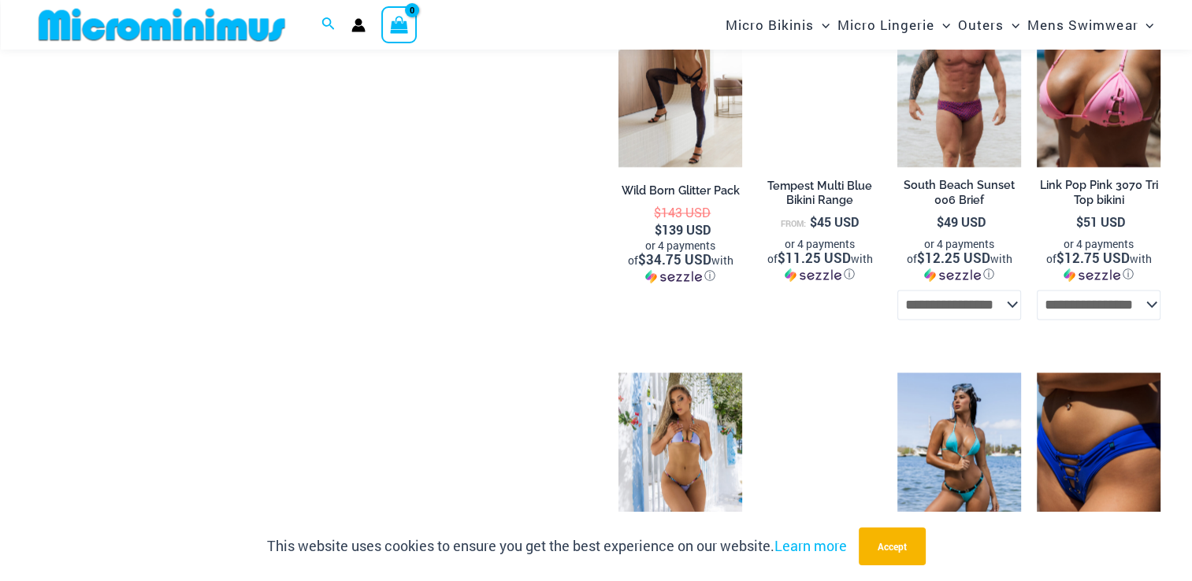
scroll to position [2457, 0]
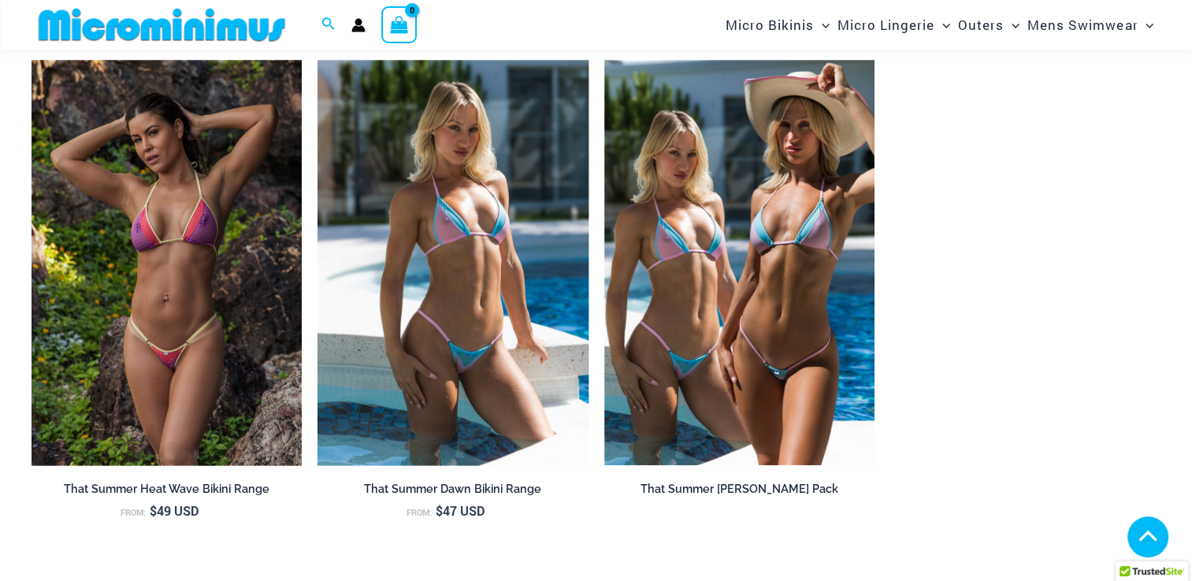
scroll to position [1562, 0]
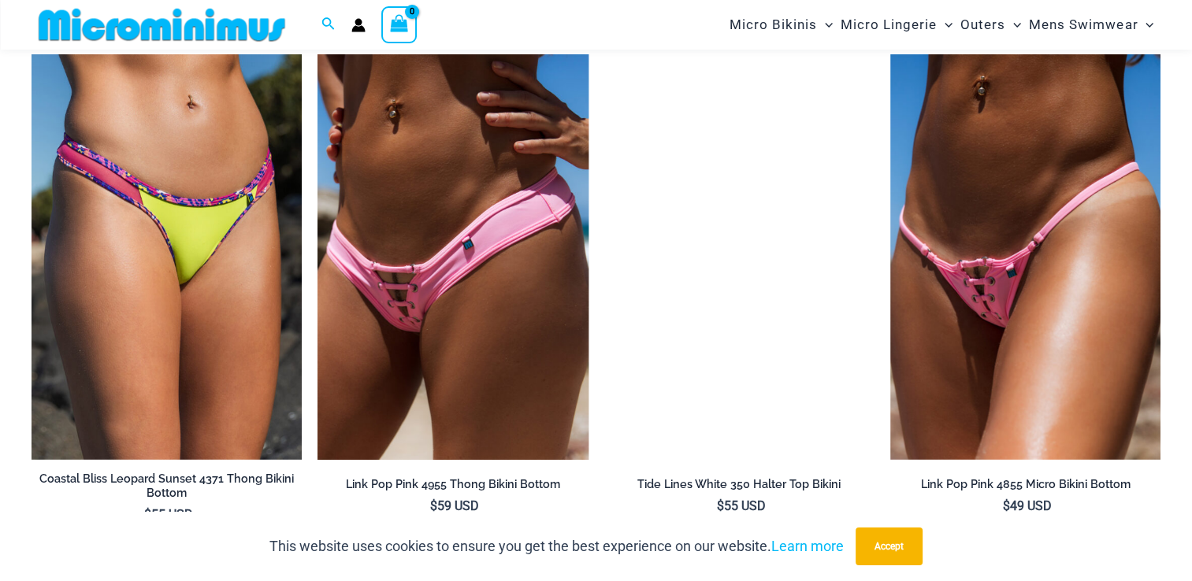
scroll to position [4401, 0]
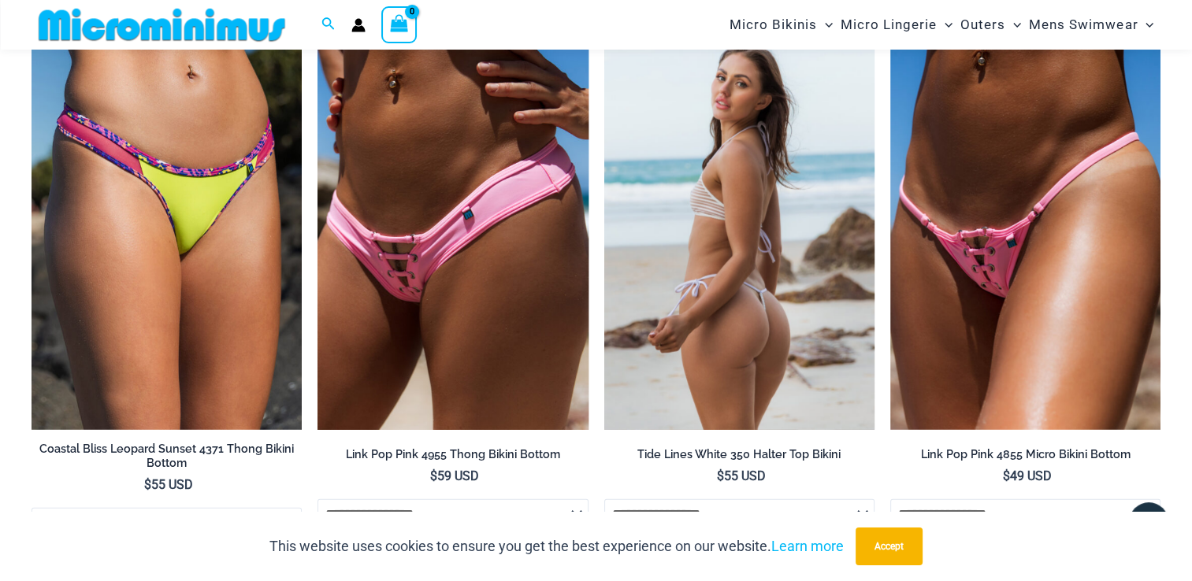
click at [757, 195] on img at bounding box center [739, 227] width 270 height 406
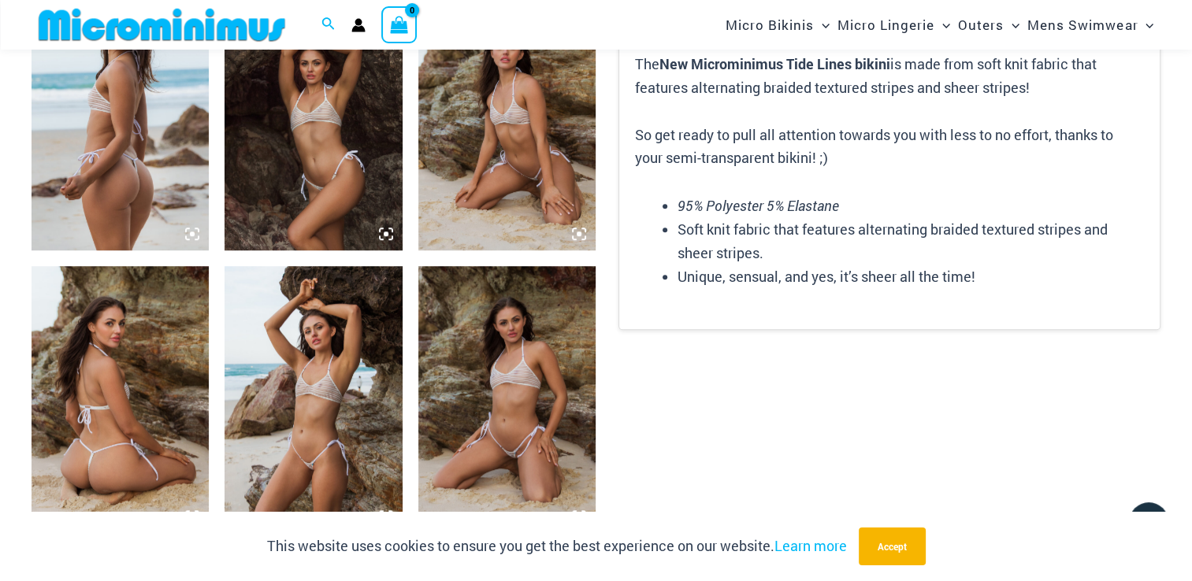
scroll to position [937, 0]
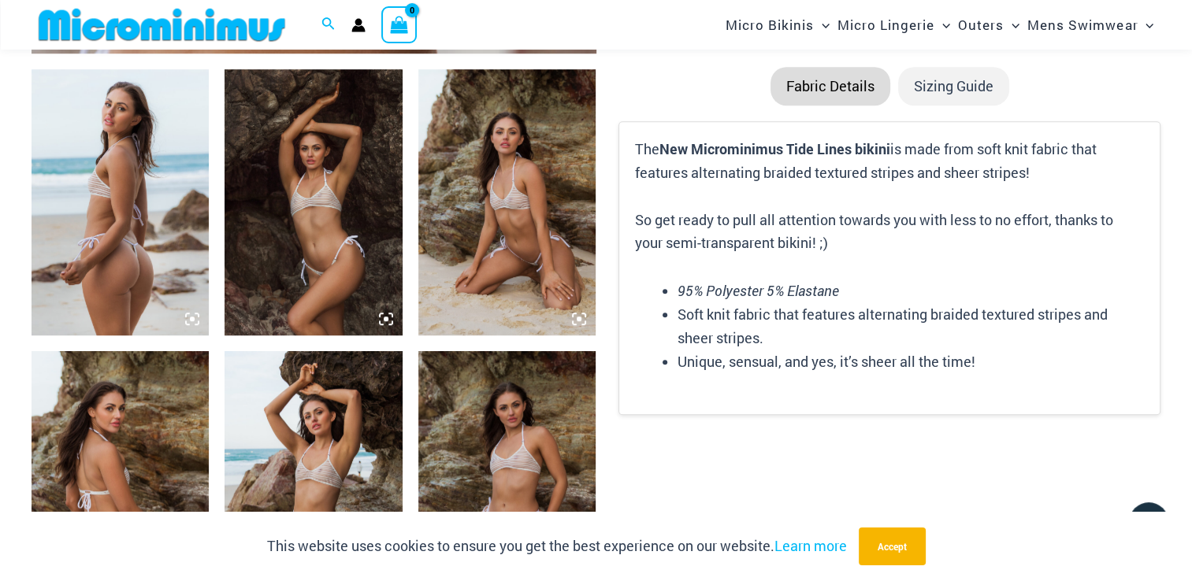
click at [139, 217] on img at bounding box center [120, 202] width 177 height 266
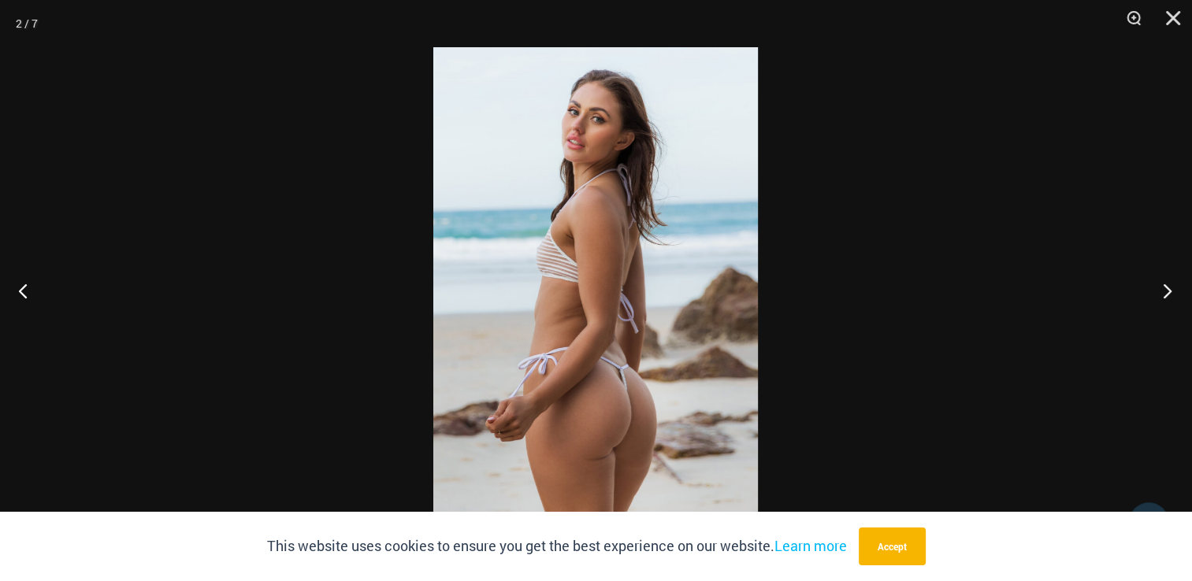
click at [1161, 291] on button "Next" at bounding box center [1162, 290] width 59 height 79
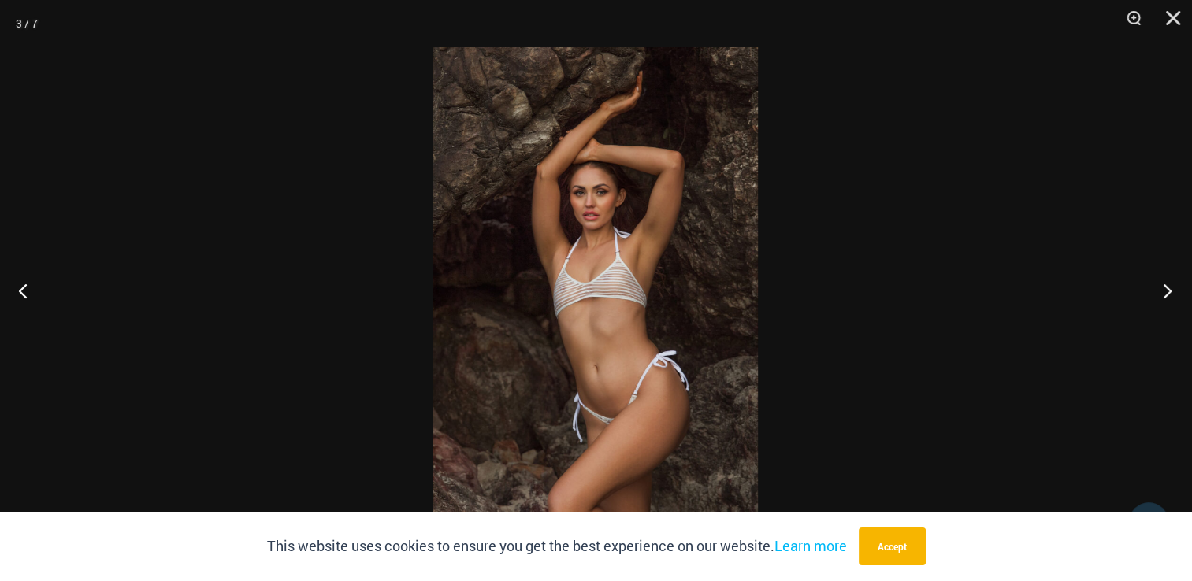
click at [1161, 291] on button "Next" at bounding box center [1162, 290] width 59 height 79
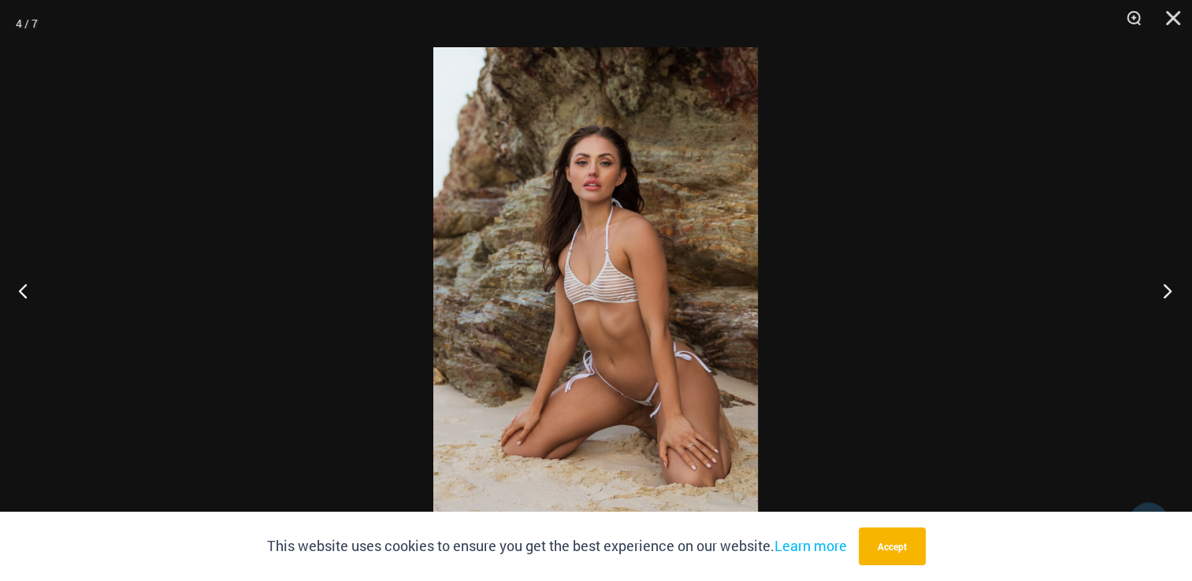
click at [1161, 291] on button "Next" at bounding box center [1162, 290] width 59 height 79
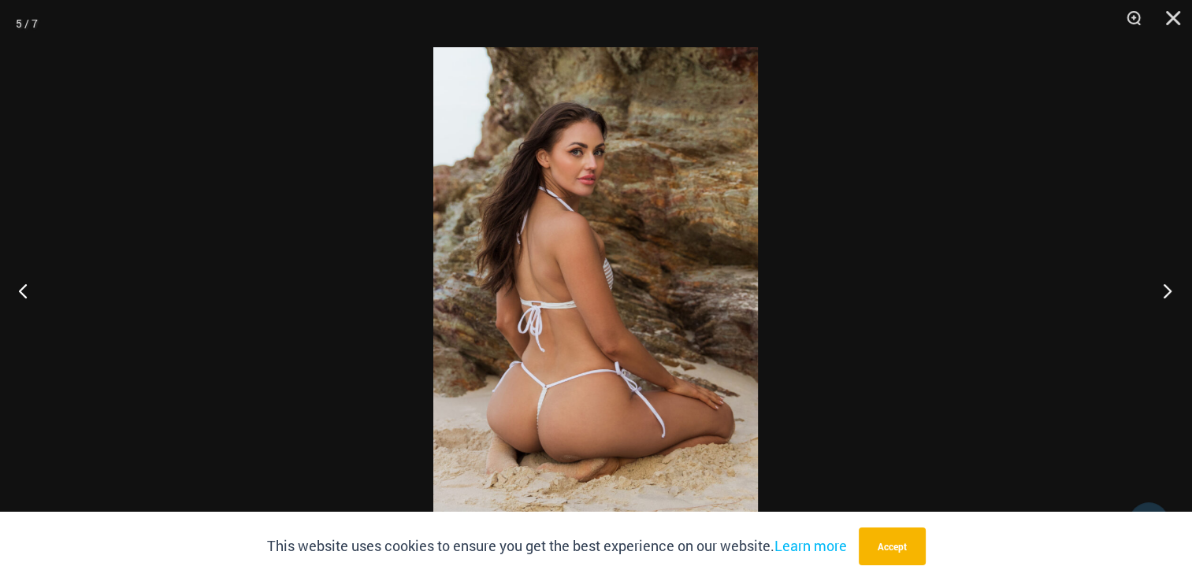
click at [1161, 291] on button "Next" at bounding box center [1162, 290] width 59 height 79
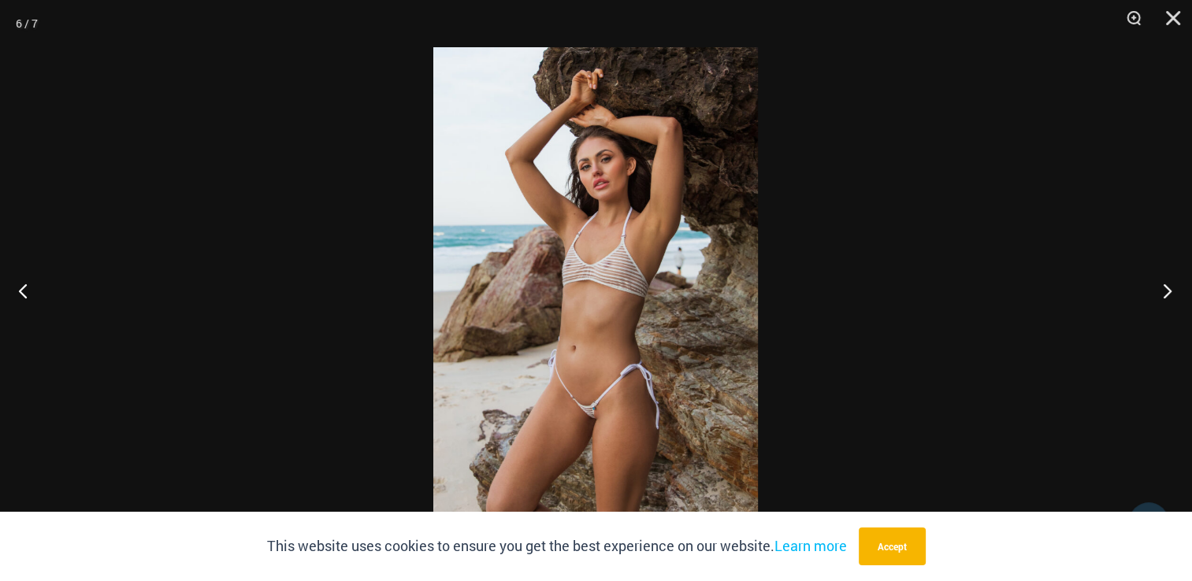
click at [1161, 291] on button "Next" at bounding box center [1162, 290] width 59 height 79
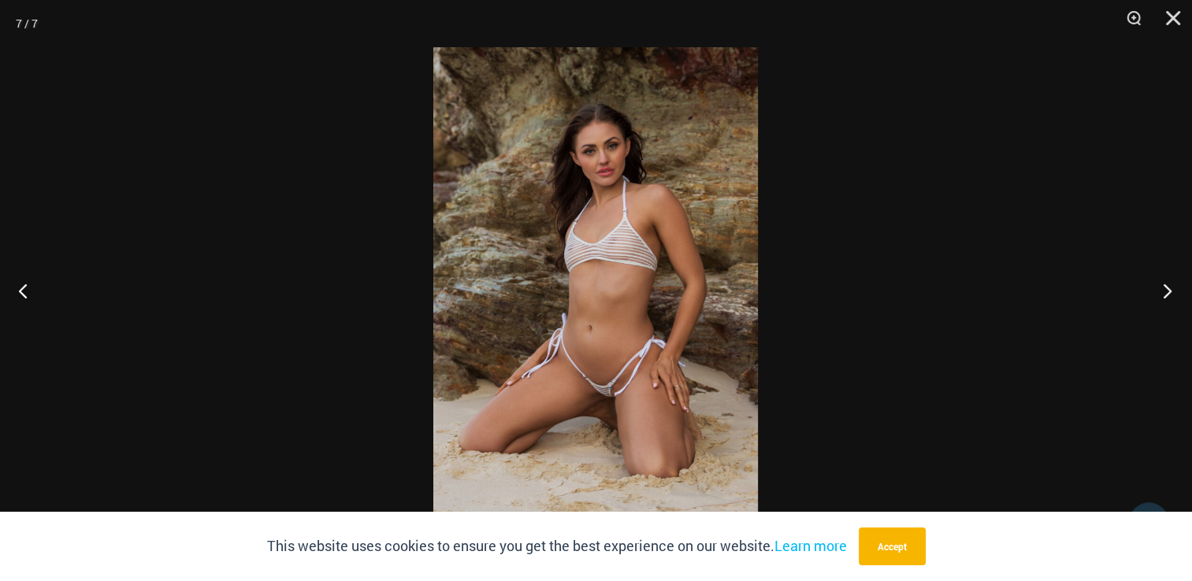
click at [1161, 291] on button "Next" at bounding box center [1162, 290] width 59 height 79
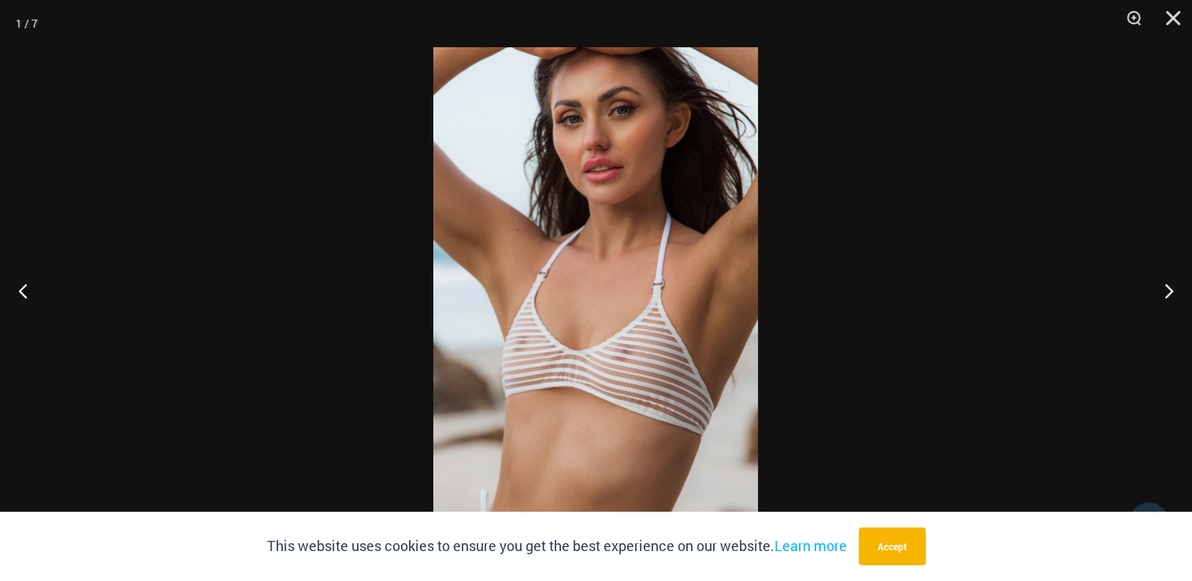
click at [154, 321] on div at bounding box center [596, 290] width 1192 height 581
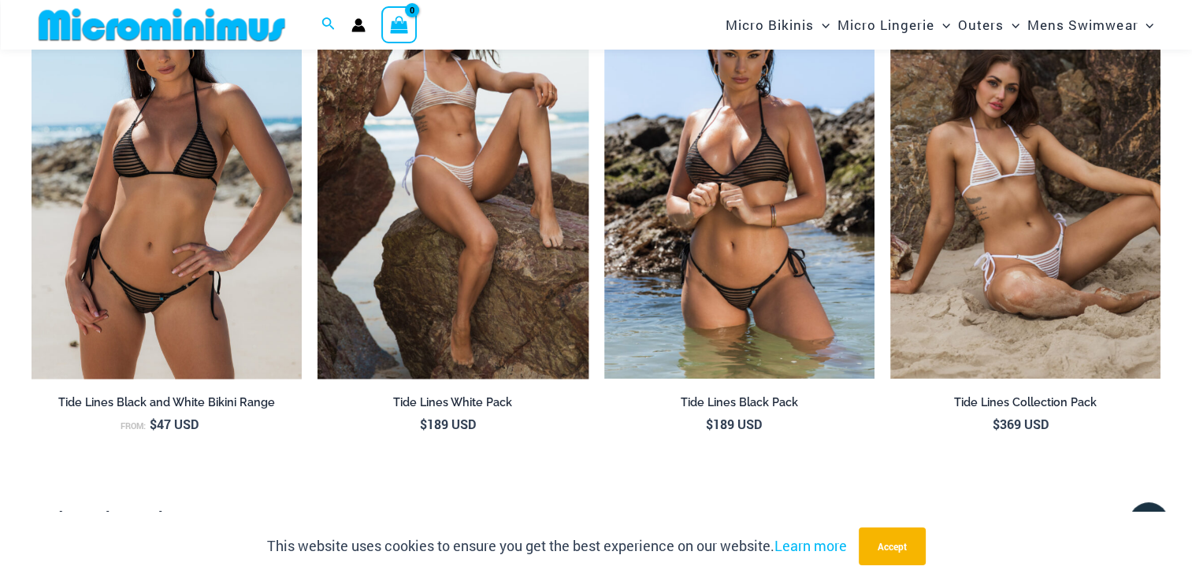
scroll to position [1646, 0]
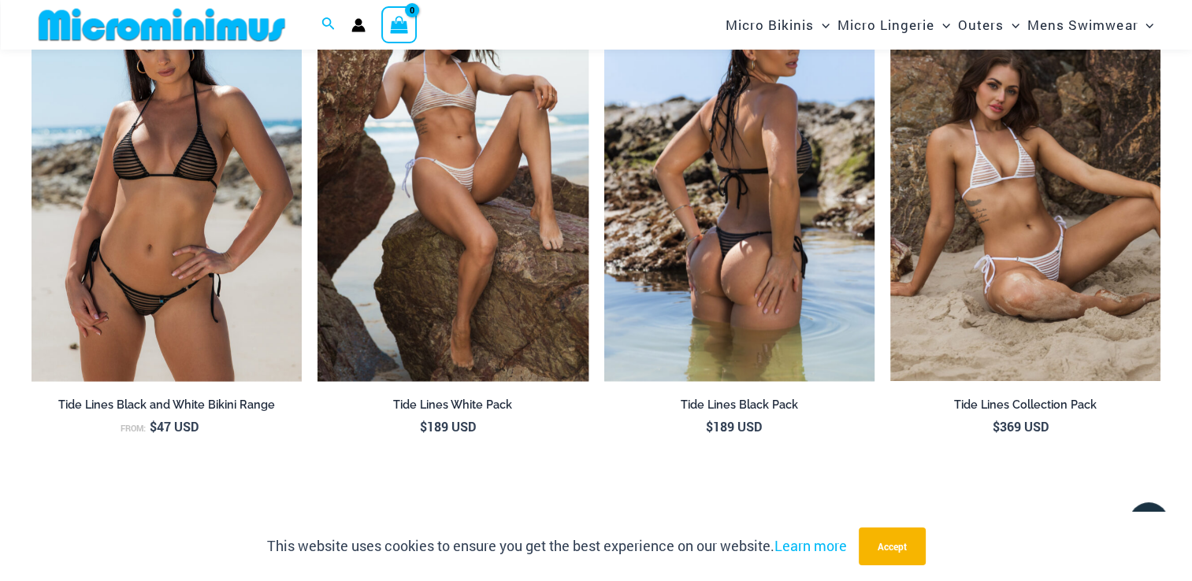
click at [747, 263] on img at bounding box center [739, 179] width 270 height 406
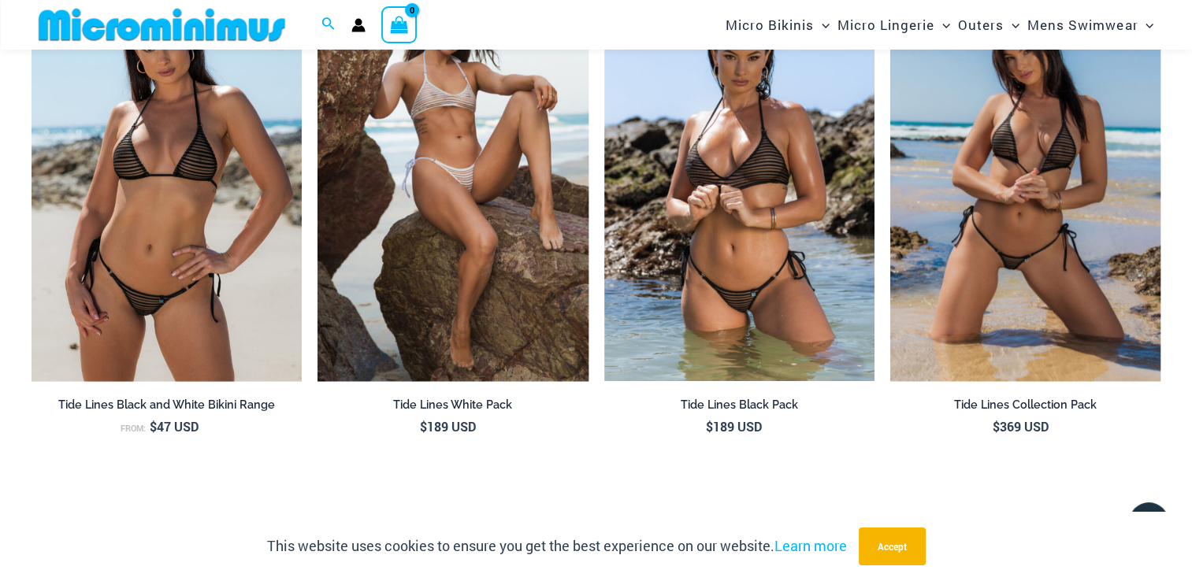
click at [1040, 240] on img at bounding box center [1025, 179] width 270 height 406
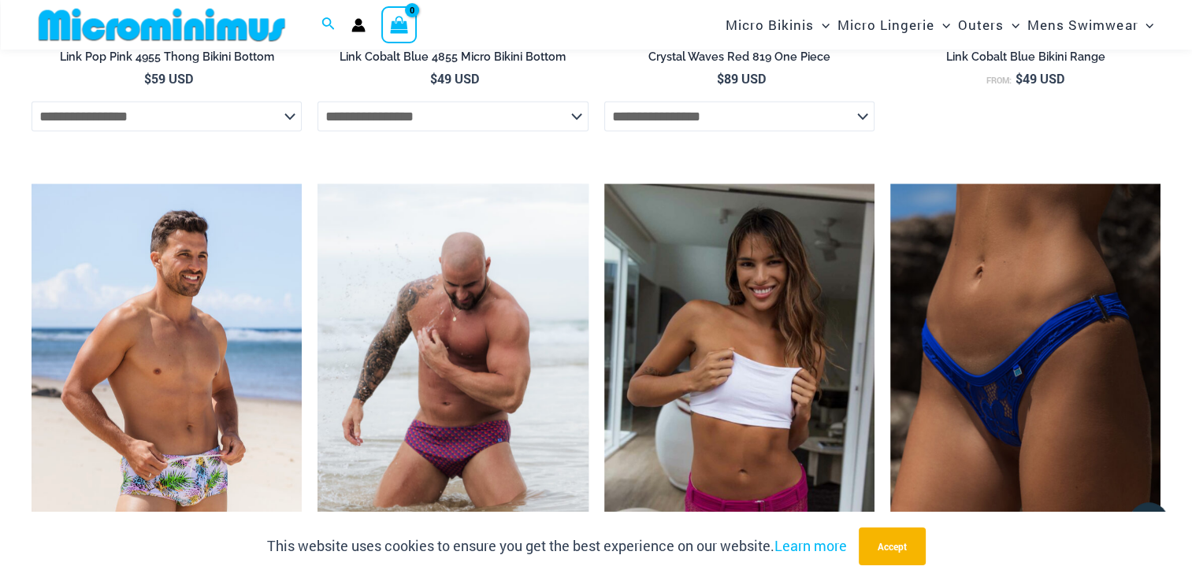
scroll to position [4757, 0]
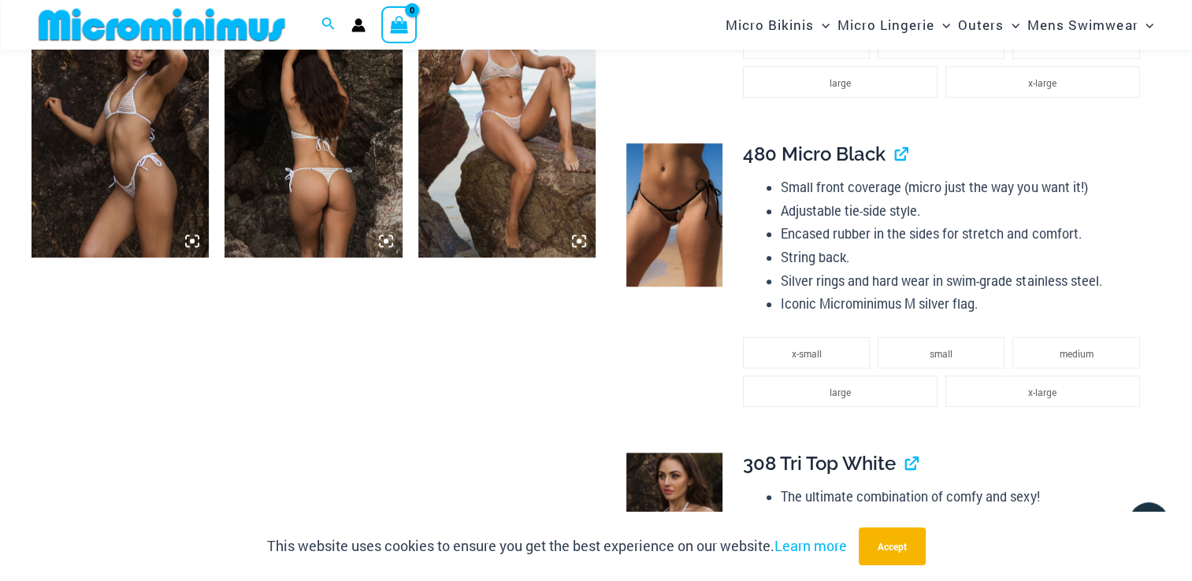
scroll to position [1406, 0]
